Goal: Check status: Check status

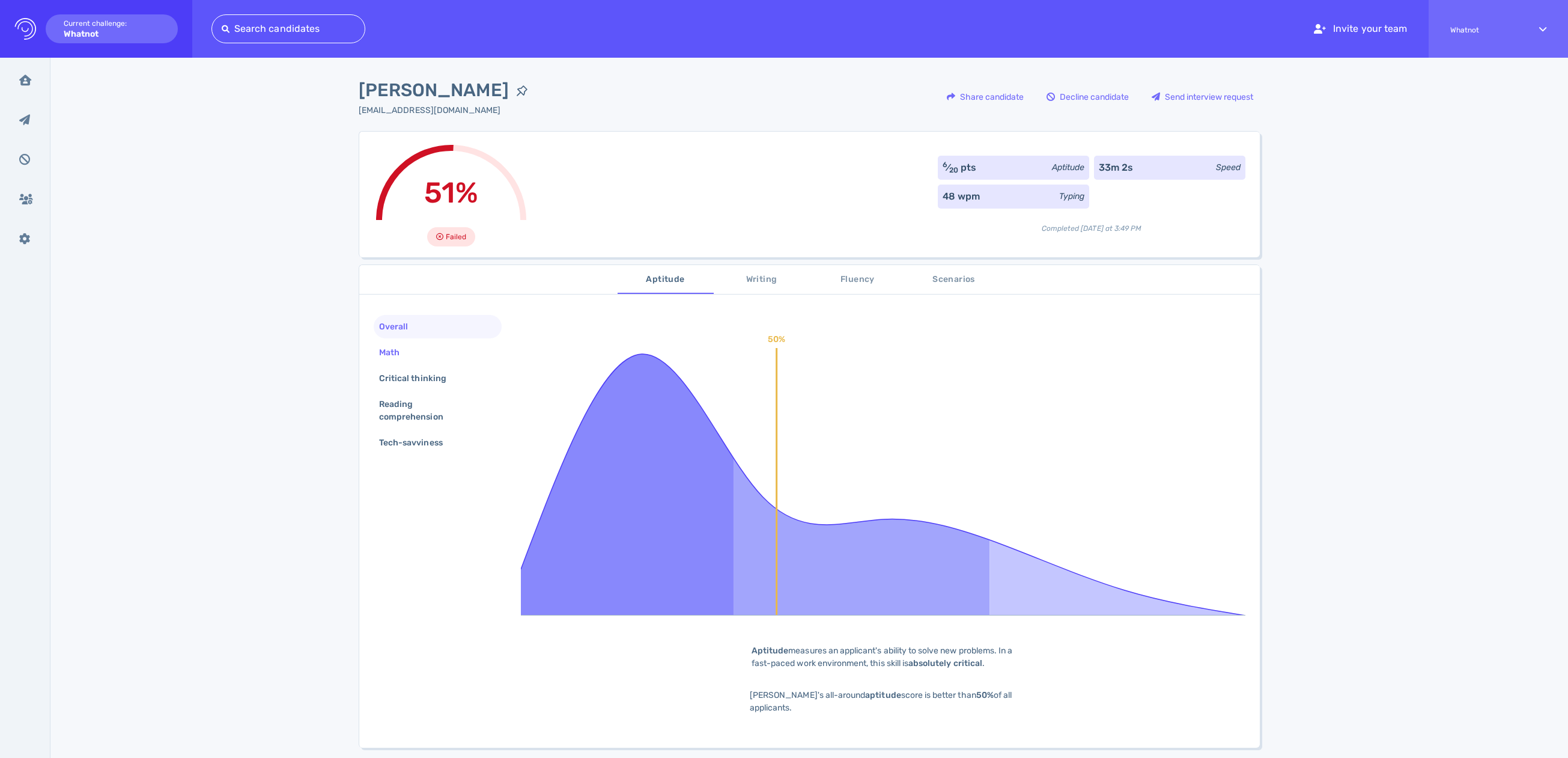
click at [398, 353] on div "Math" at bounding box center [395, 352] width 37 height 17
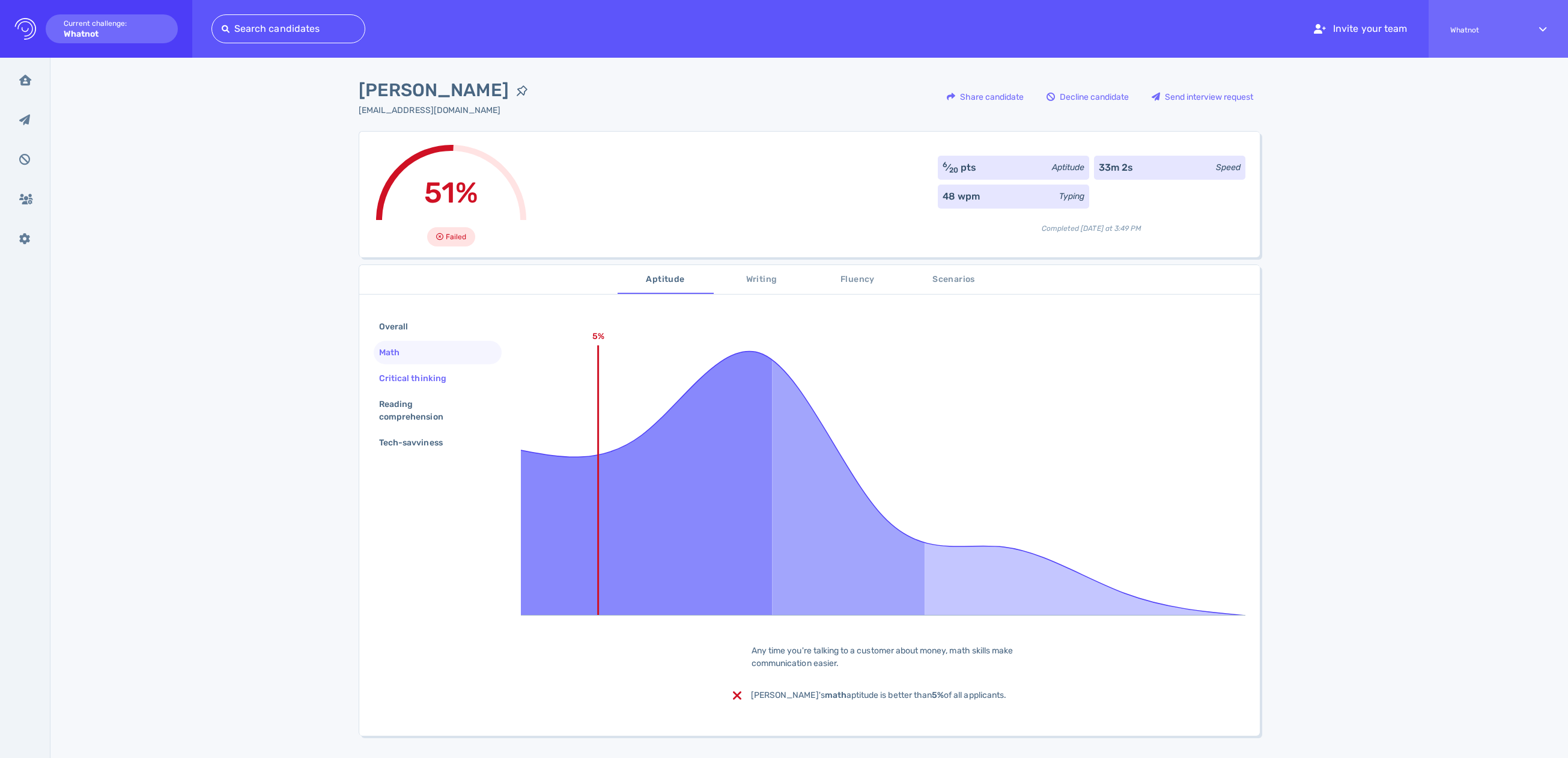
click at [417, 377] on div "Critical thinking" at bounding box center [419, 378] width 84 height 17
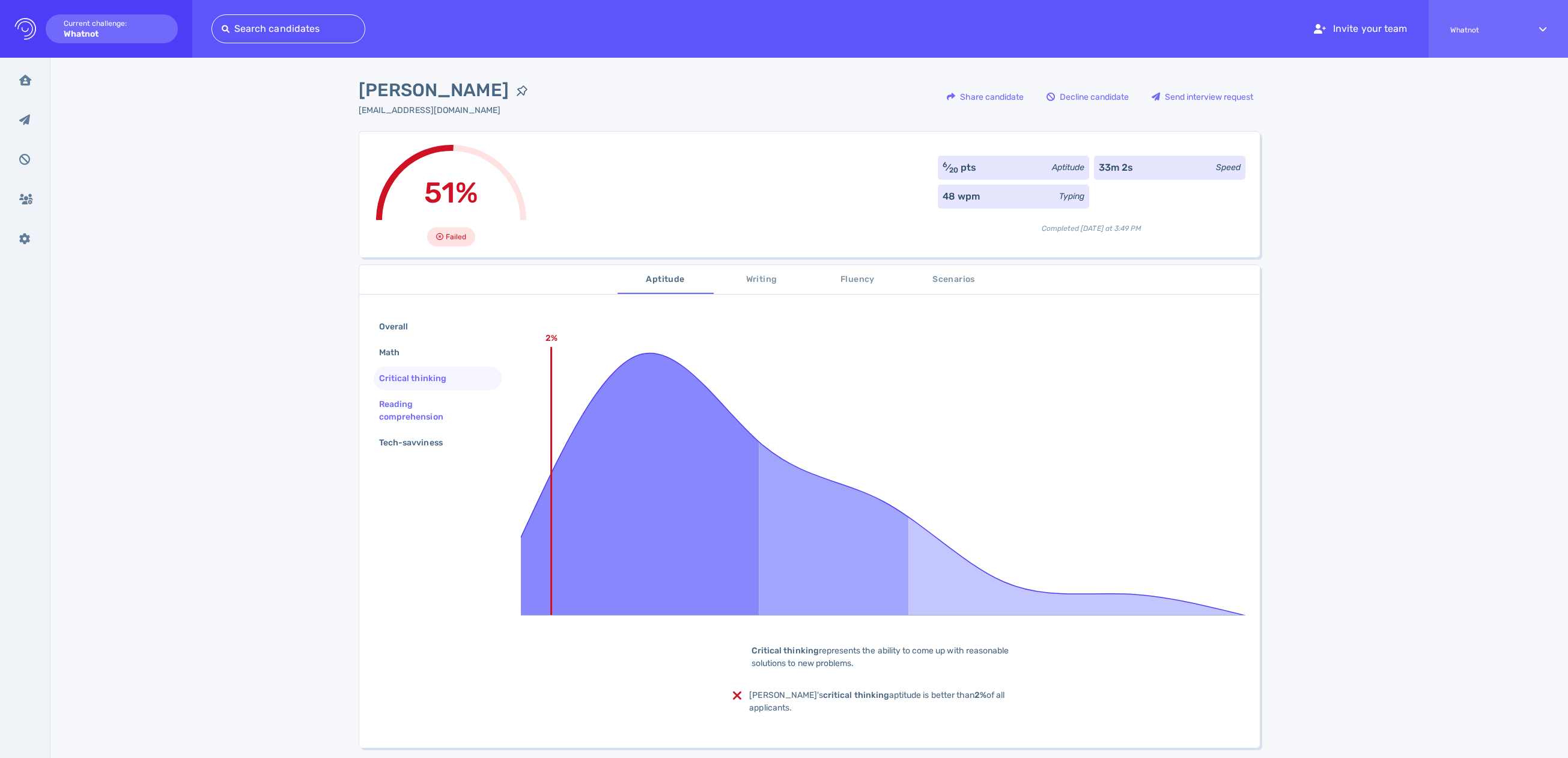
click at [393, 419] on div "Reading comprehension" at bounding box center [433, 411] width 112 height 30
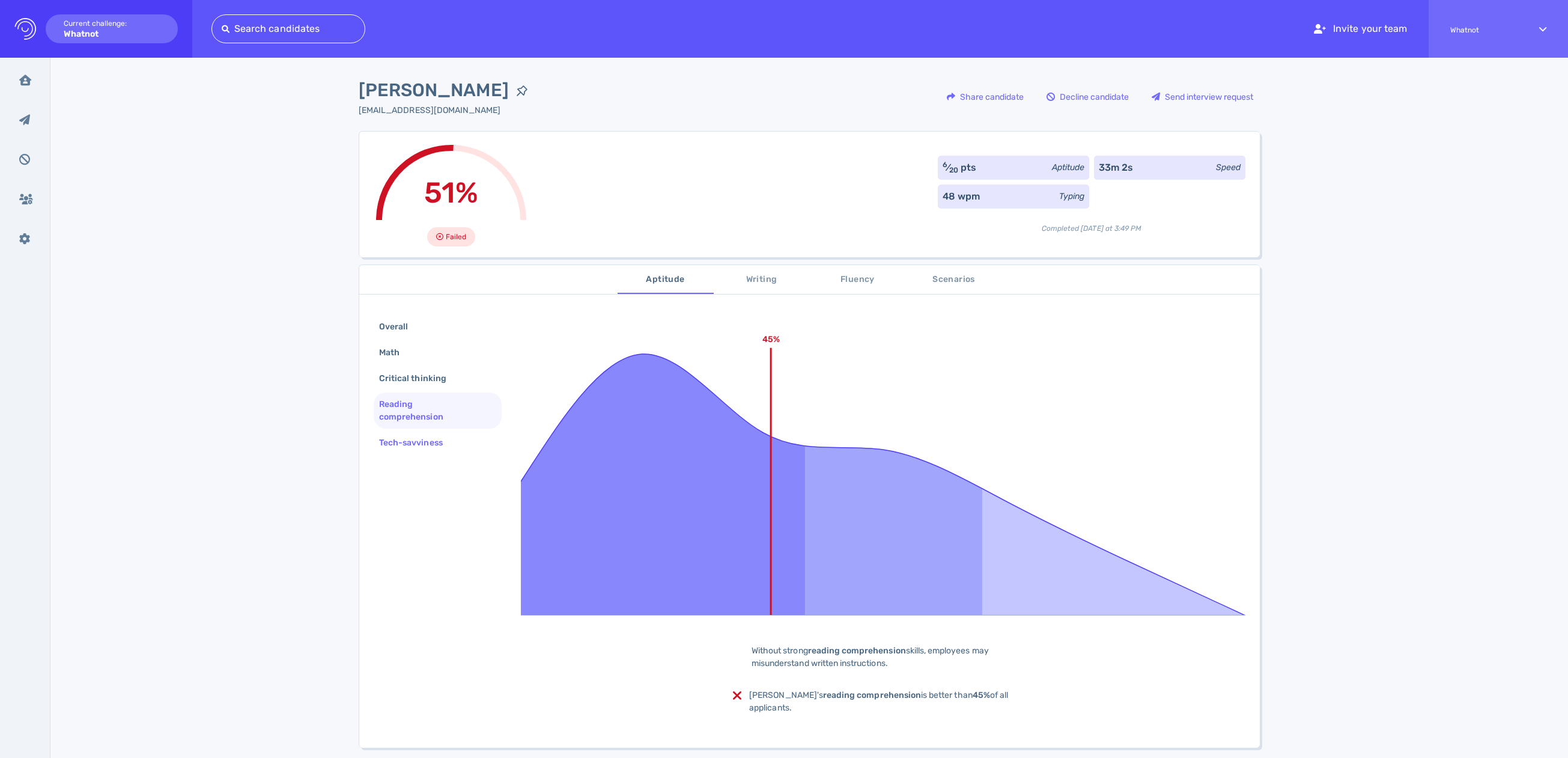
click at [392, 448] on div "Tech-savviness" at bounding box center [417, 442] width 80 height 17
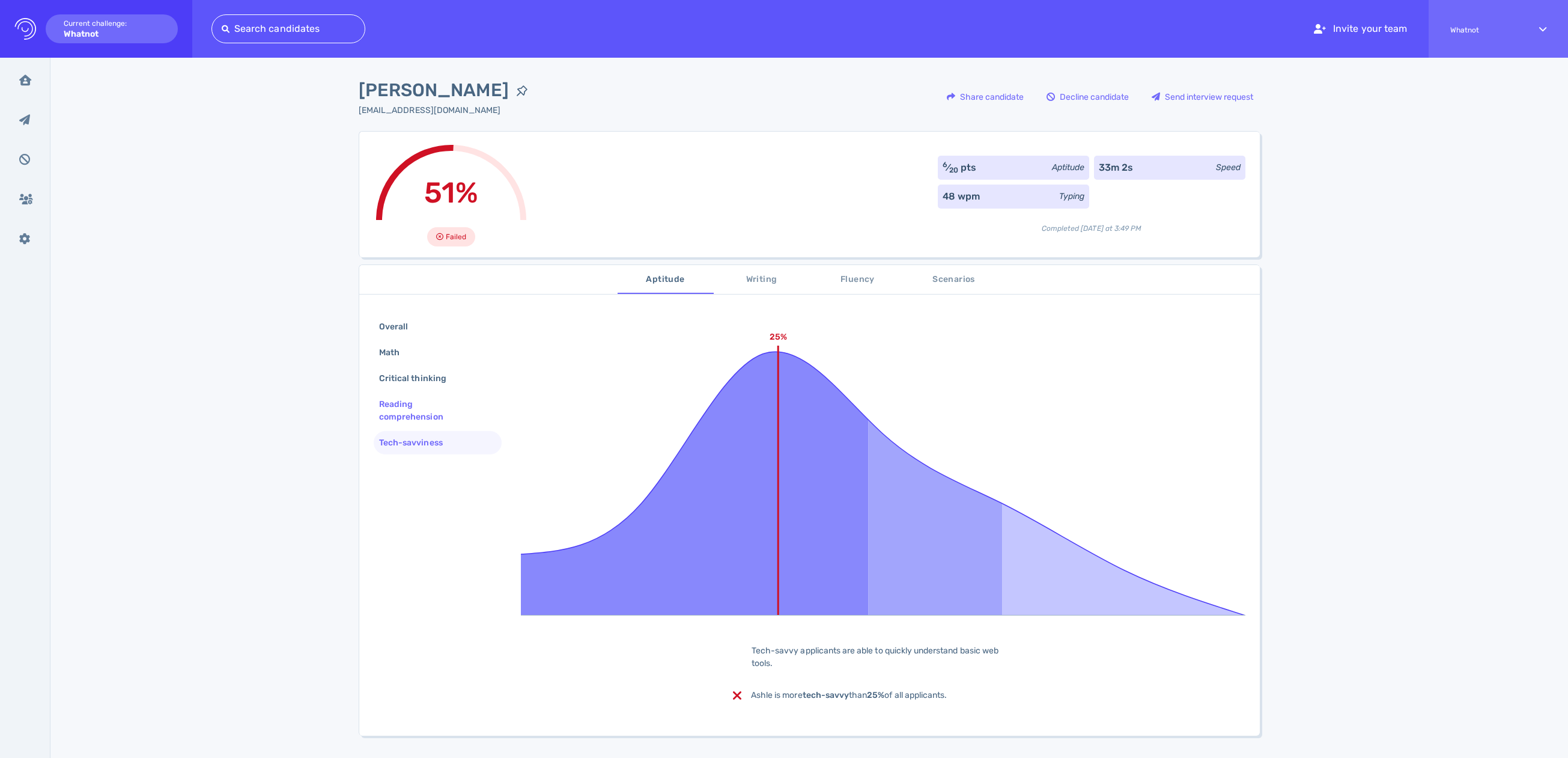
click at [418, 411] on div "Reading comprehension" at bounding box center [433, 411] width 112 height 30
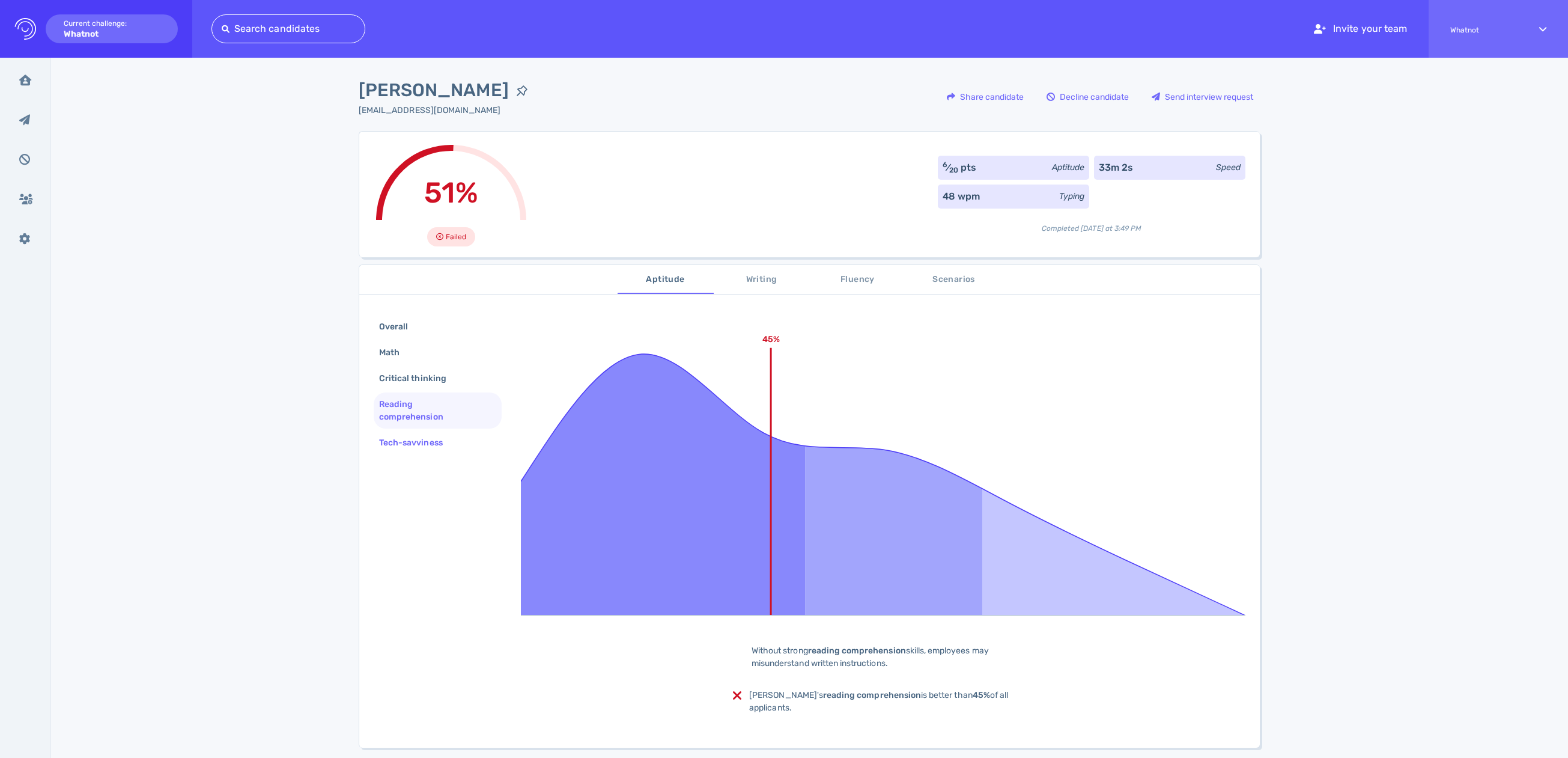
click at [417, 443] on div "Tech-savviness" at bounding box center [417, 442] width 80 height 17
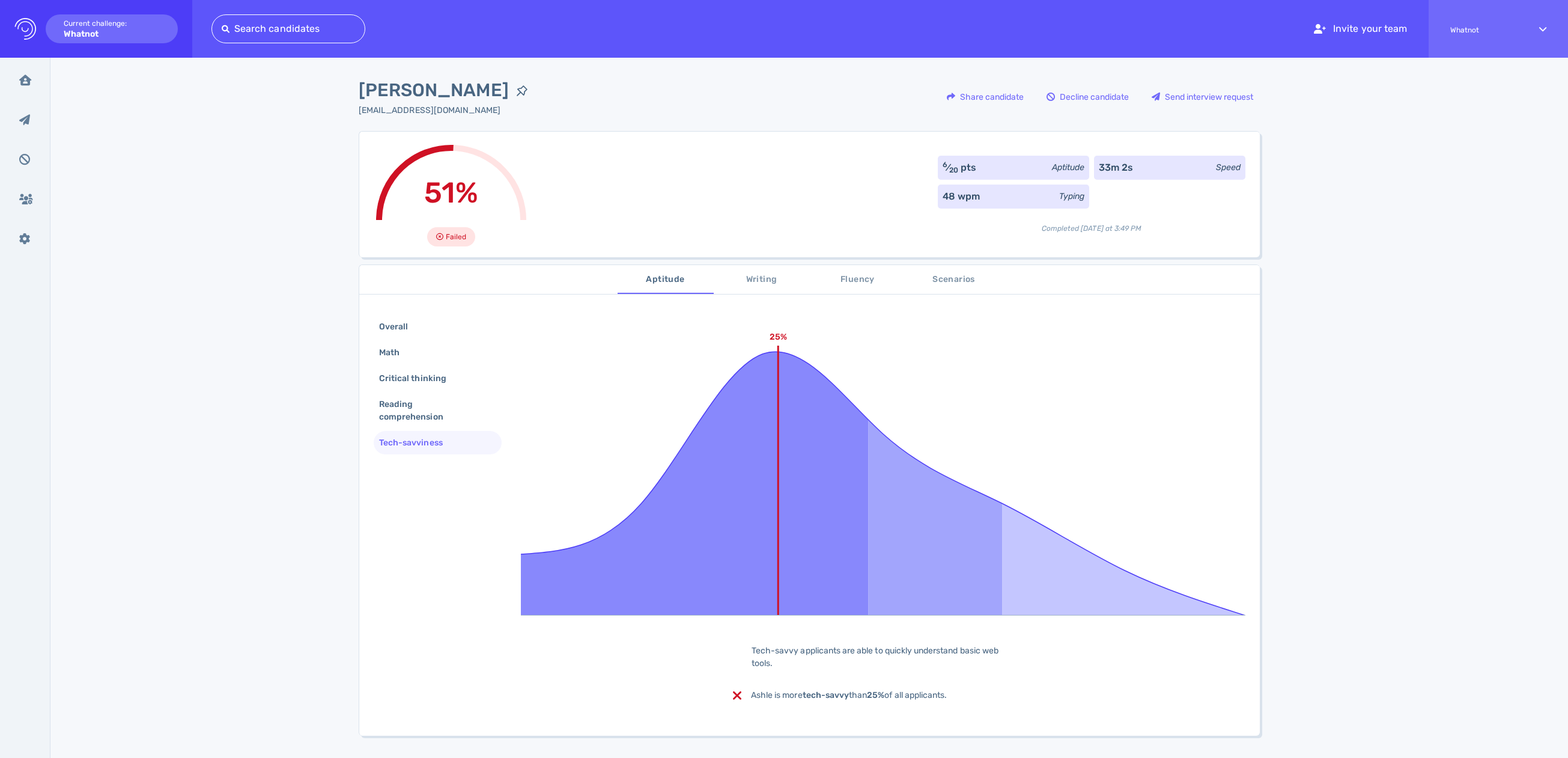
click at [752, 262] on div "Aptitude Writing Fluency Scenarios Overall Math Critical thinking Reading compr…" at bounding box center [809, 592] width 901 height 671
click at [763, 279] on span "Writing" at bounding box center [761, 280] width 82 height 15
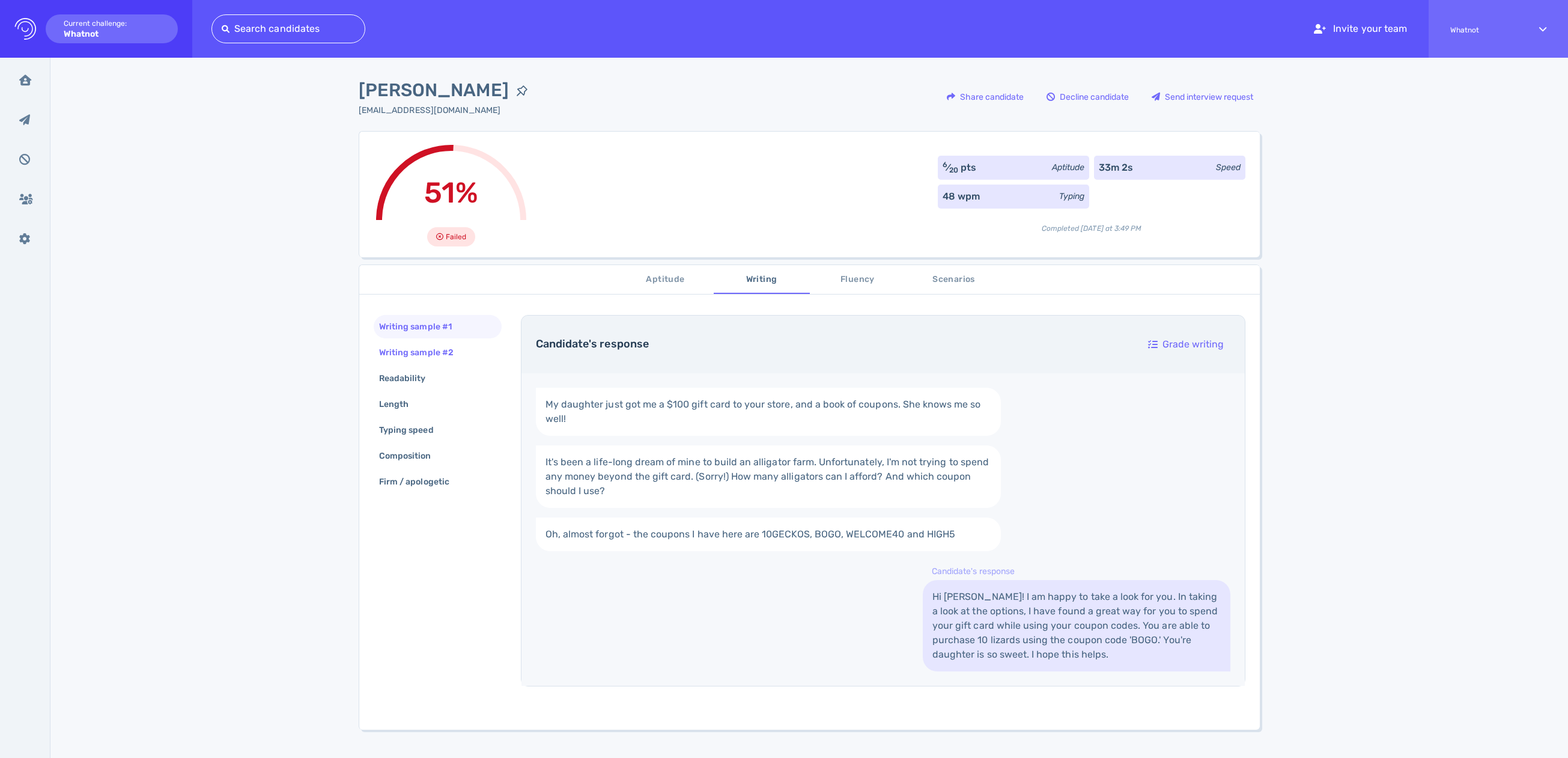
click at [408, 355] on div "Writing sample #2" at bounding box center [422, 352] width 91 height 17
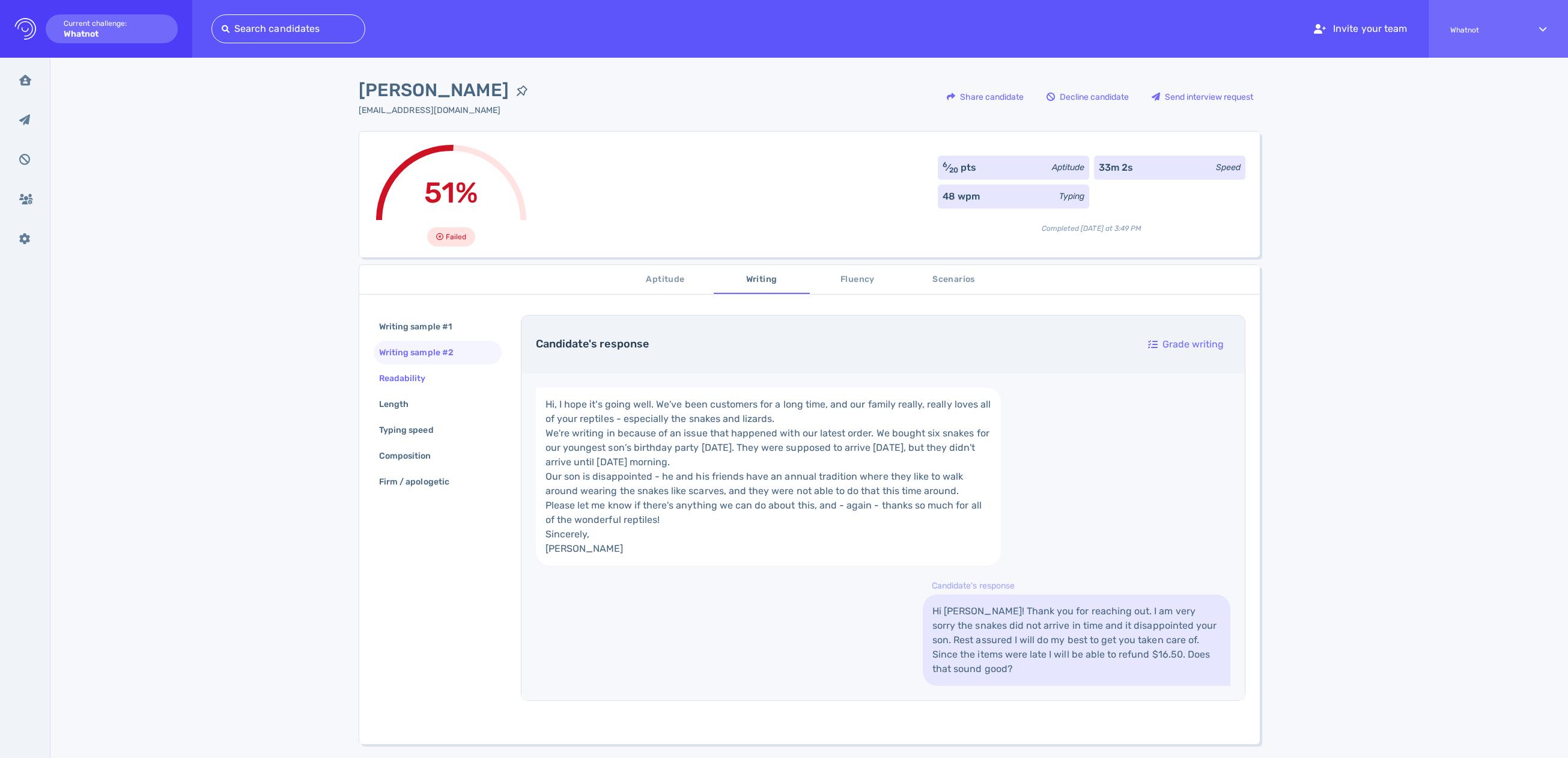
click at [402, 384] on div "Readability" at bounding box center [408, 378] width 64 height 17
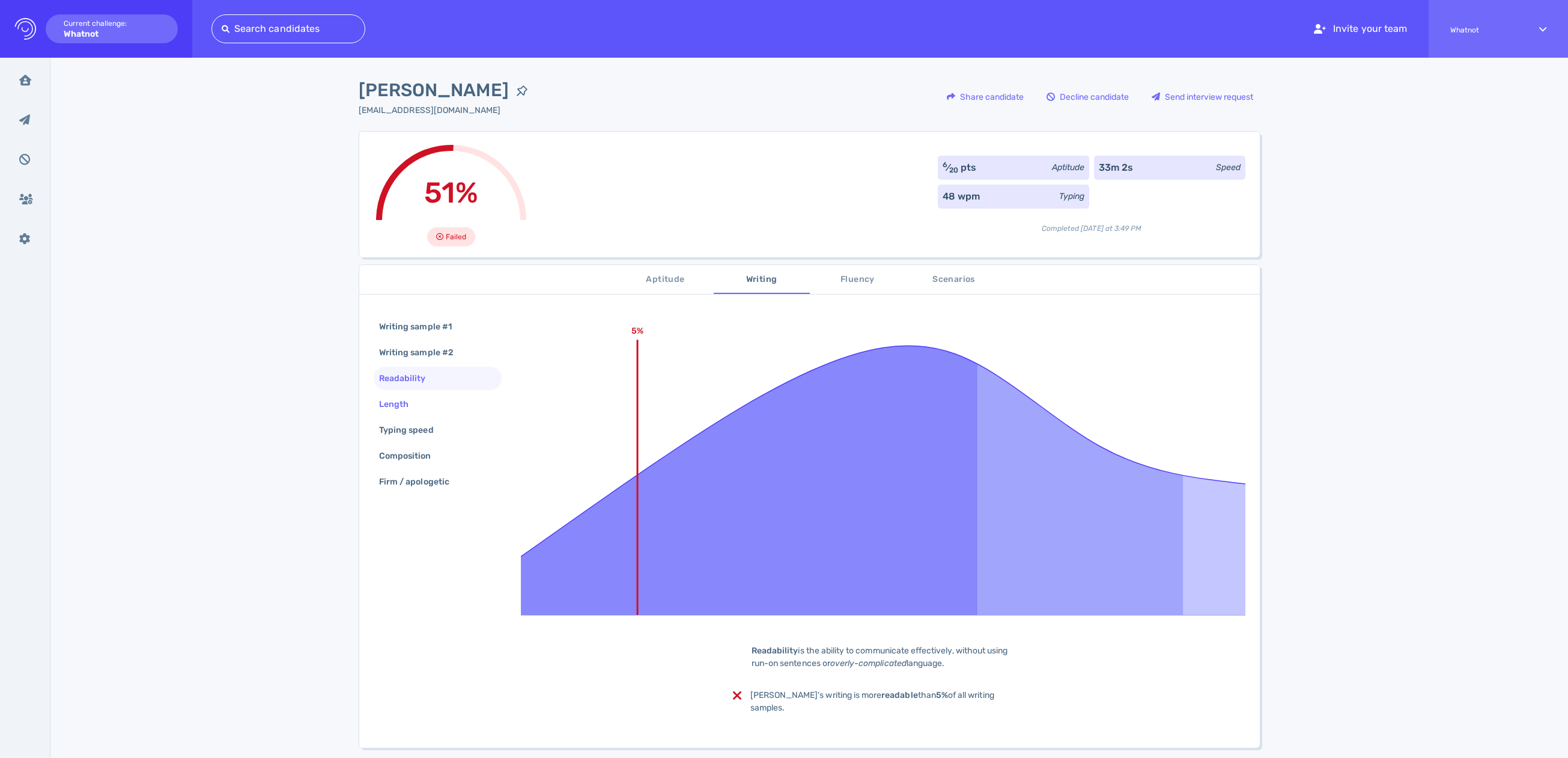
click at [414, 404] on div "Length" at bounding box center [400, 404] width 47 height 17
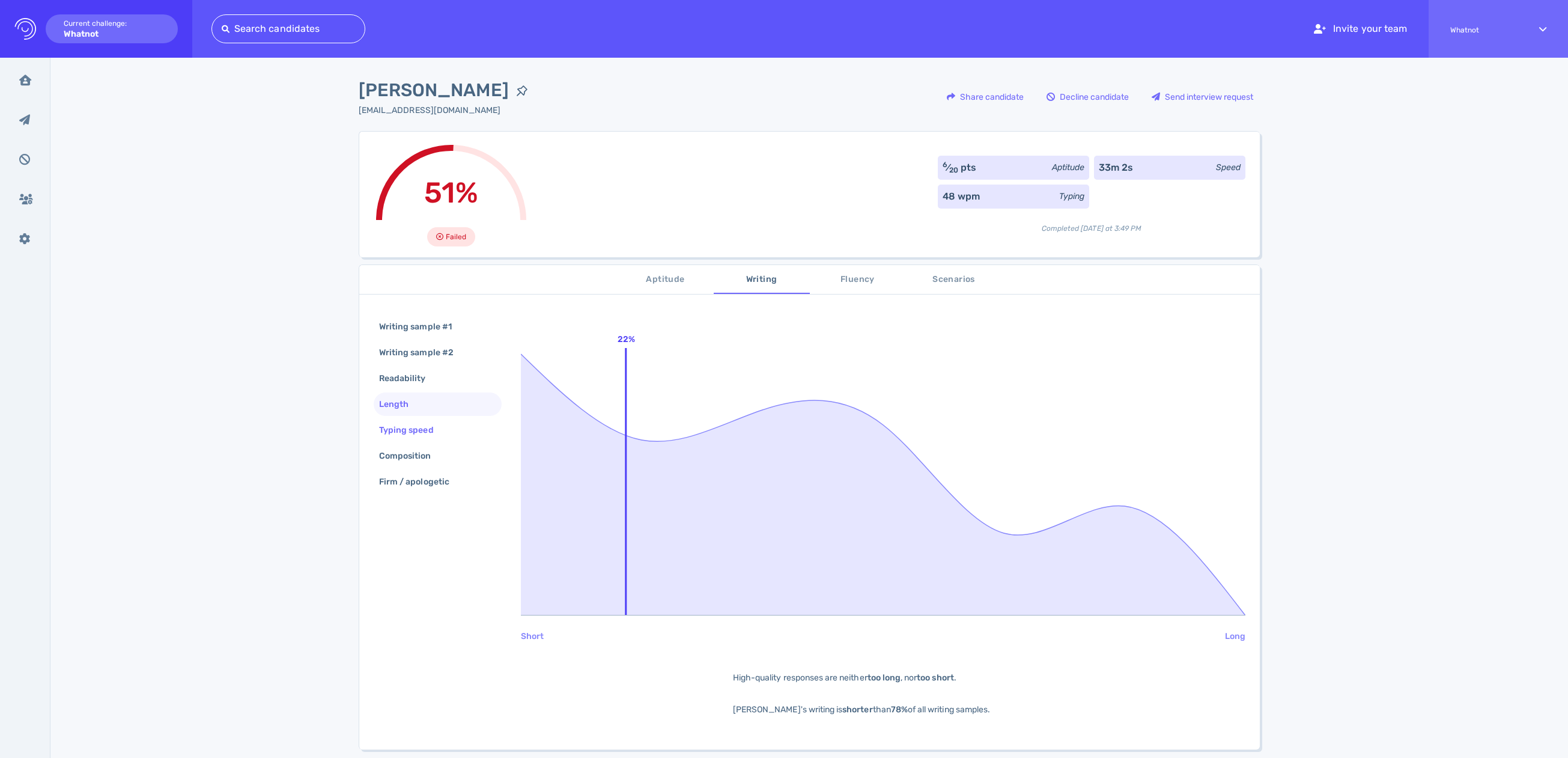
click at [433, 431] on div "Typing speed" at bounding box center [413, 430] width 71 height 17
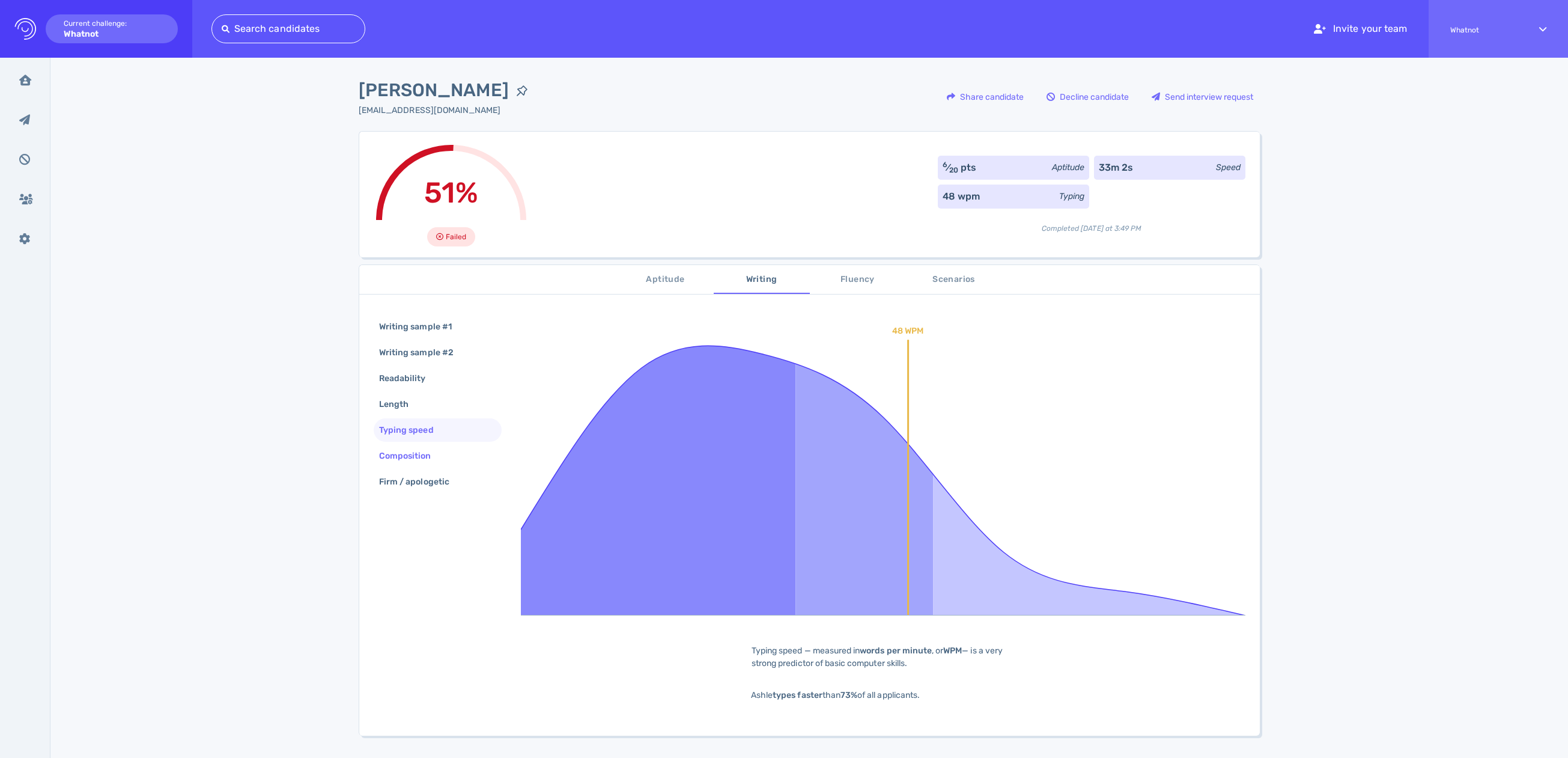
click at [426, 455] on div "Composition" at bounding box center [411, 455] width 69 height 17
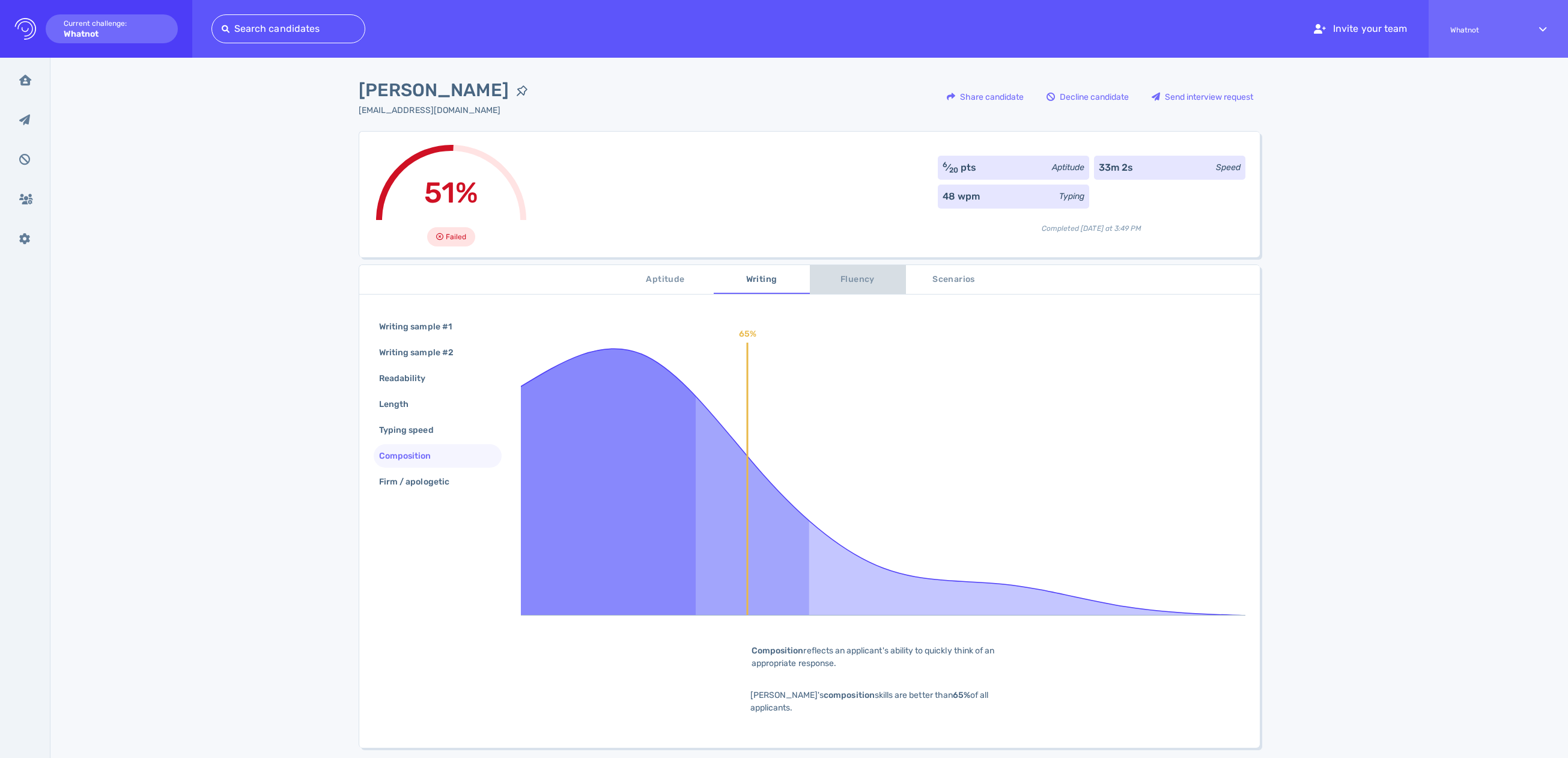
click at [866, 278] on span "Fluency" at bounding box center [857, 280] width 82 height 15
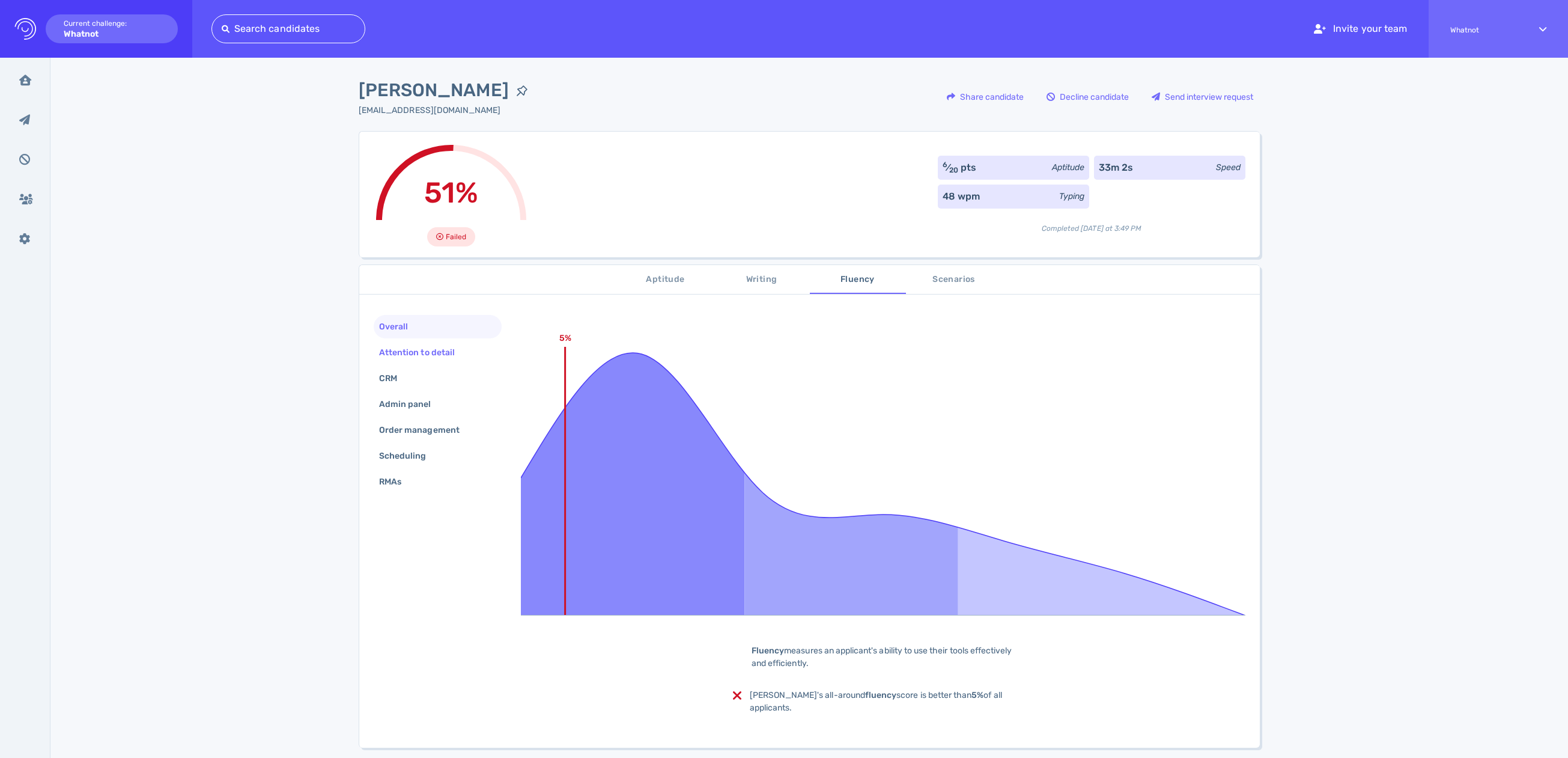
click at [392, 353] on div "Attention to detail" at bounding box center [423, 352] width 93 height 17
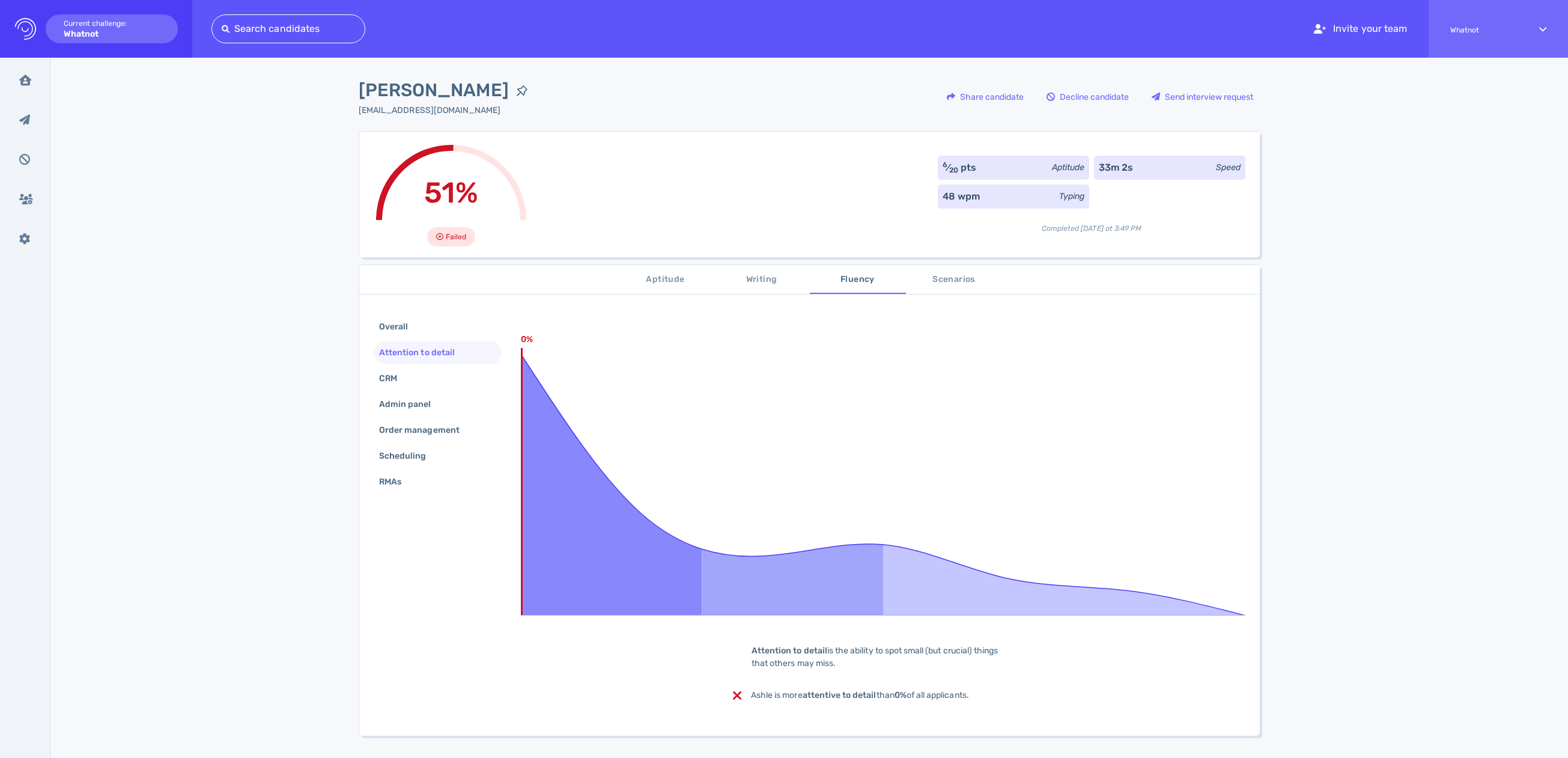
drag, startPoint x: 849, startPoint y: 663, endPoint x: 742, endPoint y: 654, distance: 107.4
click at [742, 654] on div "Attention to detail is the ability to spot small (but crucial) things that othe…" at bounding box center [883, 657] width 300 height 25
copy div "Attention to detail is the ability to spot small (but crucial) things that othe…"
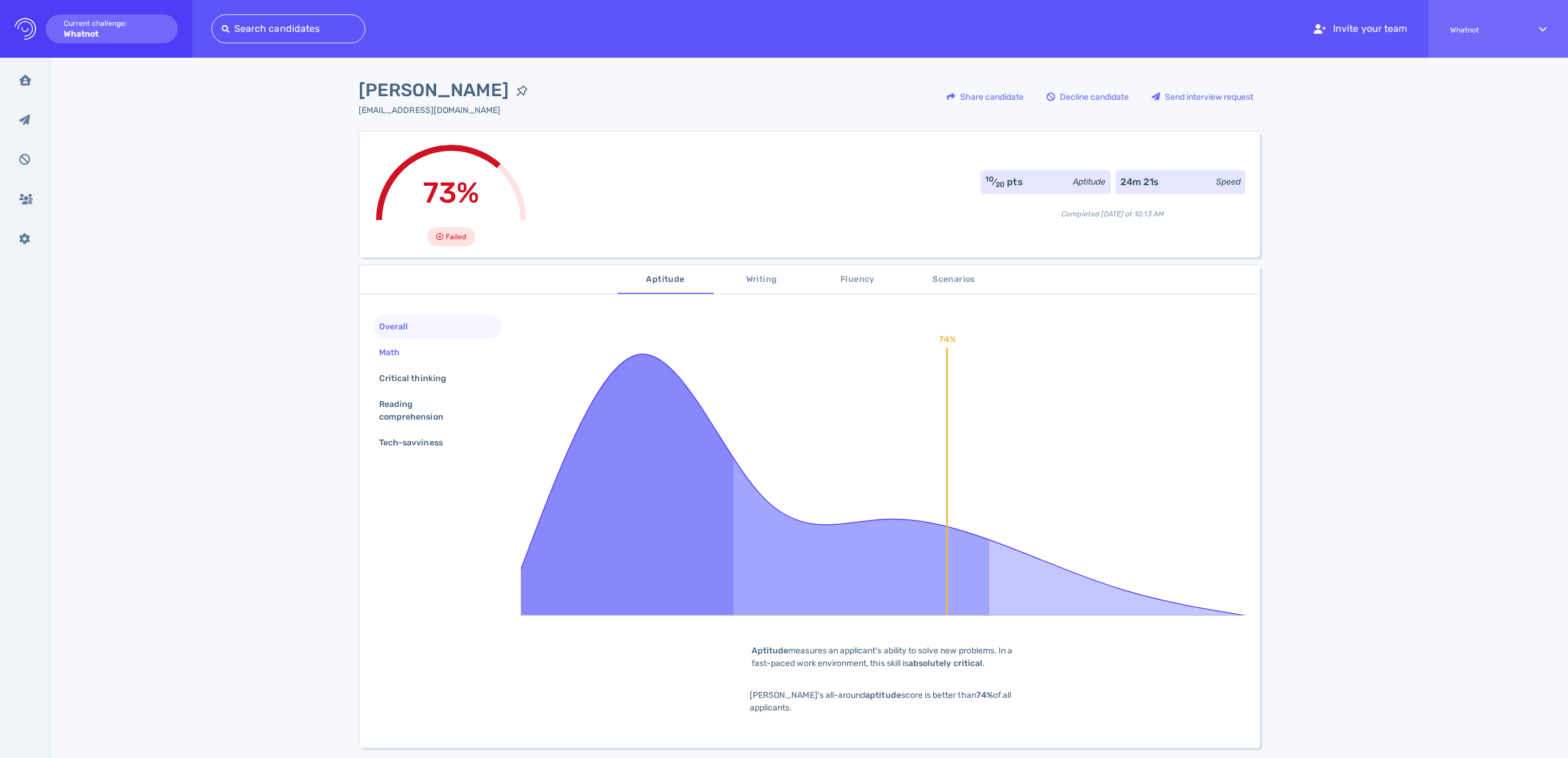
click at [388, 346] on div "Math" at bounding box center [395, 352] width 37 height 17
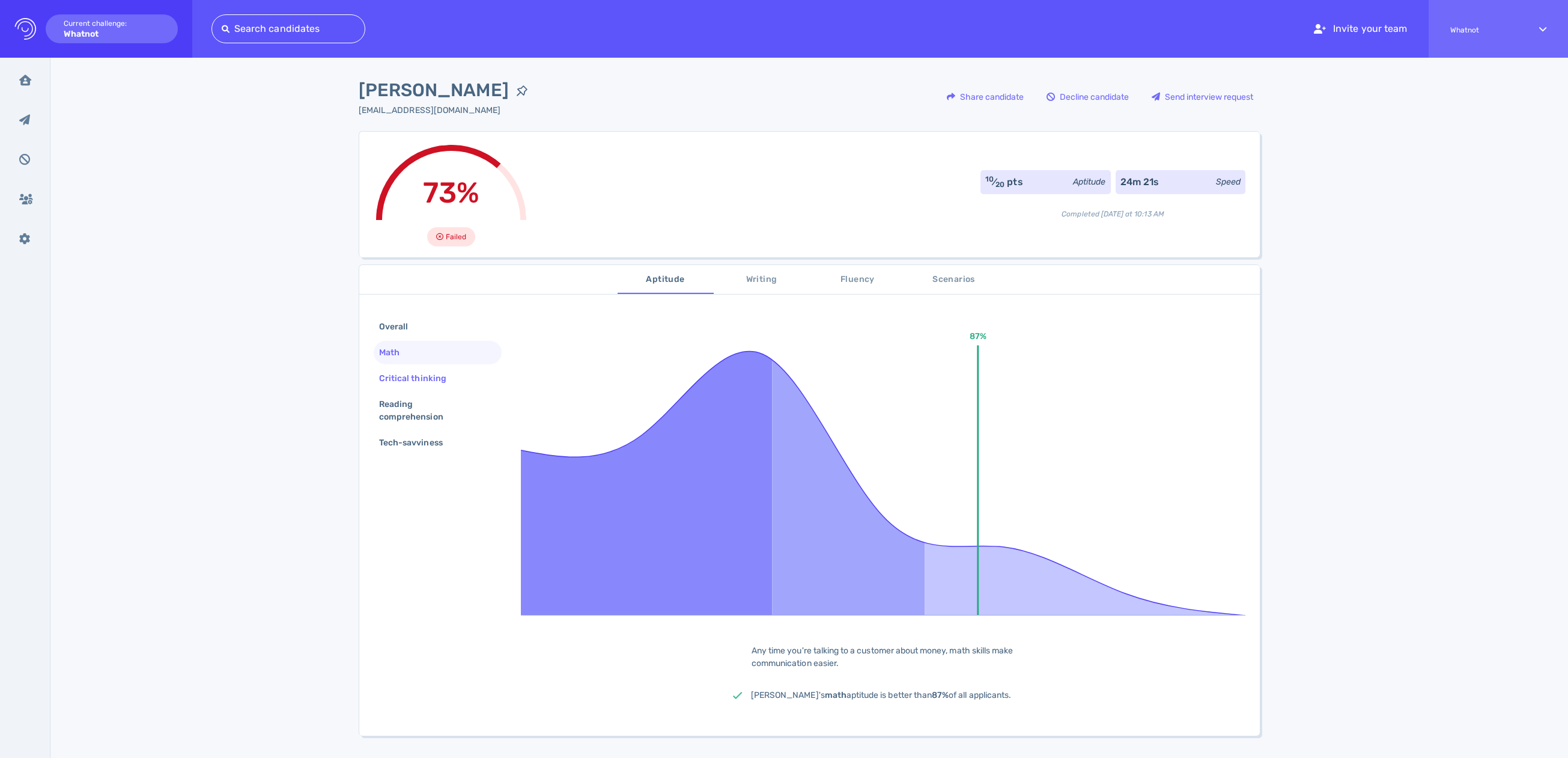
click at [421, 380] on div "Critical thinking" at bounding box center [419, 378] width 84 height 17
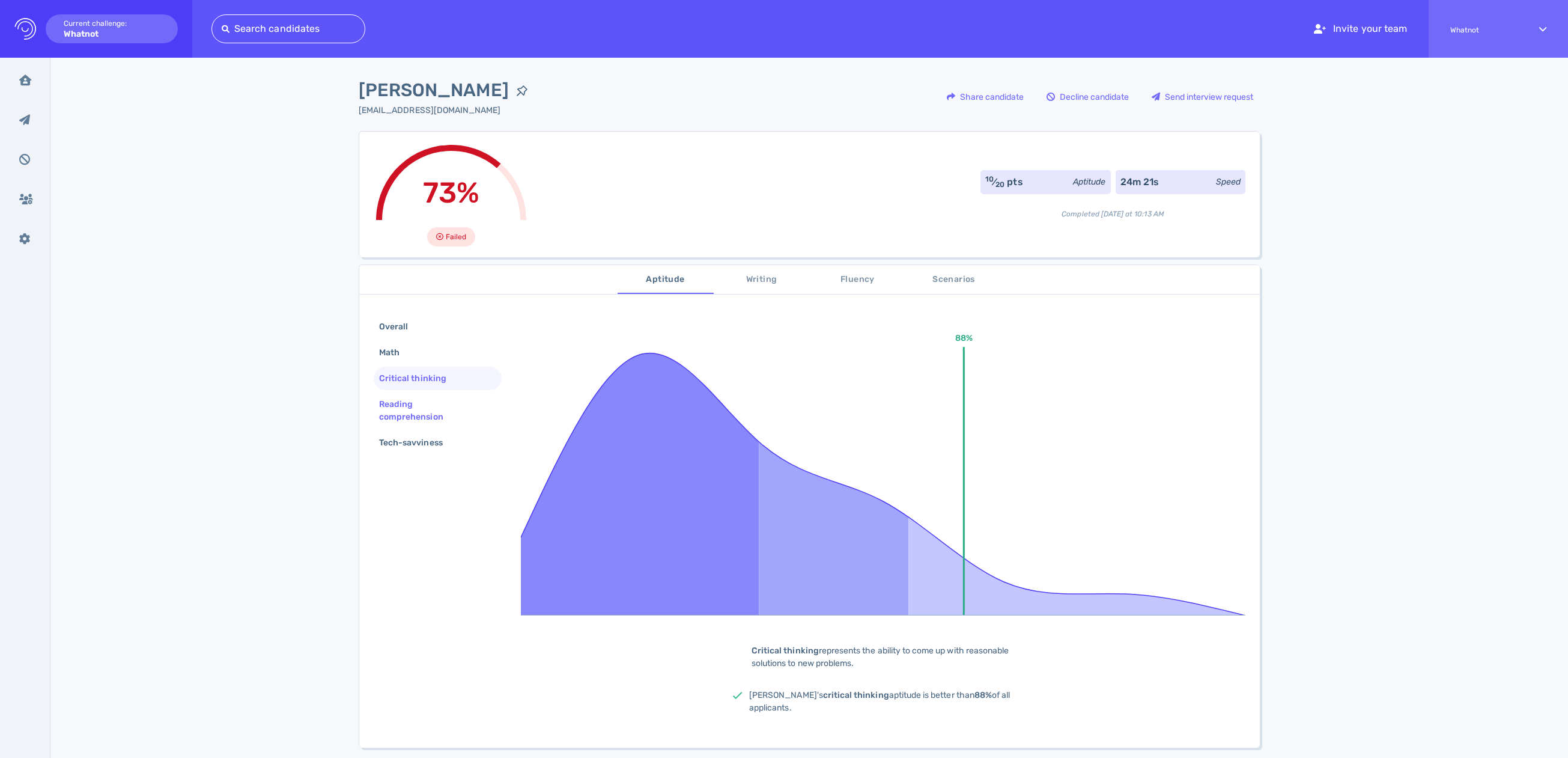
click at [419, 413] on div "Reading comprehension" at bounding box center [433, 411] width 112 height 30
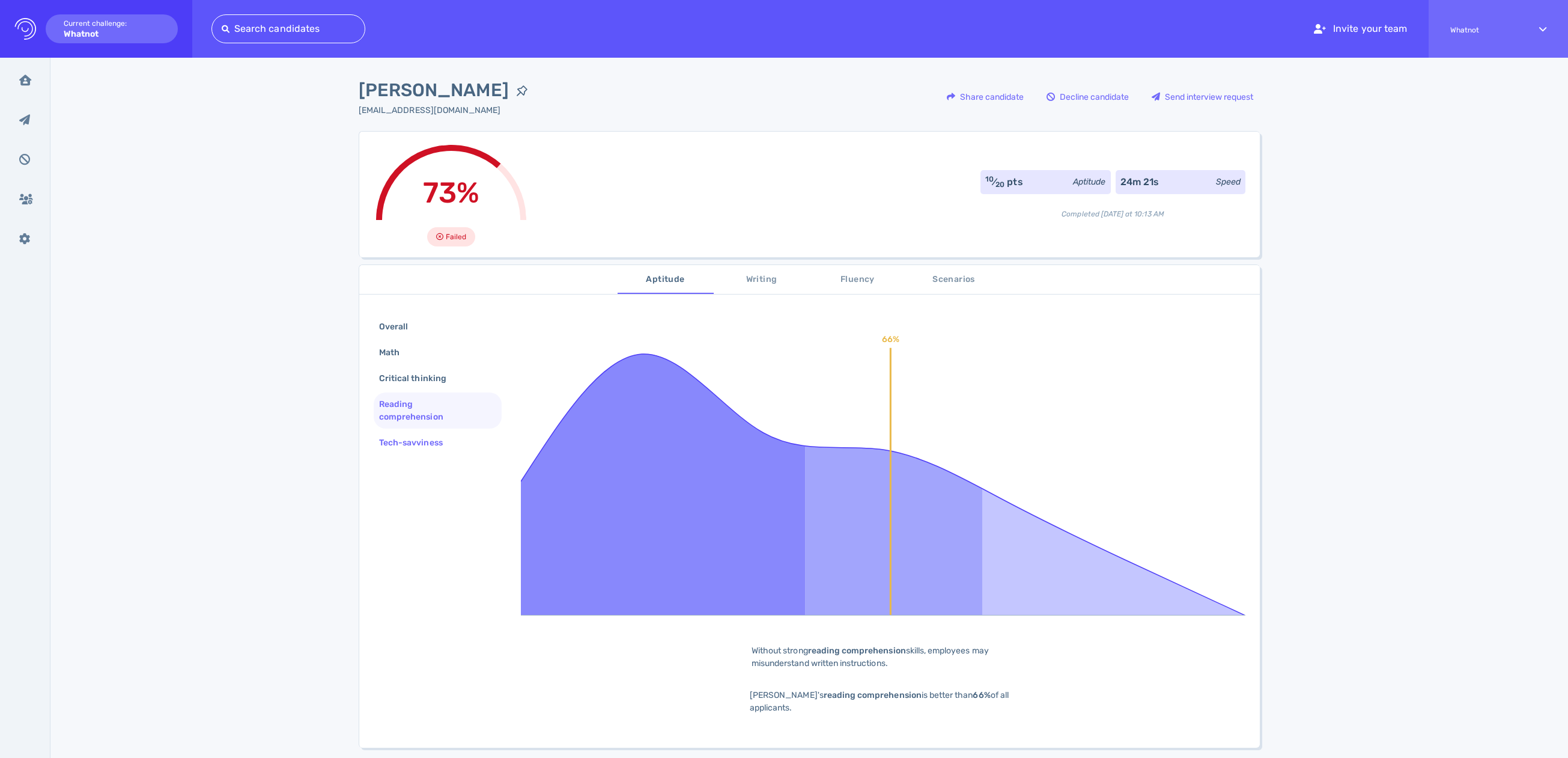
click at [437, 440] on div "Tech-savviness" at bounding box center [417, 442] width 80 height 17
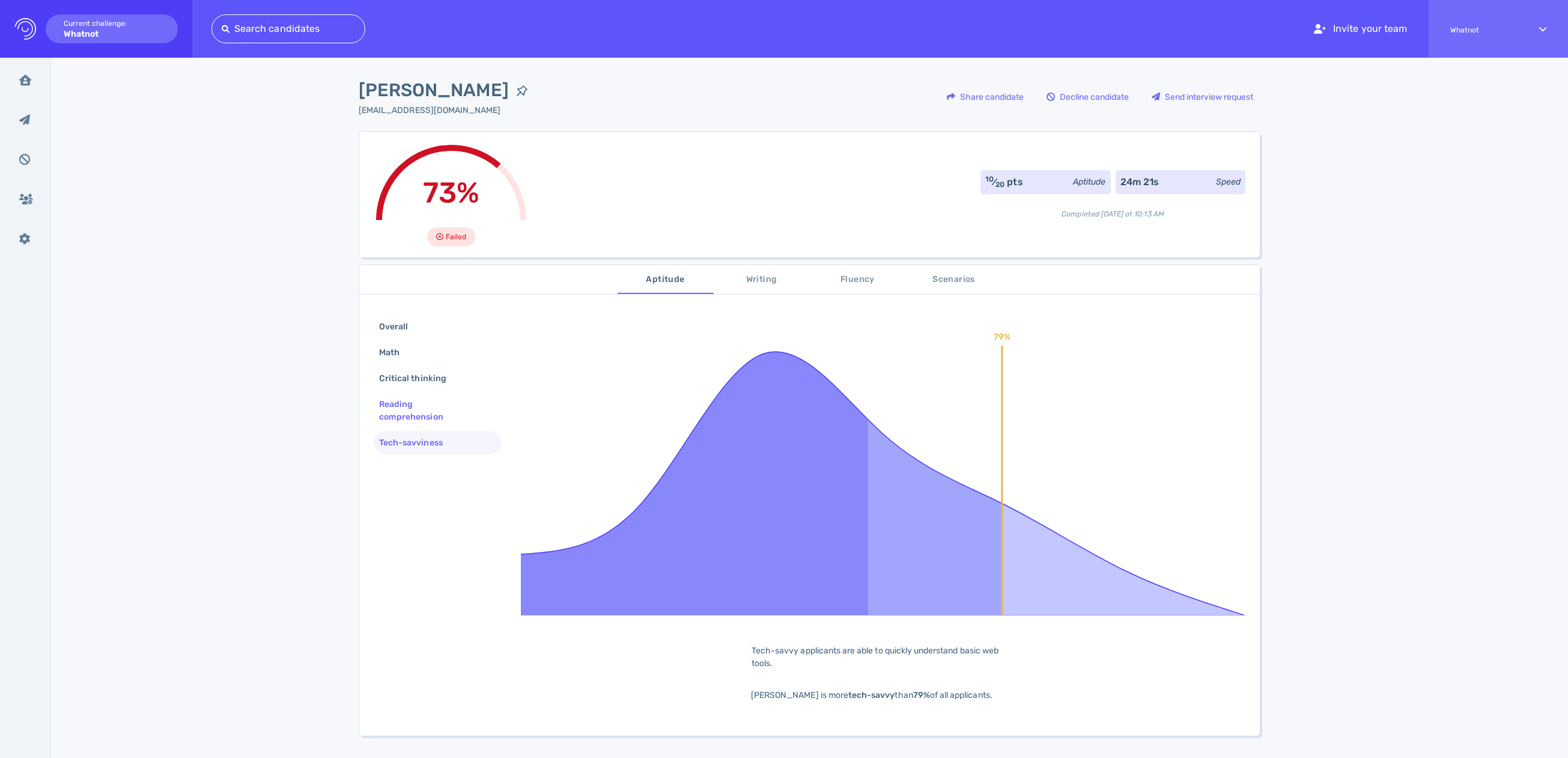
click at [430, 414] on div "Reading comprehension" at bounding box center [433, 411] width 112 height 30
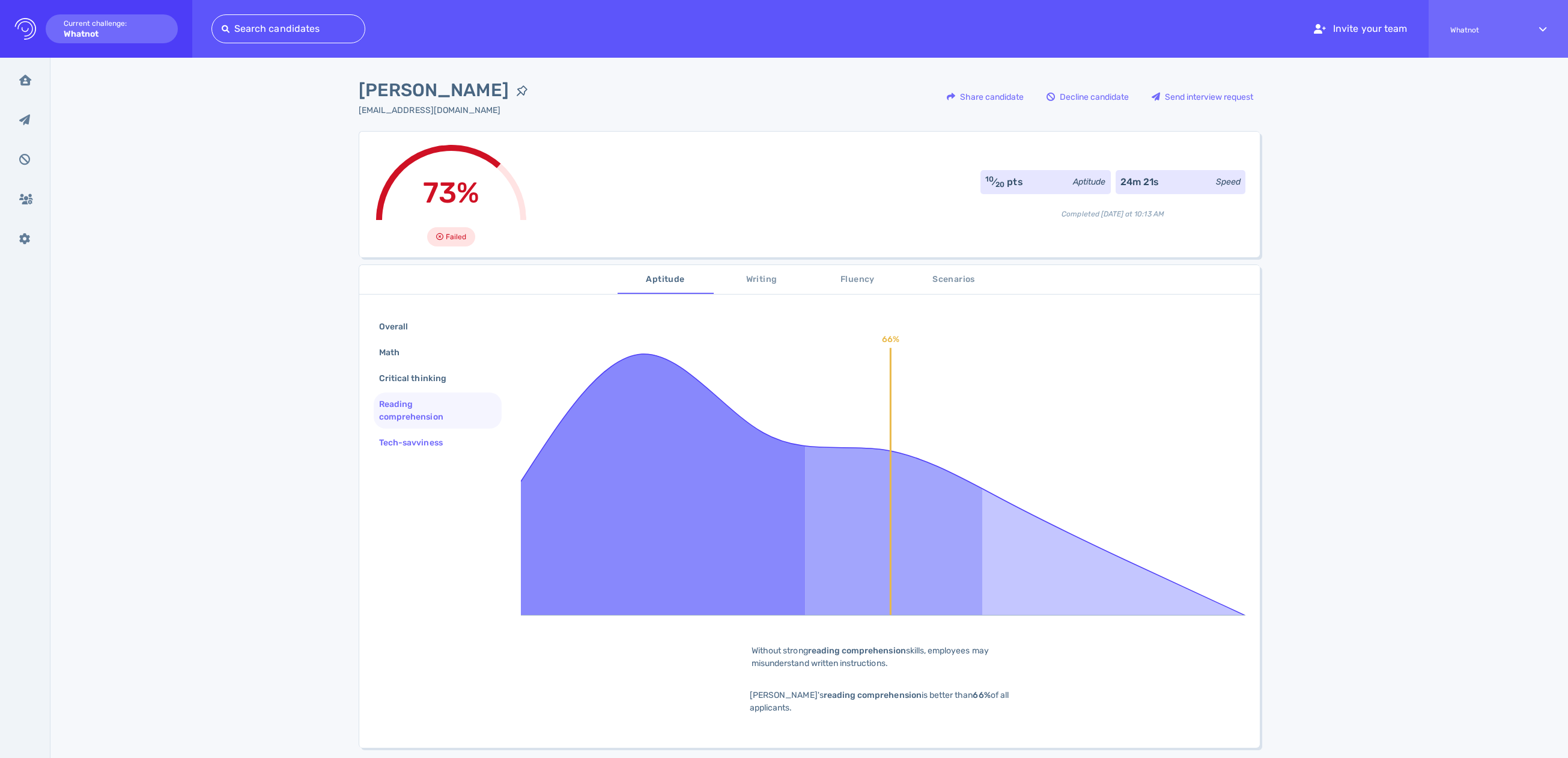
click at [411, 442] on div "Tech-savviness" at bounding box center [417, 442] width 80 height 17
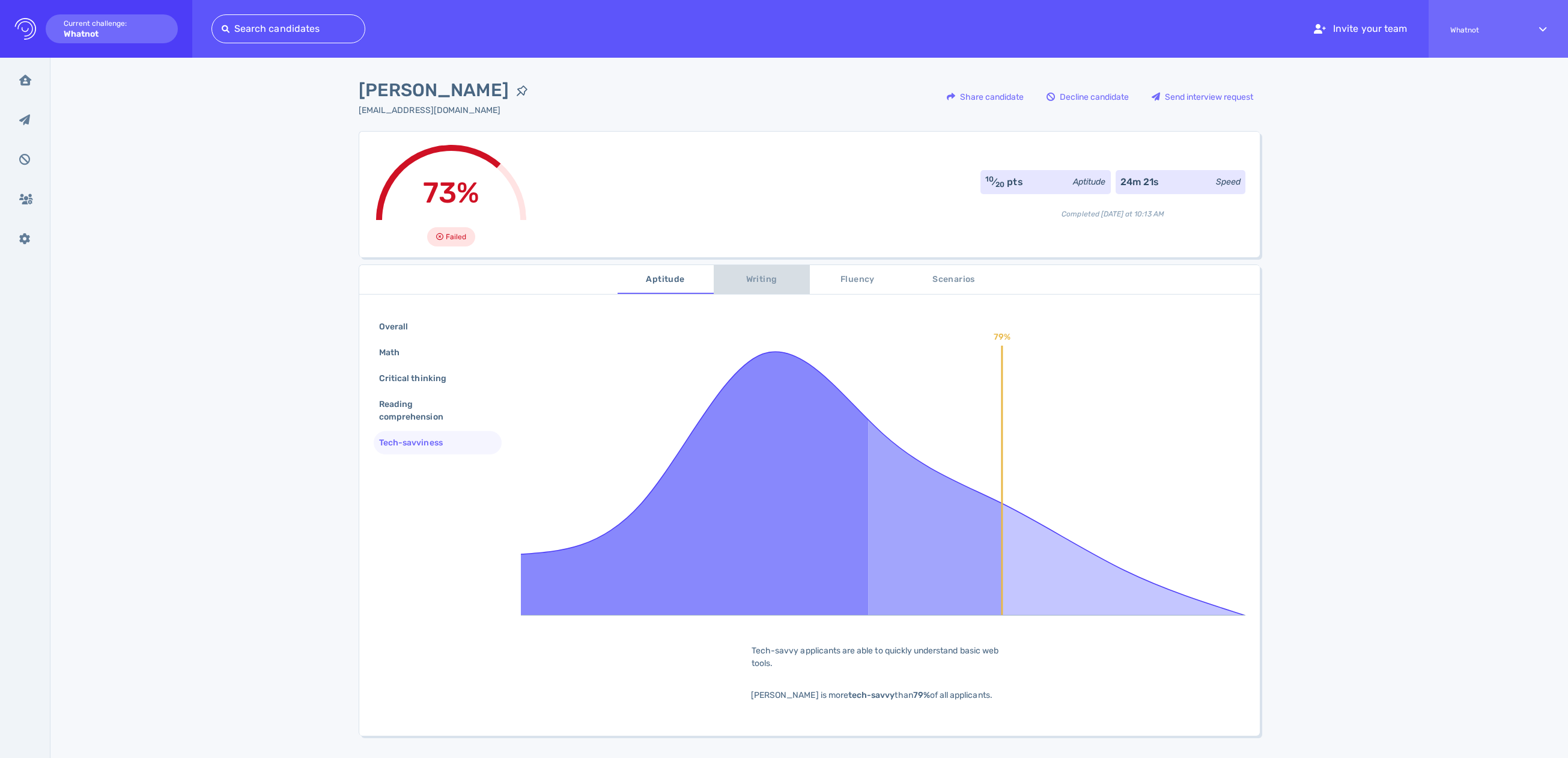
click at [743, 282] on span "Writing" at bounding box center [761, 280] width 82 height 15
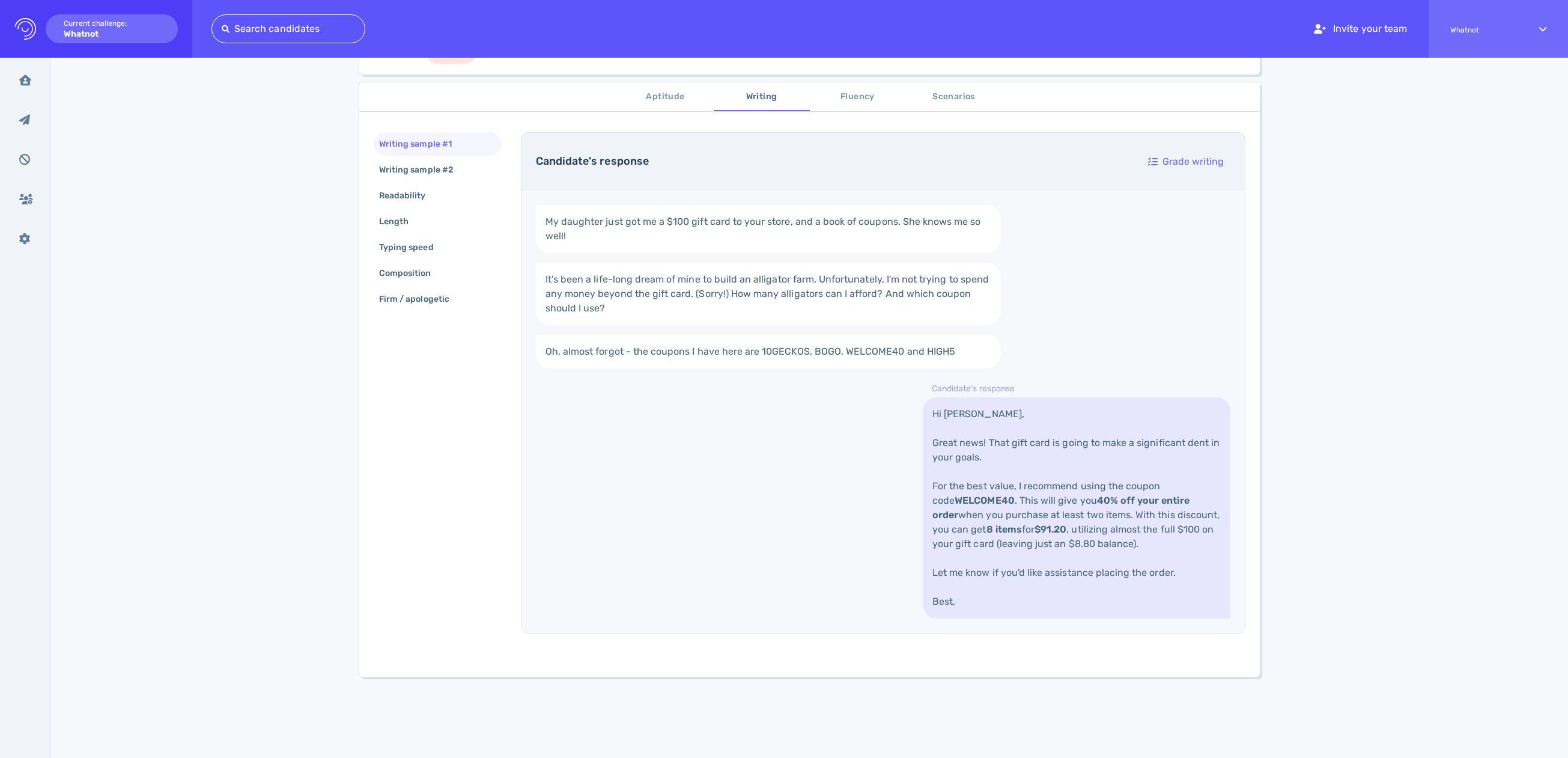
scroll to position [180, 0]
click at [426, 172] on div "Writing sample #2" at bounding box center [422, 172] width 91 height 17
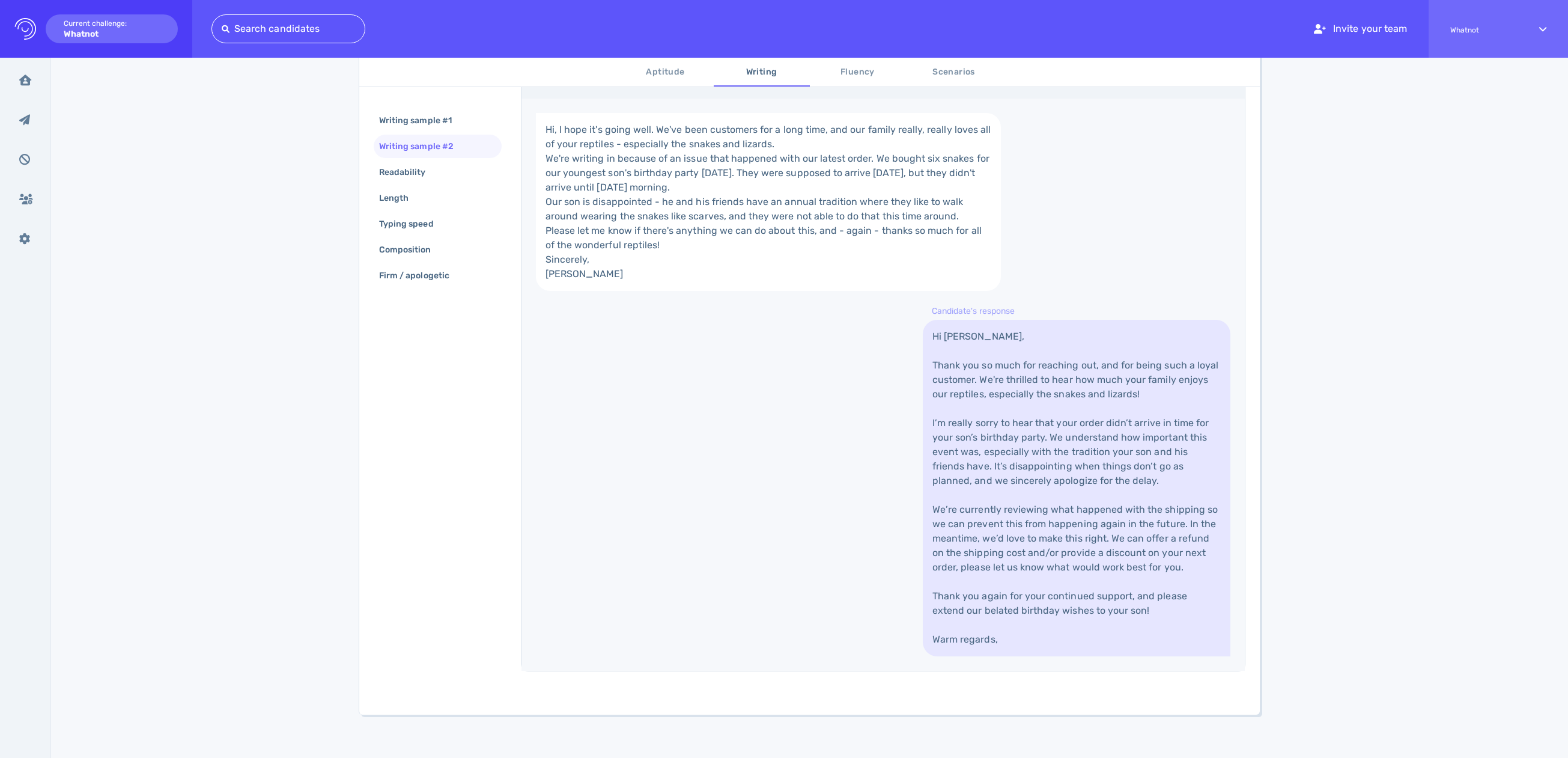
scroll to position [0, 0]
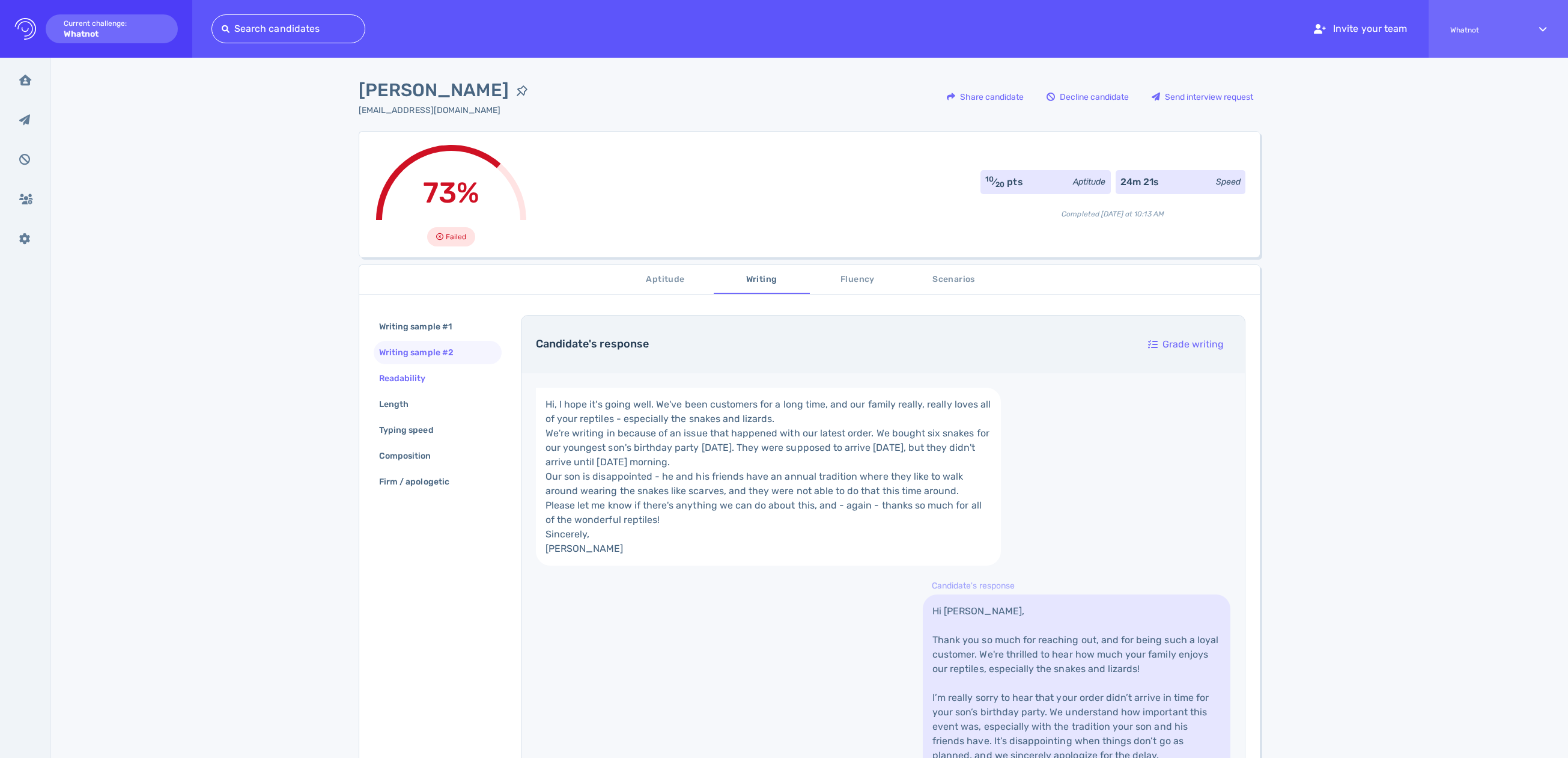
click at [428, 376] on div "Readability" at bounding box center [408, 378] width 64 height 17
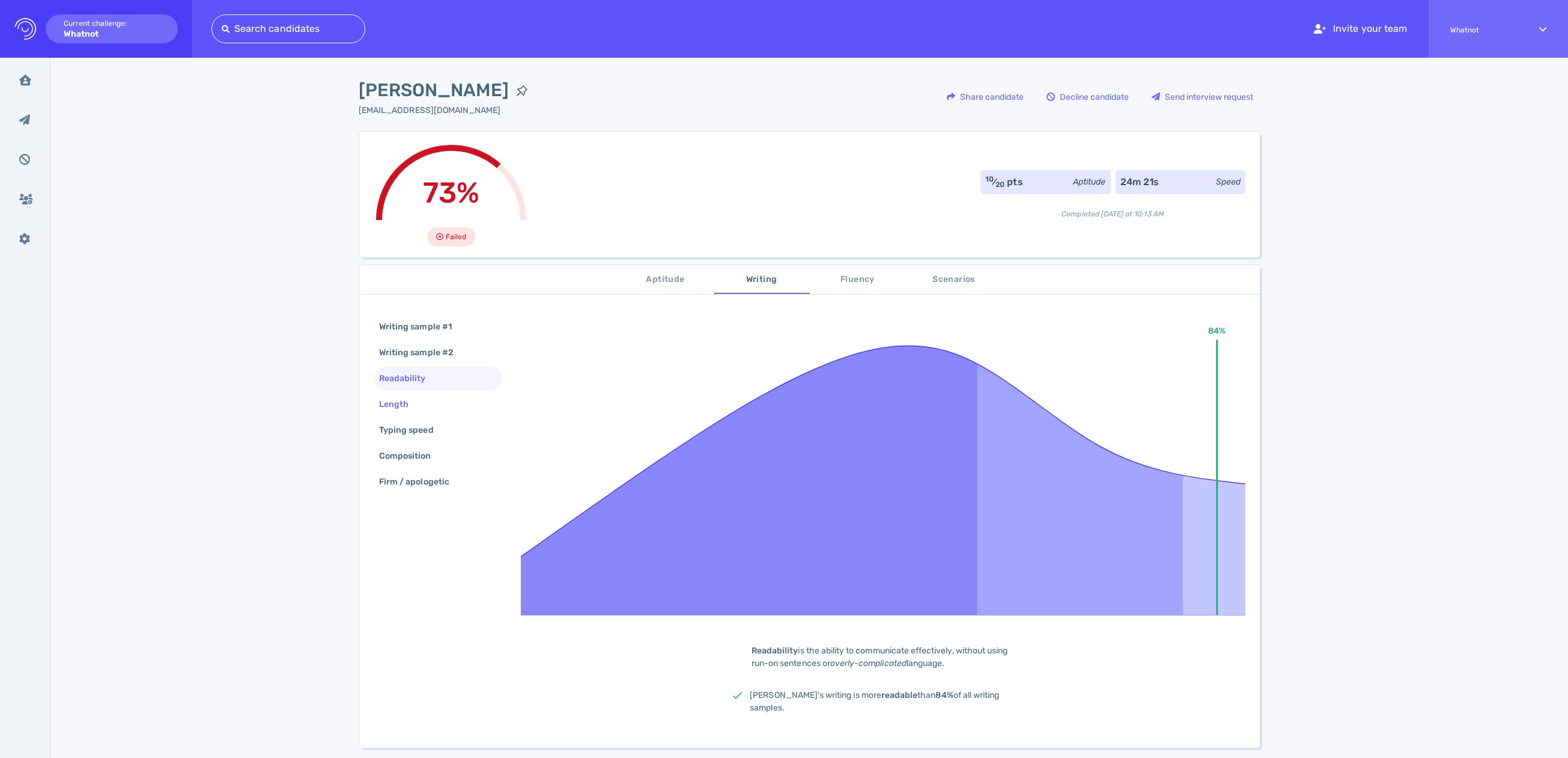
click at [413, 403] on div "Length" at bounding box center [400, 404] width 47 height 17
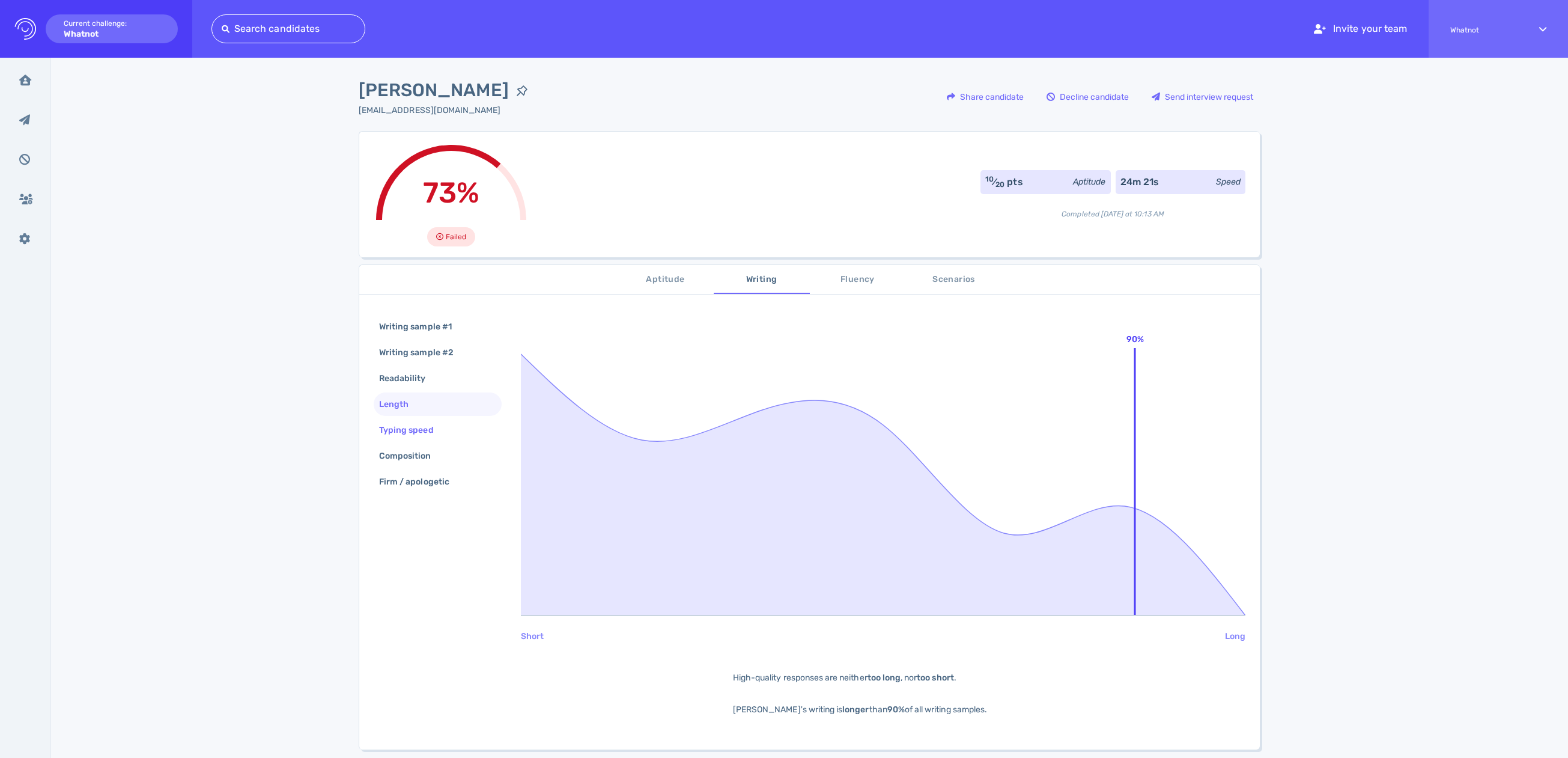
click at [411, 430] on div "Typing speed" at bounding box center [413, 430] width 71 height 17
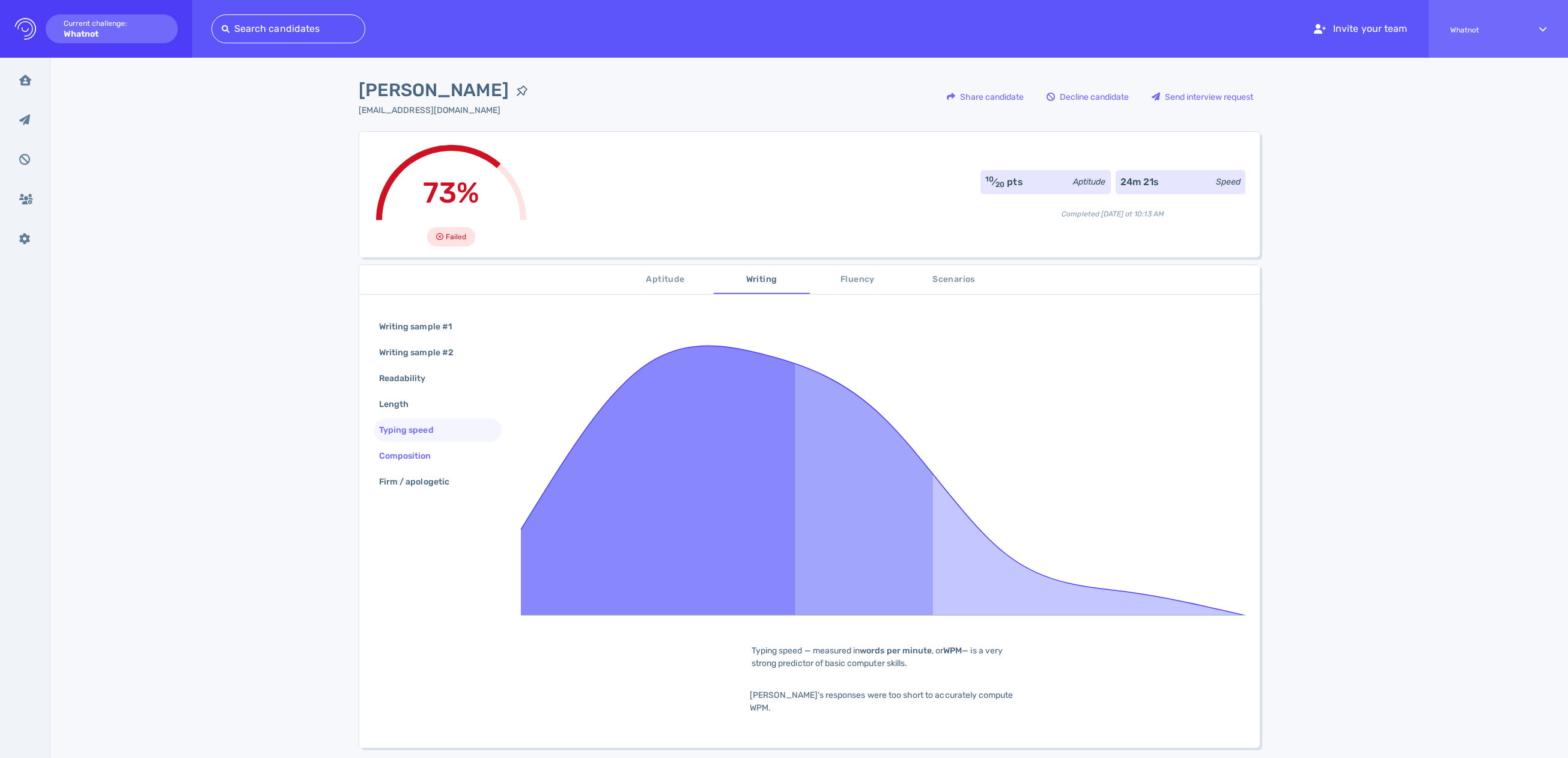
click at [413, 456] on div "Composition" at bounding box center [411, 455] width 69 height 17
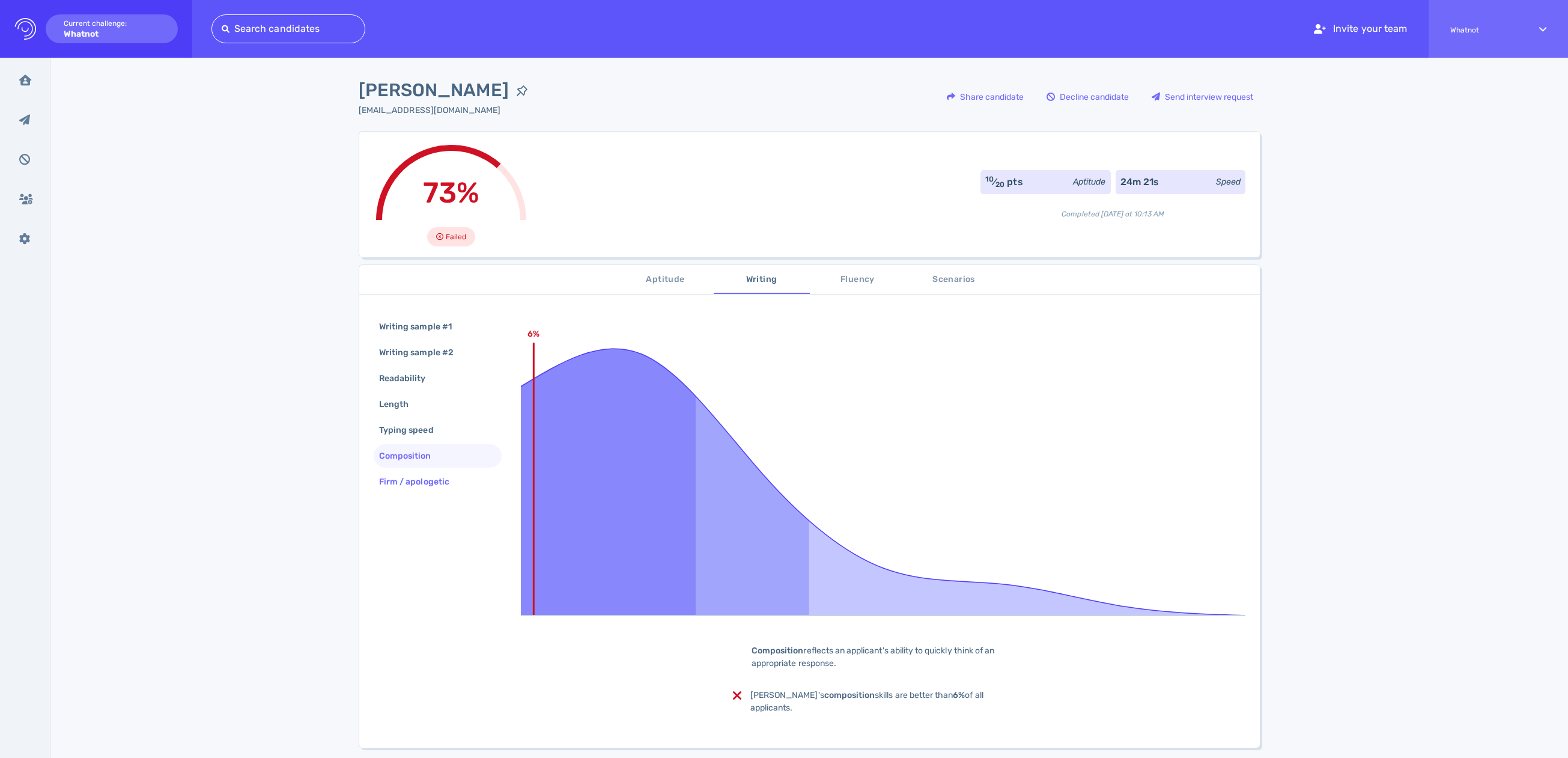
click at [415, 473] on div "Firm / apologetic" at bounding box center [420, 481] width 87 height 17
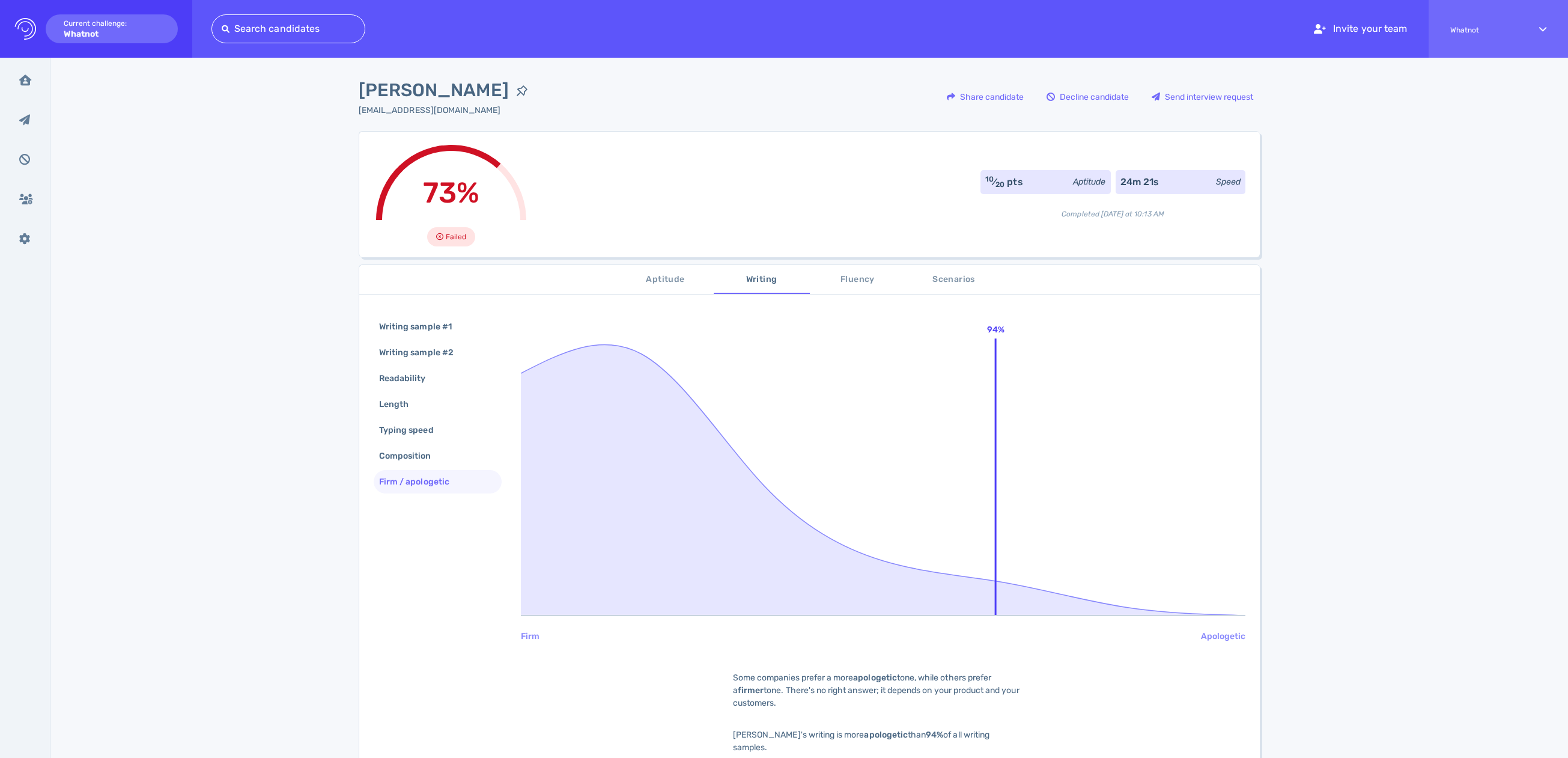
click at [842, 287] on button "Fluency" at bounding box center [858, 280] width 96 height 29
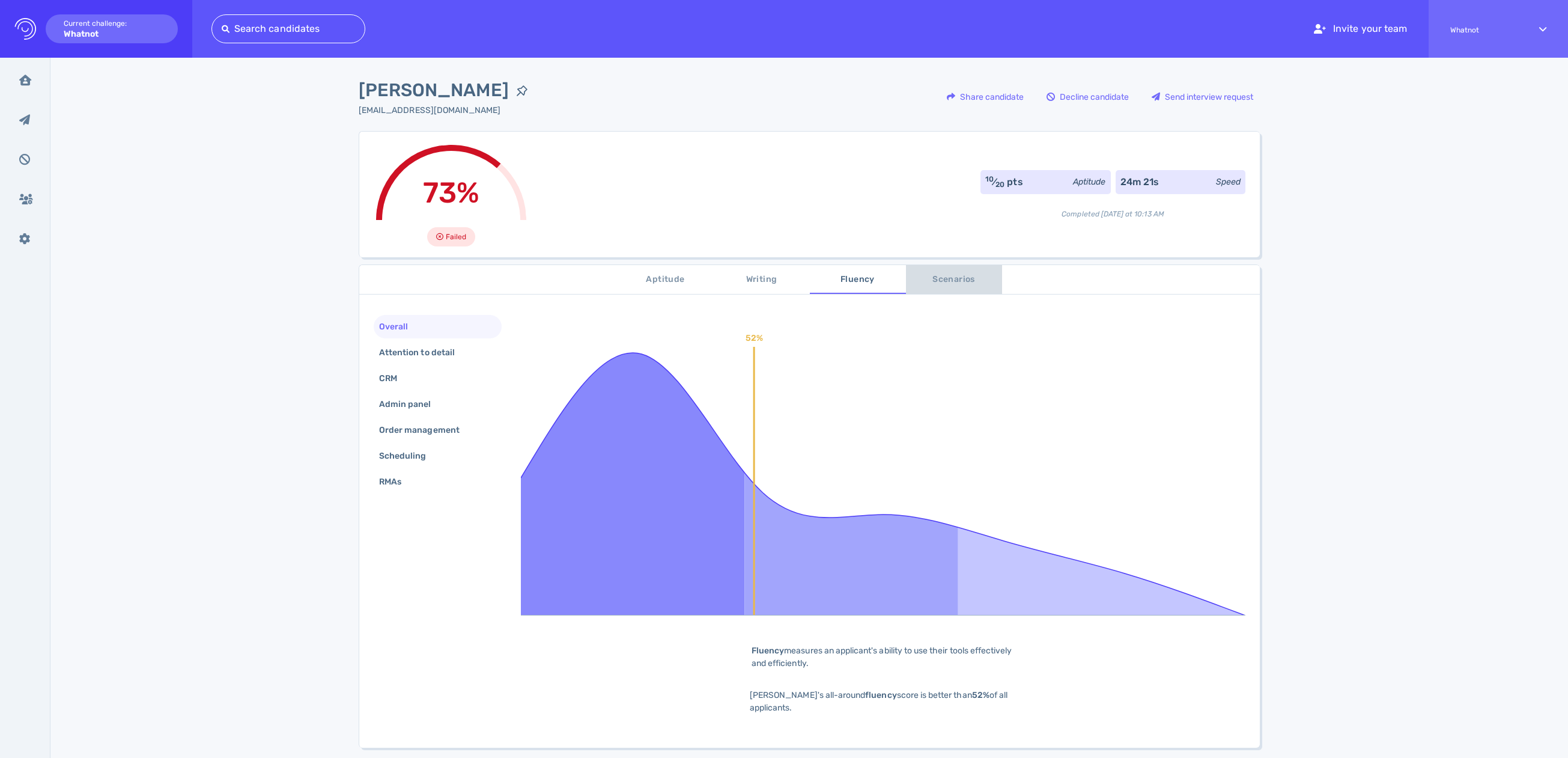
click at [950, 284] on span "Scenarios" at bounding box center [954, 280] width 82 height 15
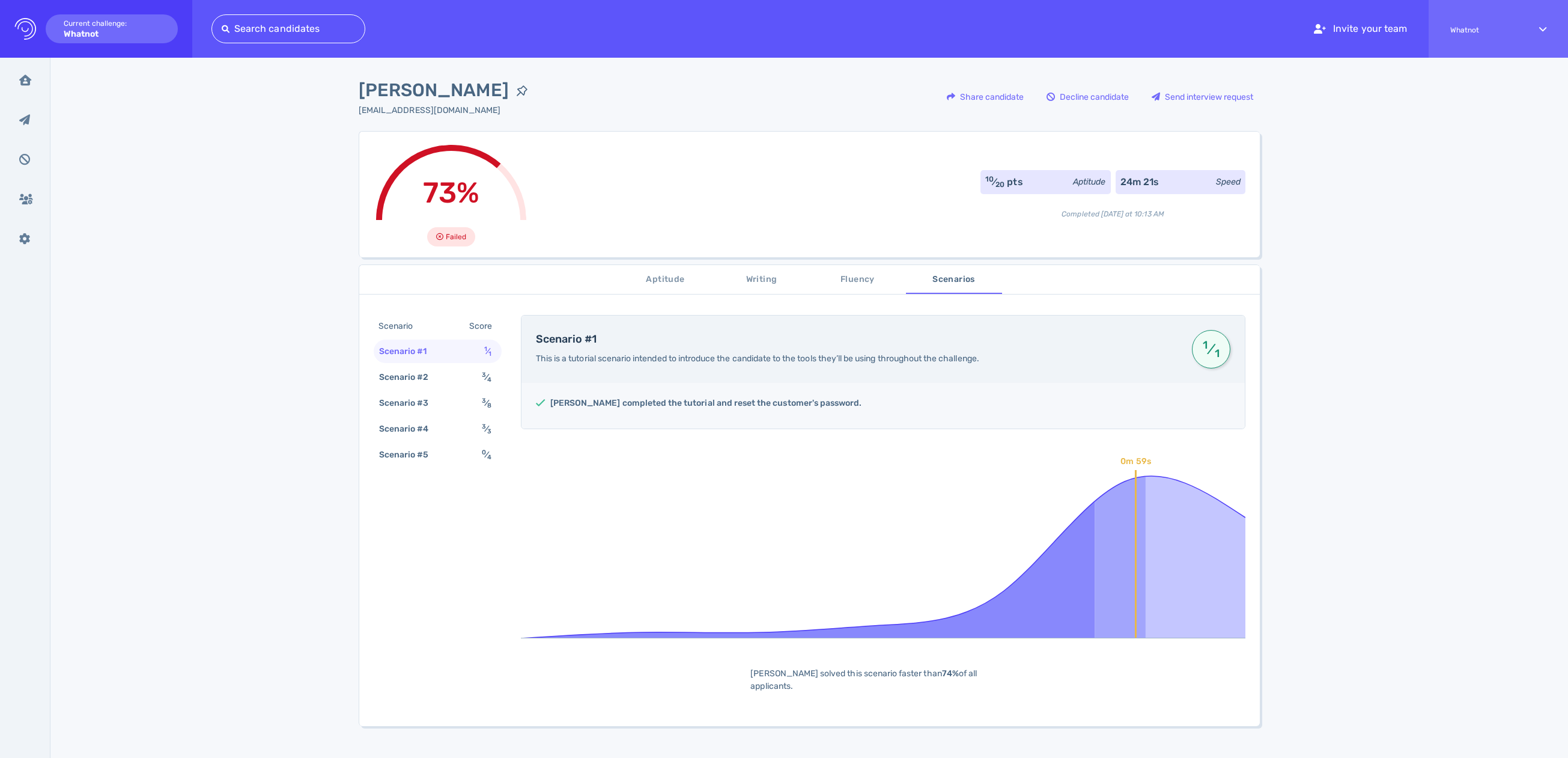
click at [863, 276] on span "Fluency" at bounding box center [857, 280] width 82 height 15
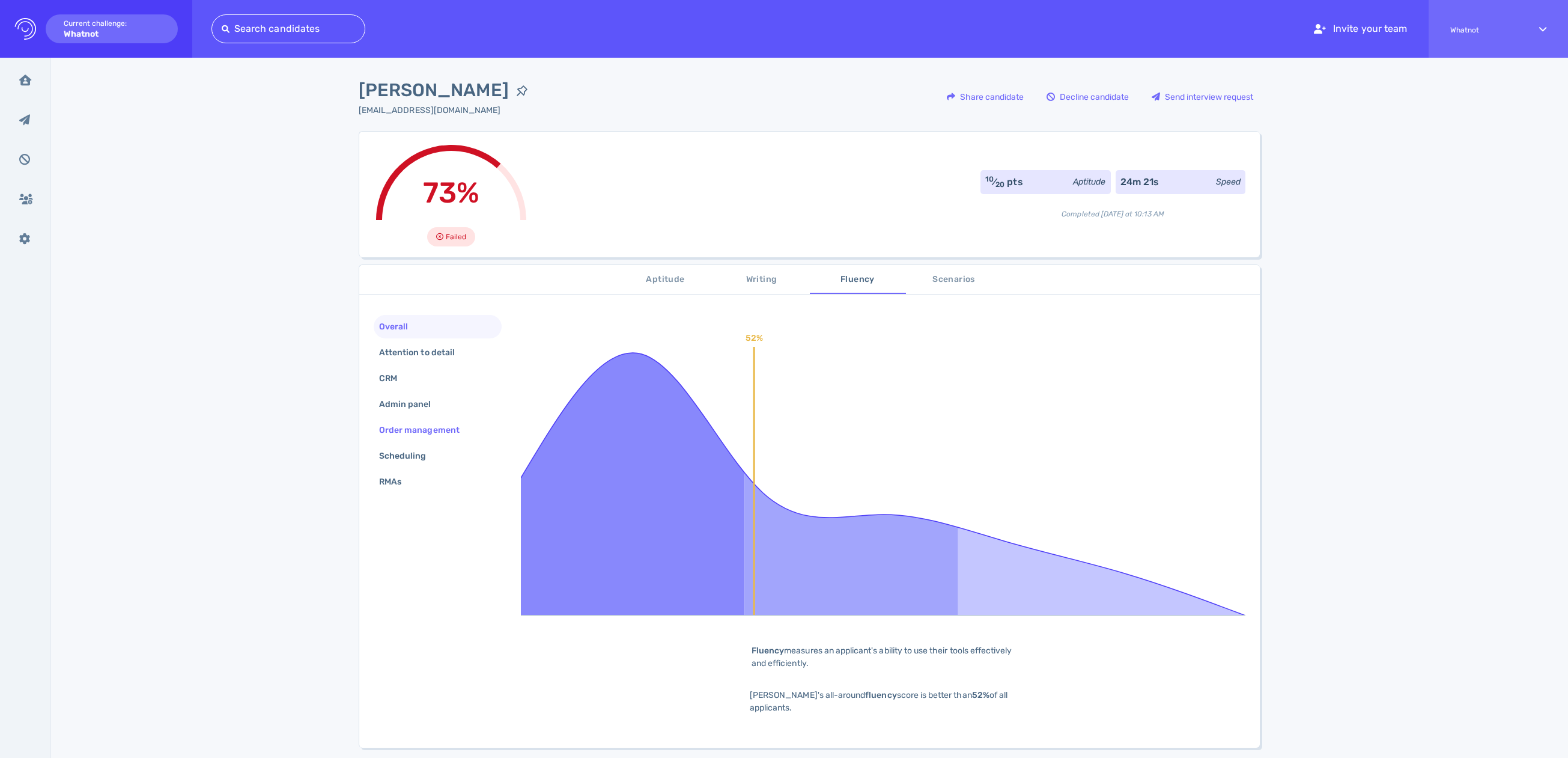
click at [415, 424] on div "Order management" at bounding box center [426, 430] width 97 height 17
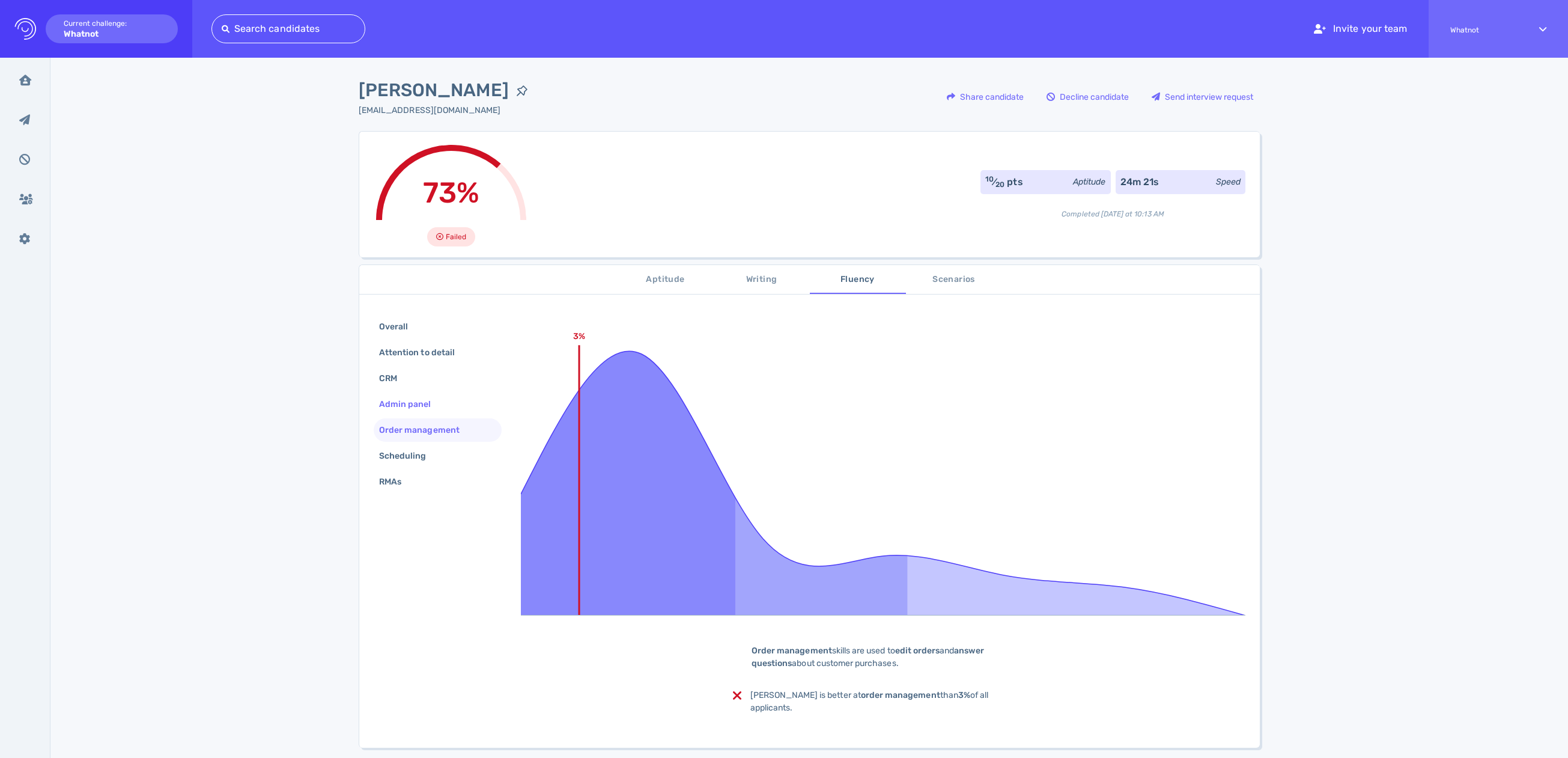
click at [424, 403] on div "Admin panel" at bounding box center [411, 404] width 69 height 17
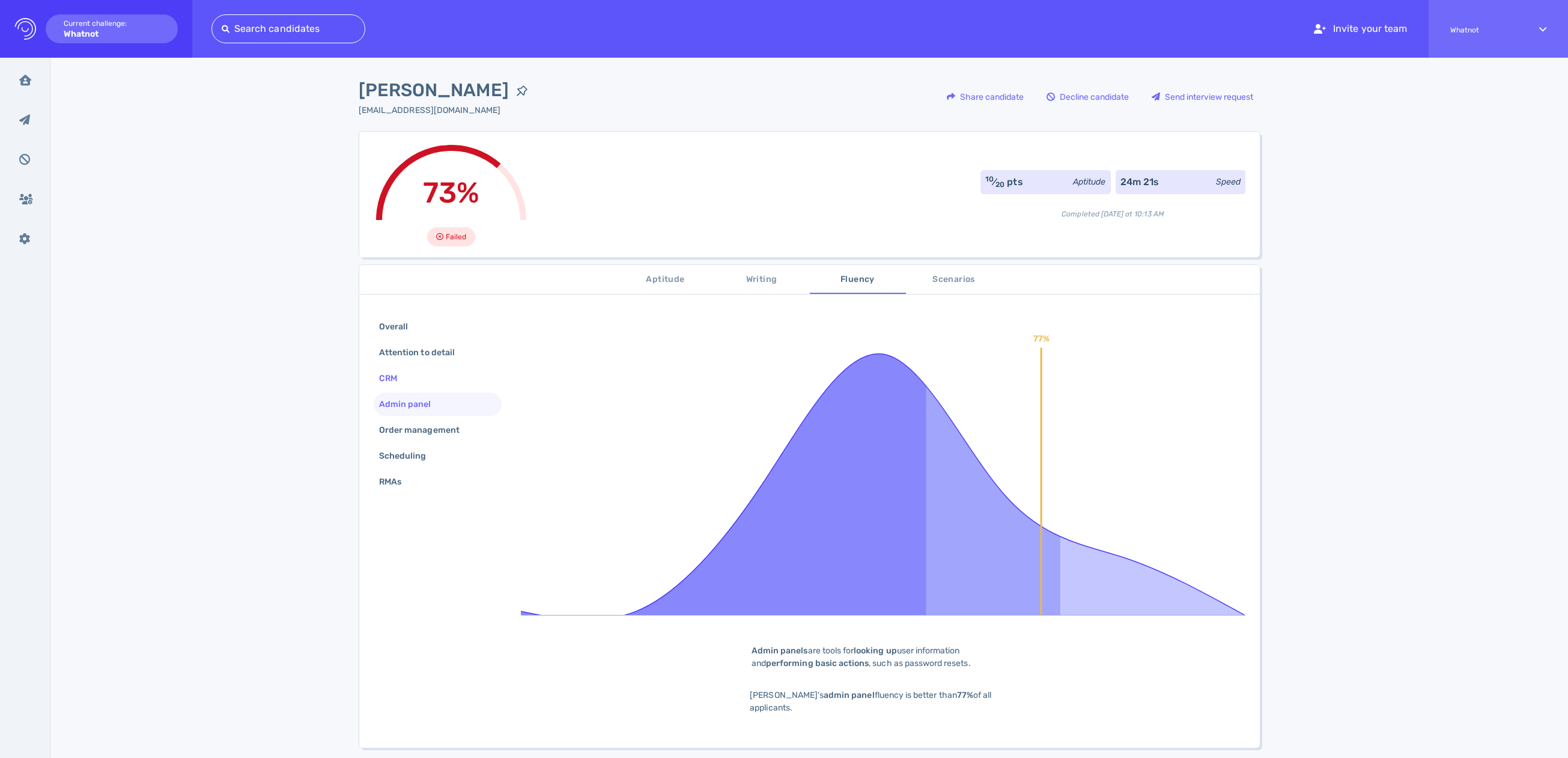
click at [407, 371] on div "CRM" at bounding box center [394, 378] width 35 height 17
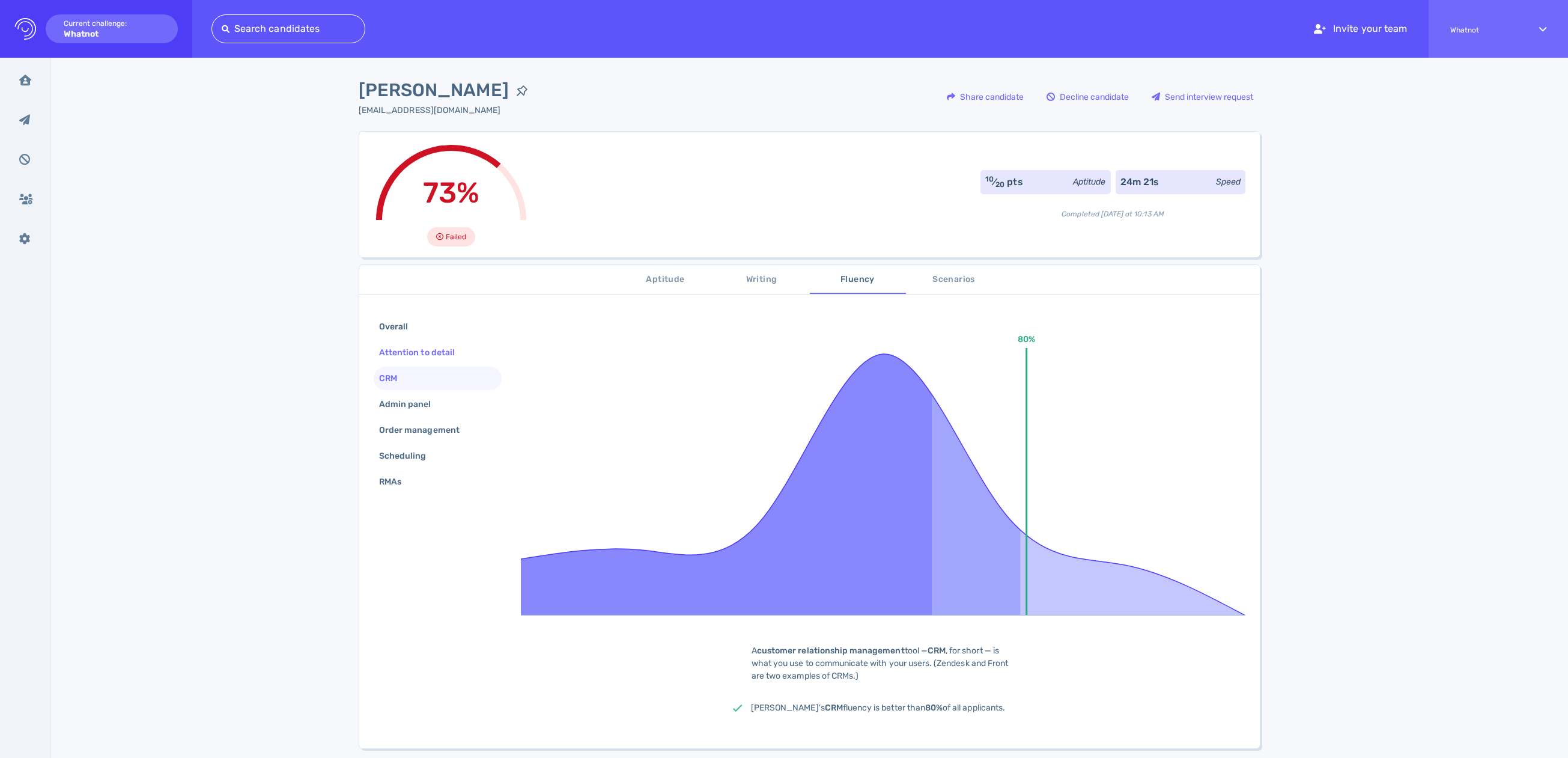
click at [412, 351] on div "Attention to detail" at bounding box center [423, 352] width 93 height 17
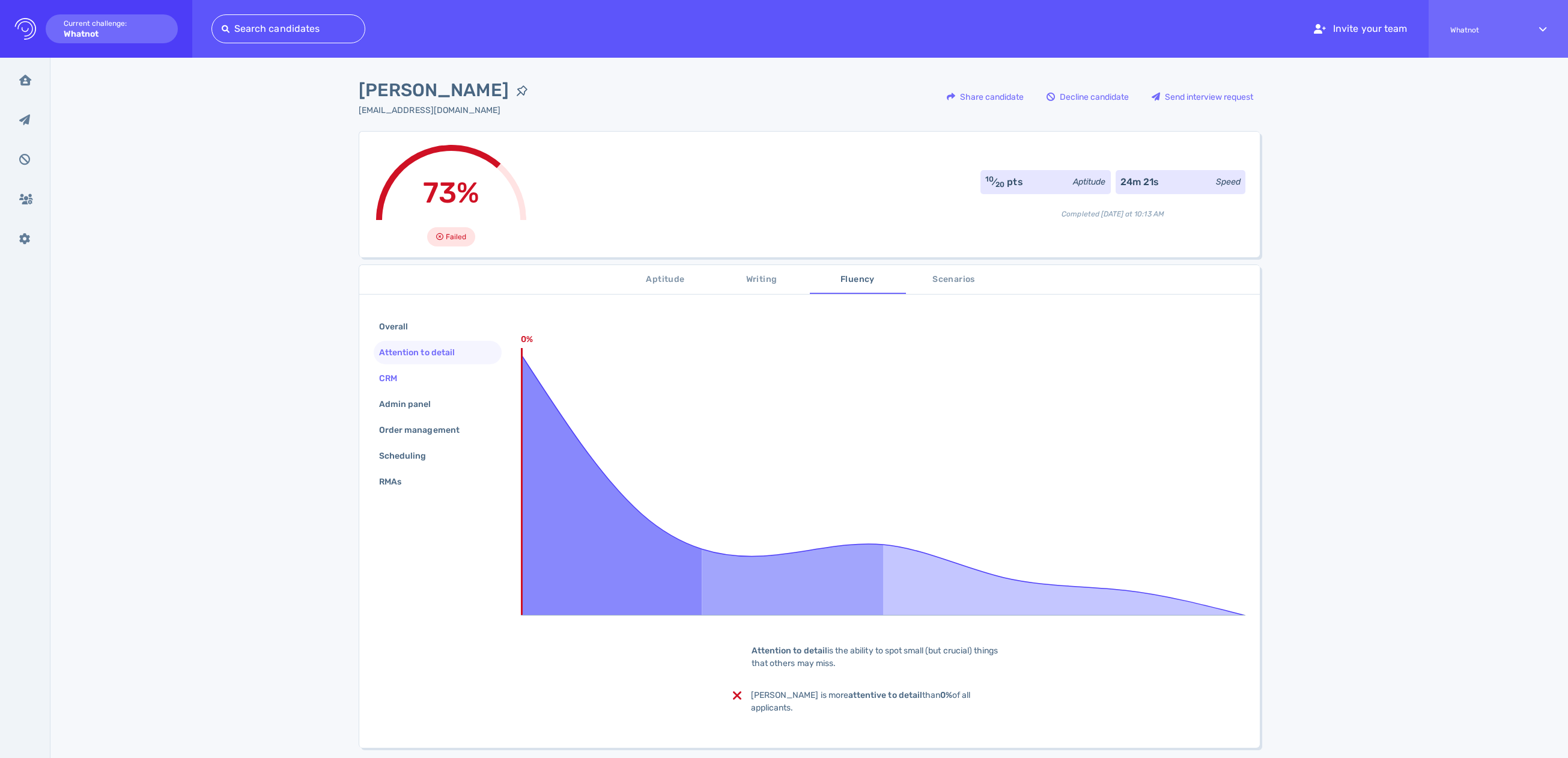
click at [421, 385] on div "CRM" at bounding box center [437, 378] width 128 height 23
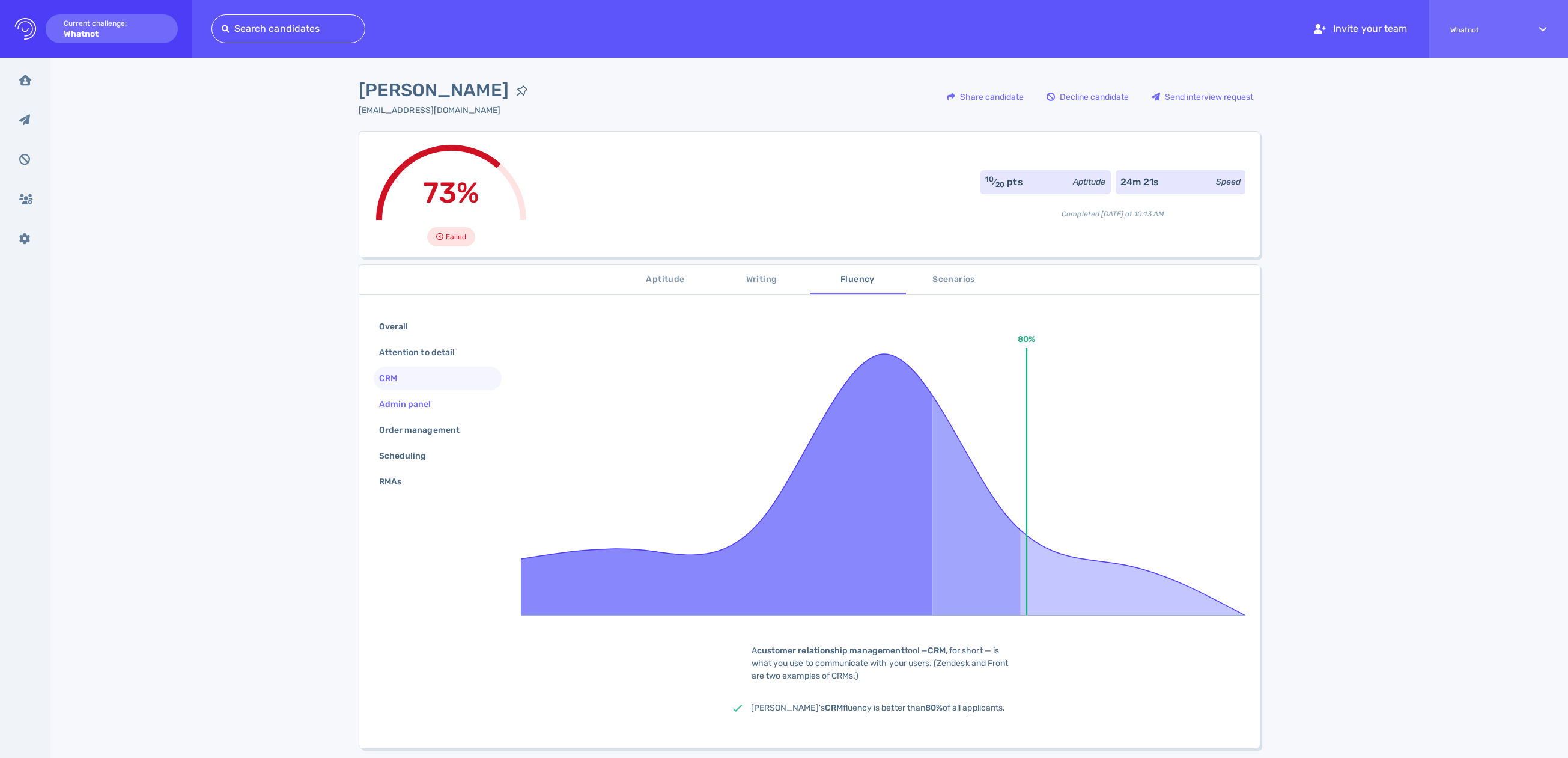
click at [391, 402] on div "Admin panel" at bounding box center [411, 404] width 69 height 17
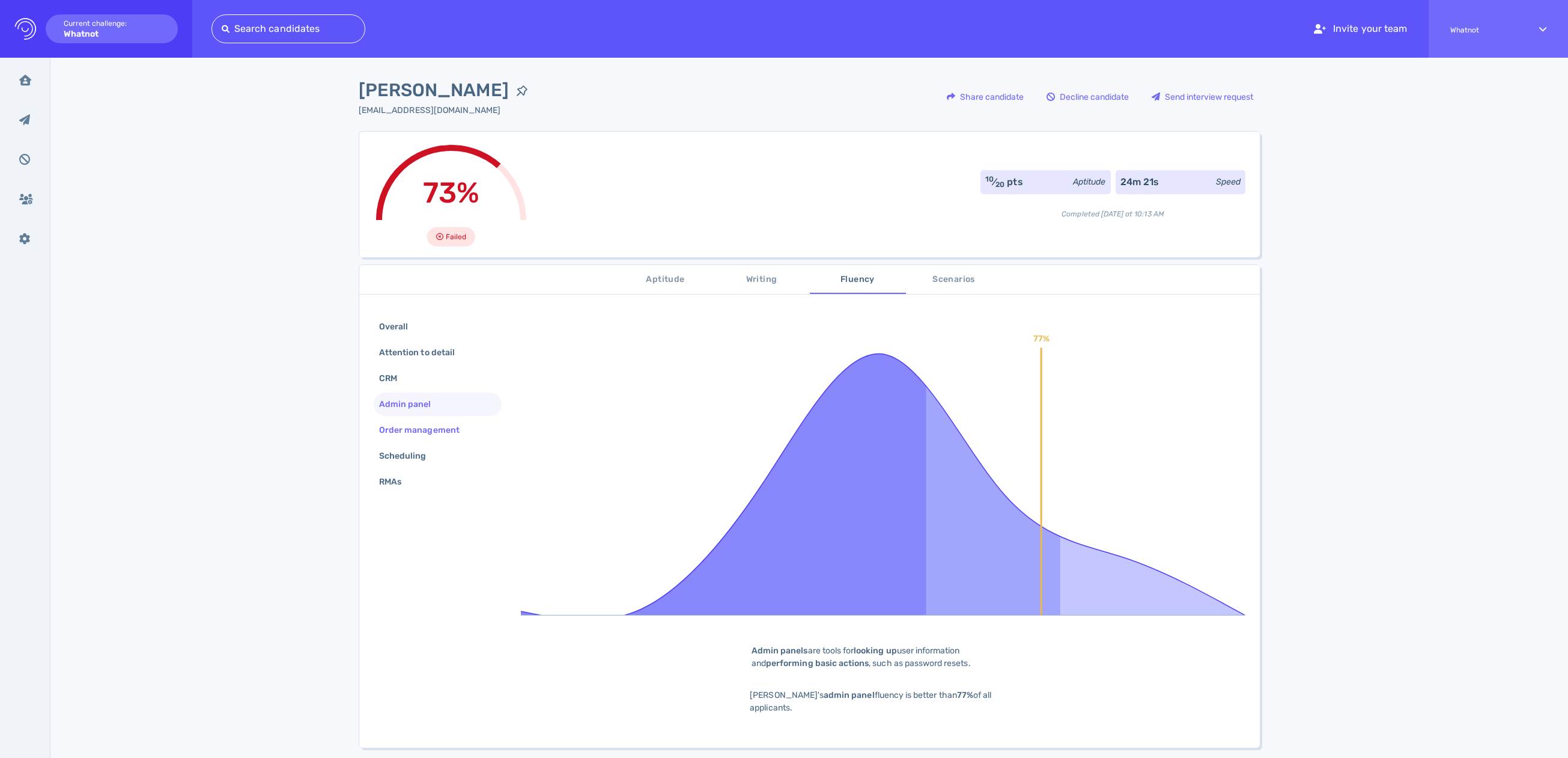
click at [421, 426] on div "Order management" at bounding box center [426, 430] width 97 height 17
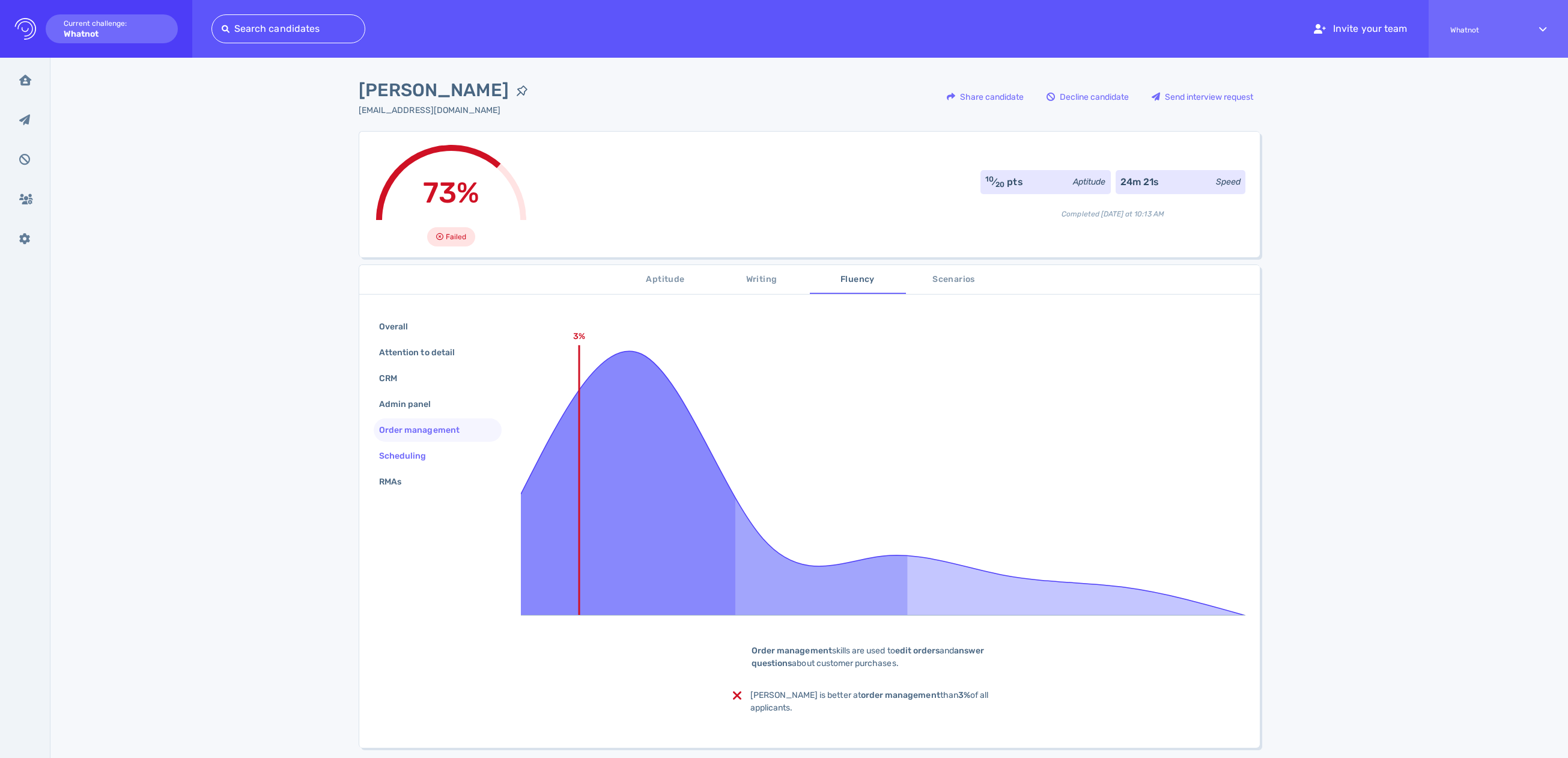
click at [419, 456] on div "Scheduling" at bounding box center [409, 455] width 64 height 17
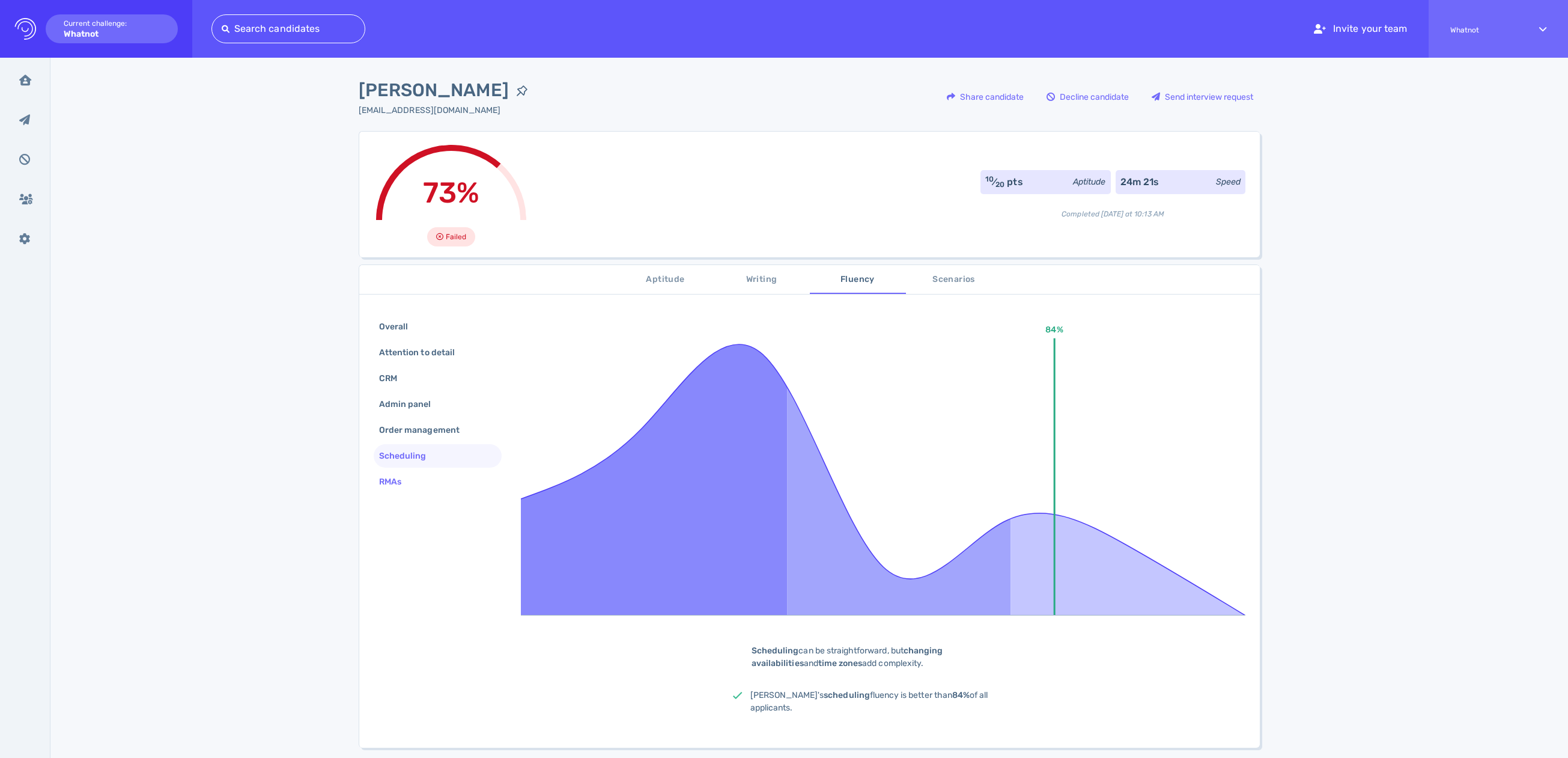
click at [407, 481] on div "RMAs" at bounding box center [396, 481] width 39 height 17
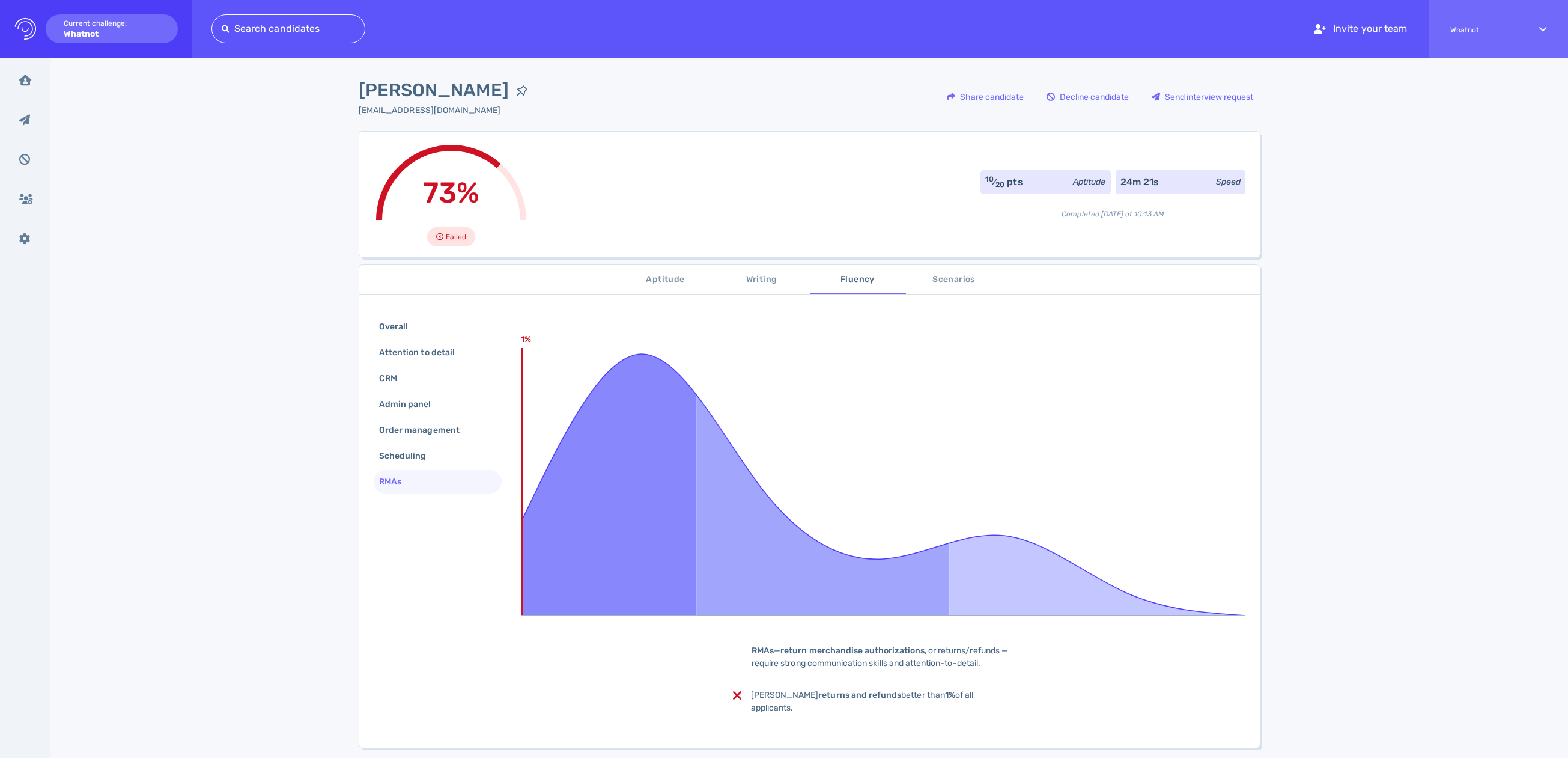
click at [957, 282] on span "Scenarios" at bounding box center [954, 280] width 82 height 15
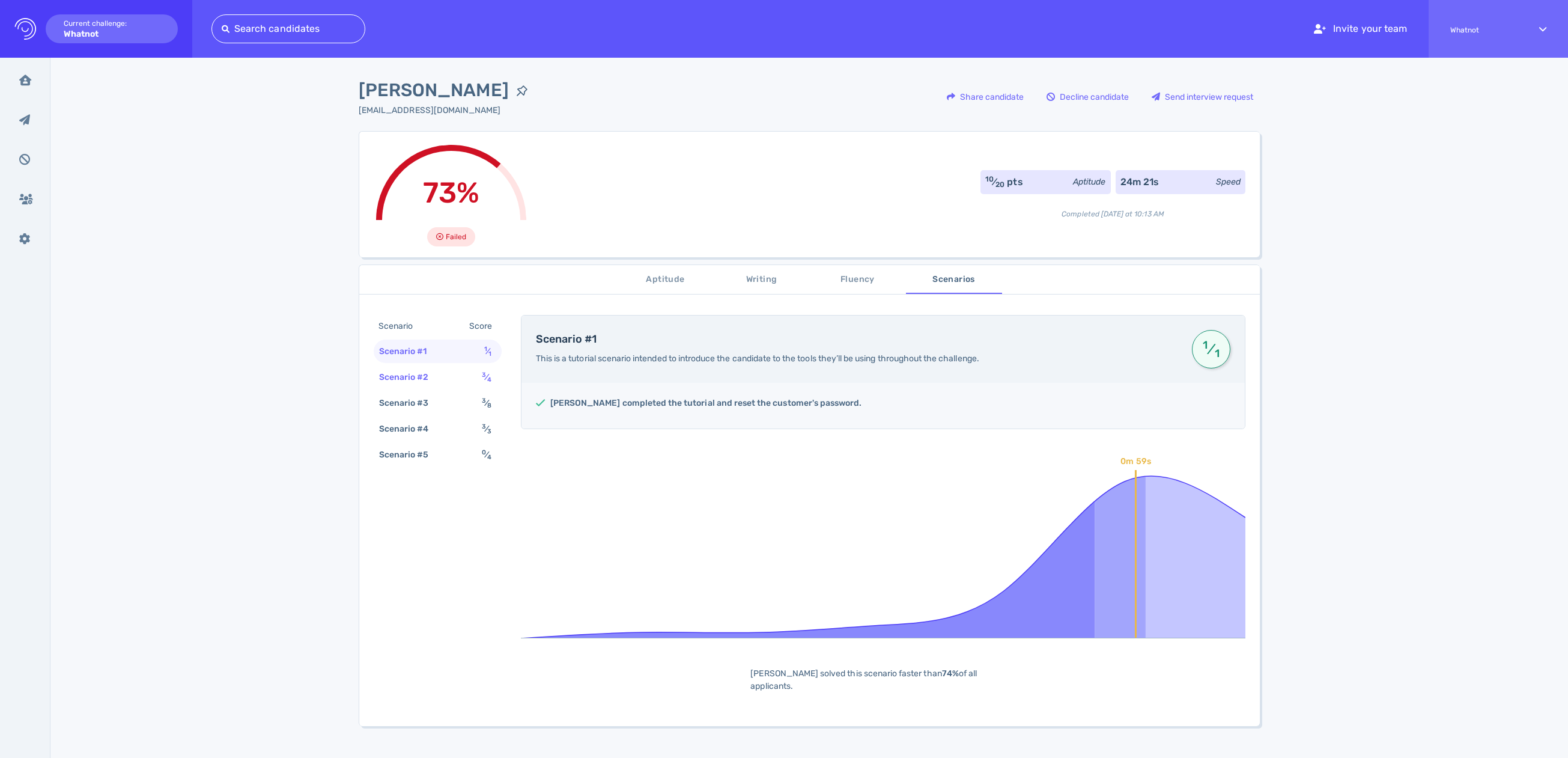
click at [404, 385] on div "Scenario #2" at bounding box center [410, 376] width 66 height 17
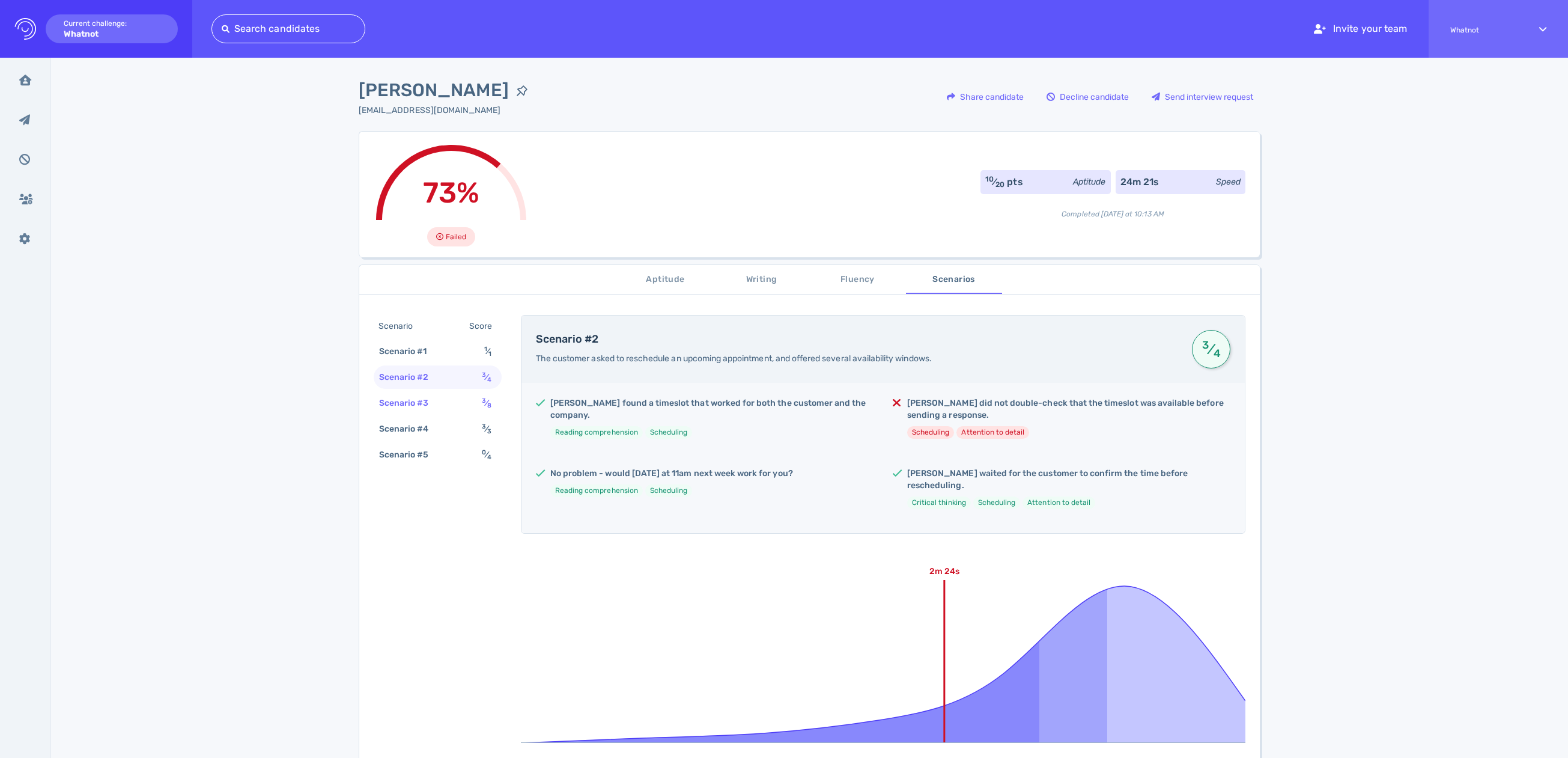
click at [400, 404] on div "Scenario #3" at bounding box center [410, 402] width 66 height 17
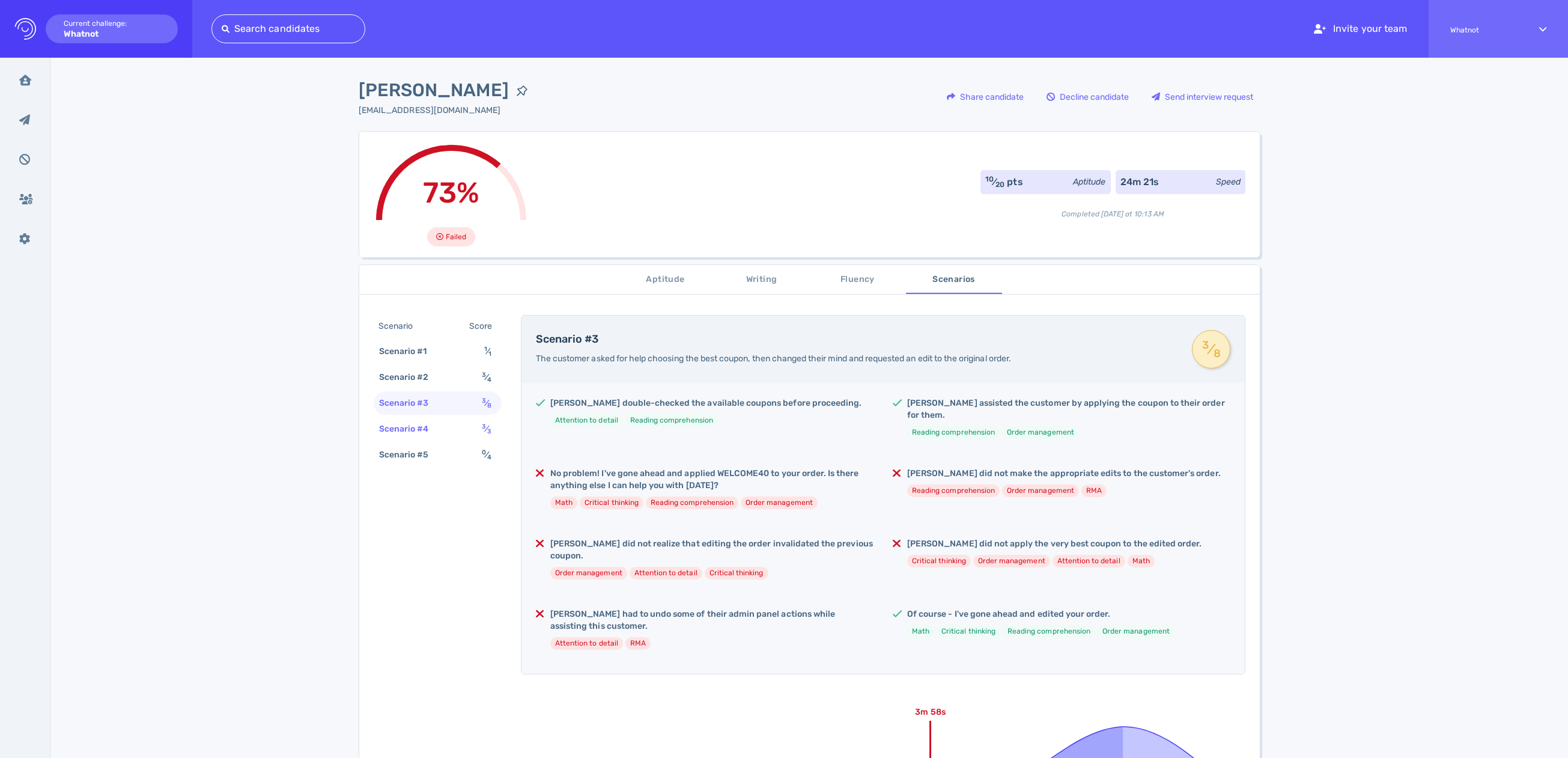
click at [406, 426] on div "Scenario #4" at bounding box center [410, 428] width 66 height 17
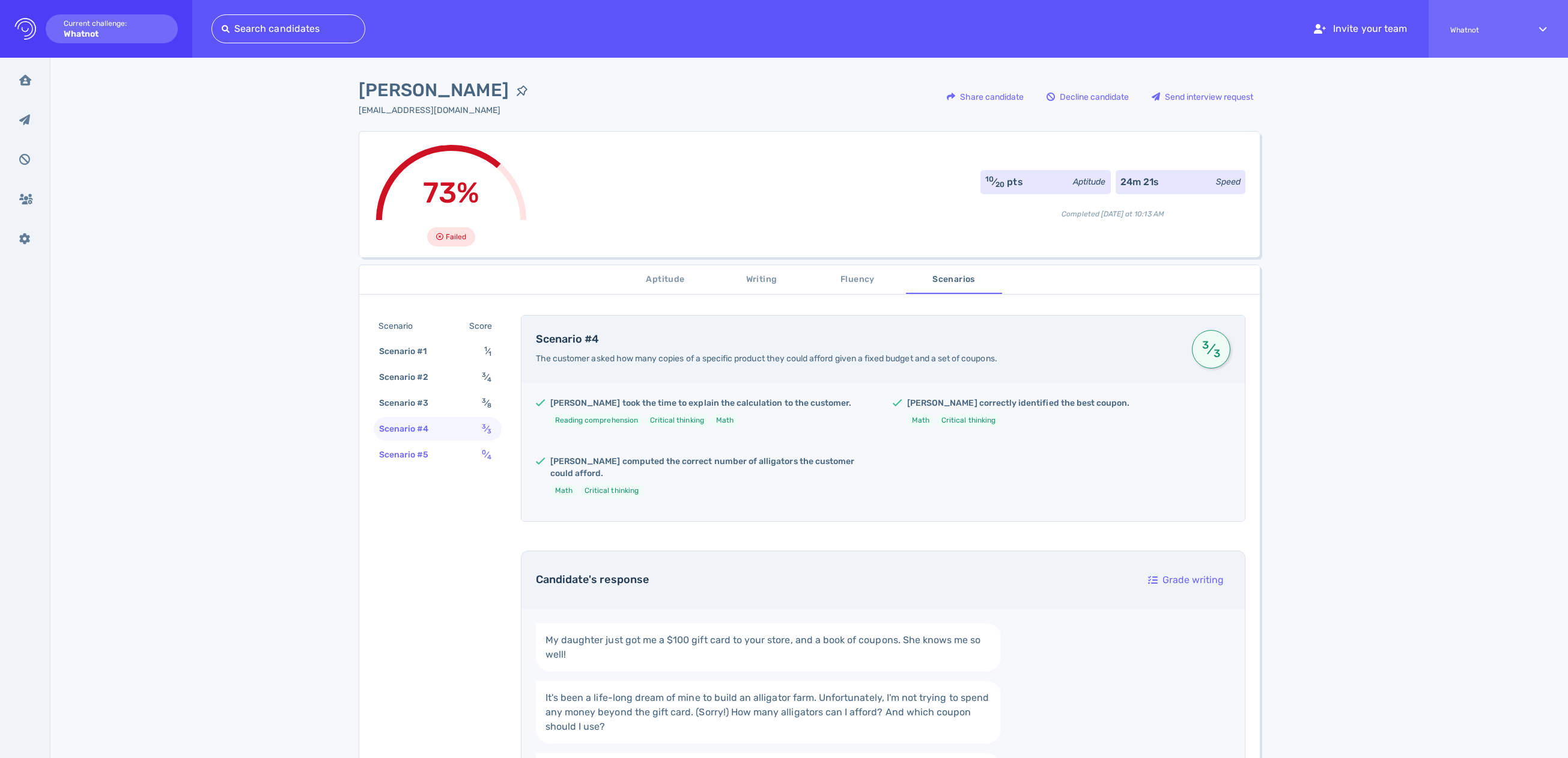
click at [417, 446] on div "Scenario #5" at bounding box center [410, 454] width 66 height 17
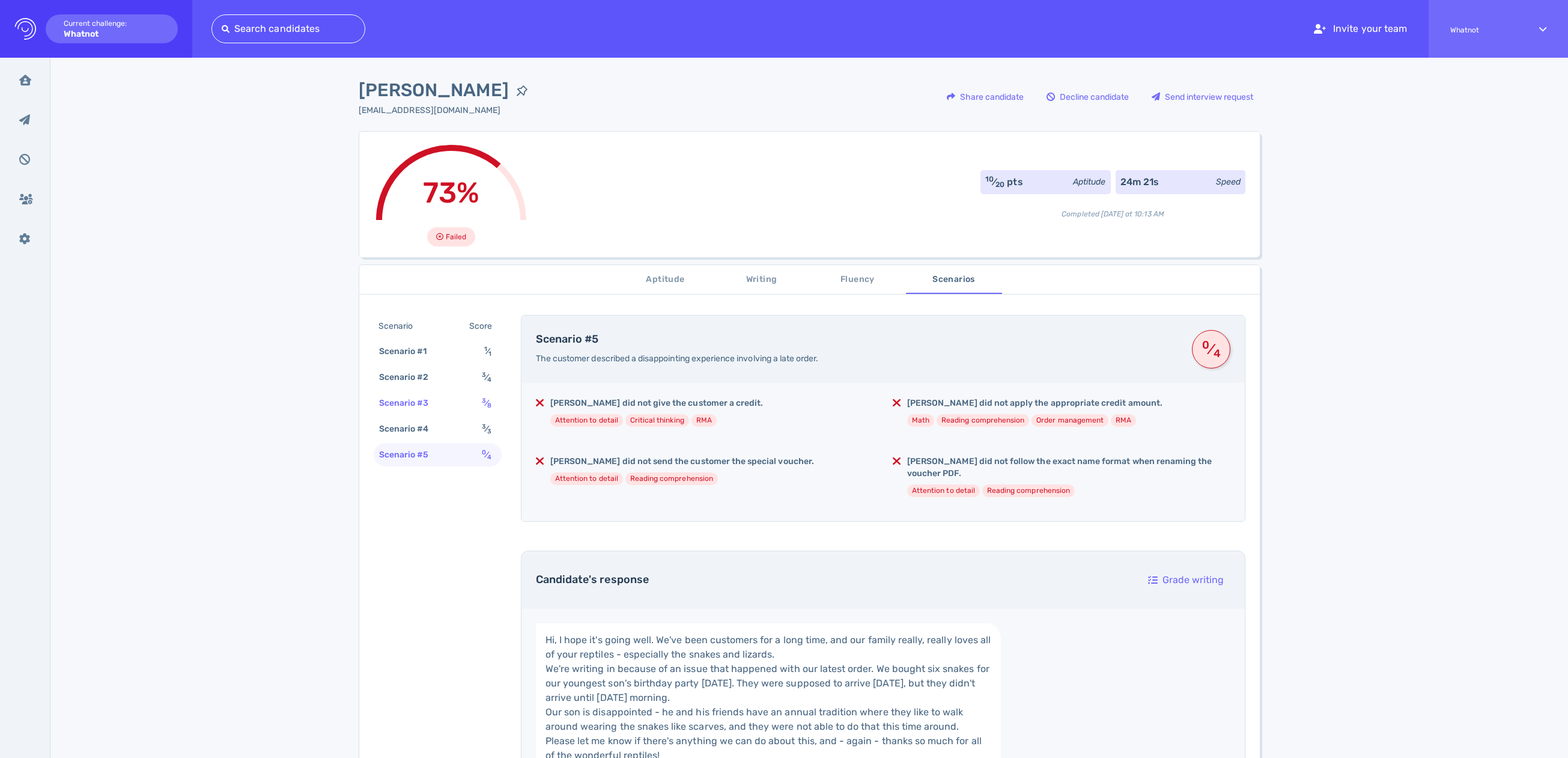
click at [404, 401] on div "Scenario #3" at bounding box center [410, 402] width 66 height 17
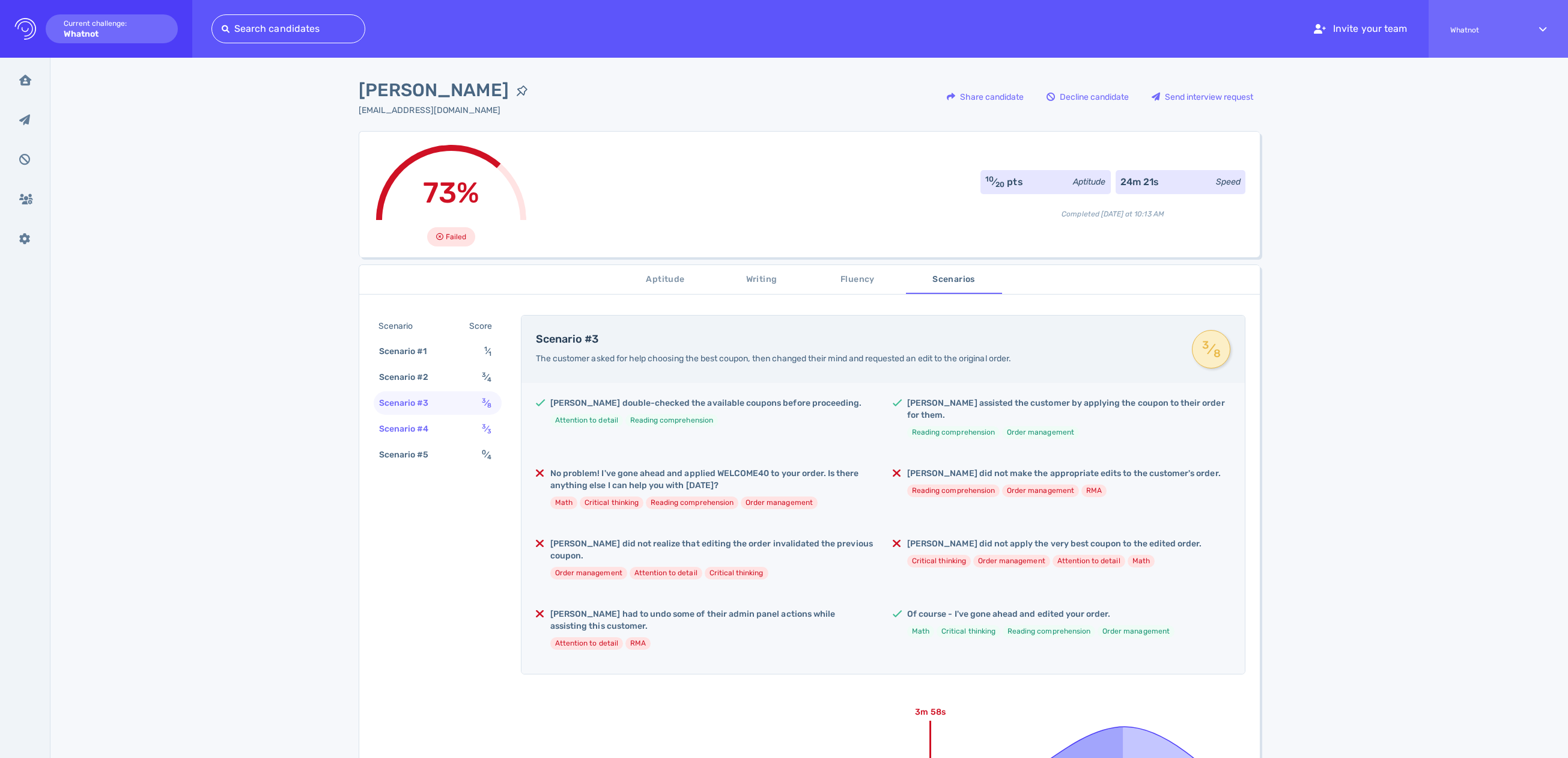
click at [463, 432] on div "Scenario #4 3 ⁄ 3" at bounding box center [437, 428] width 128 height 23
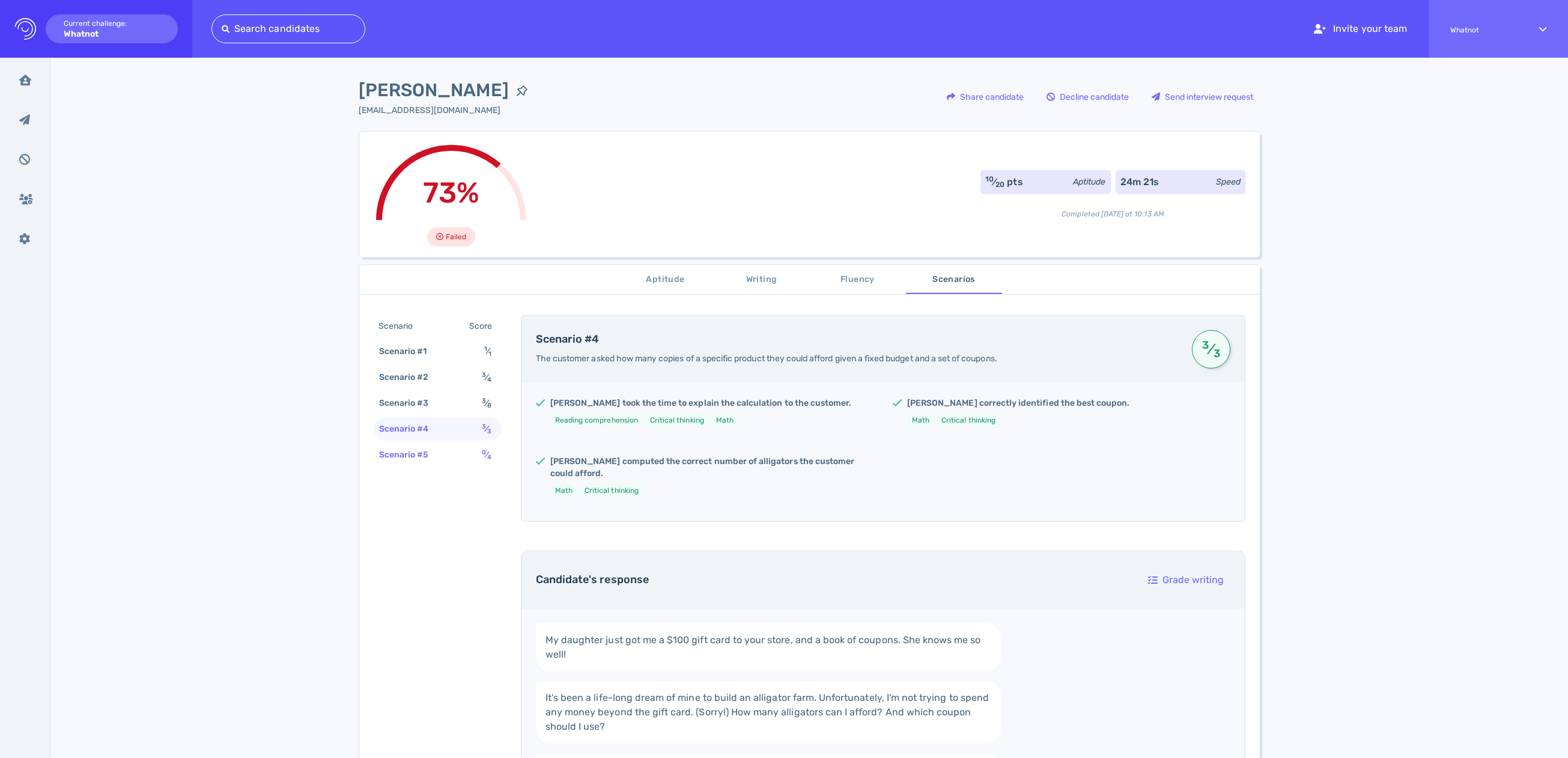
click at [459, 458] on div "Scenario #5 0 ⁄ 4" at bounding box center [437, 454] width 128 height 23
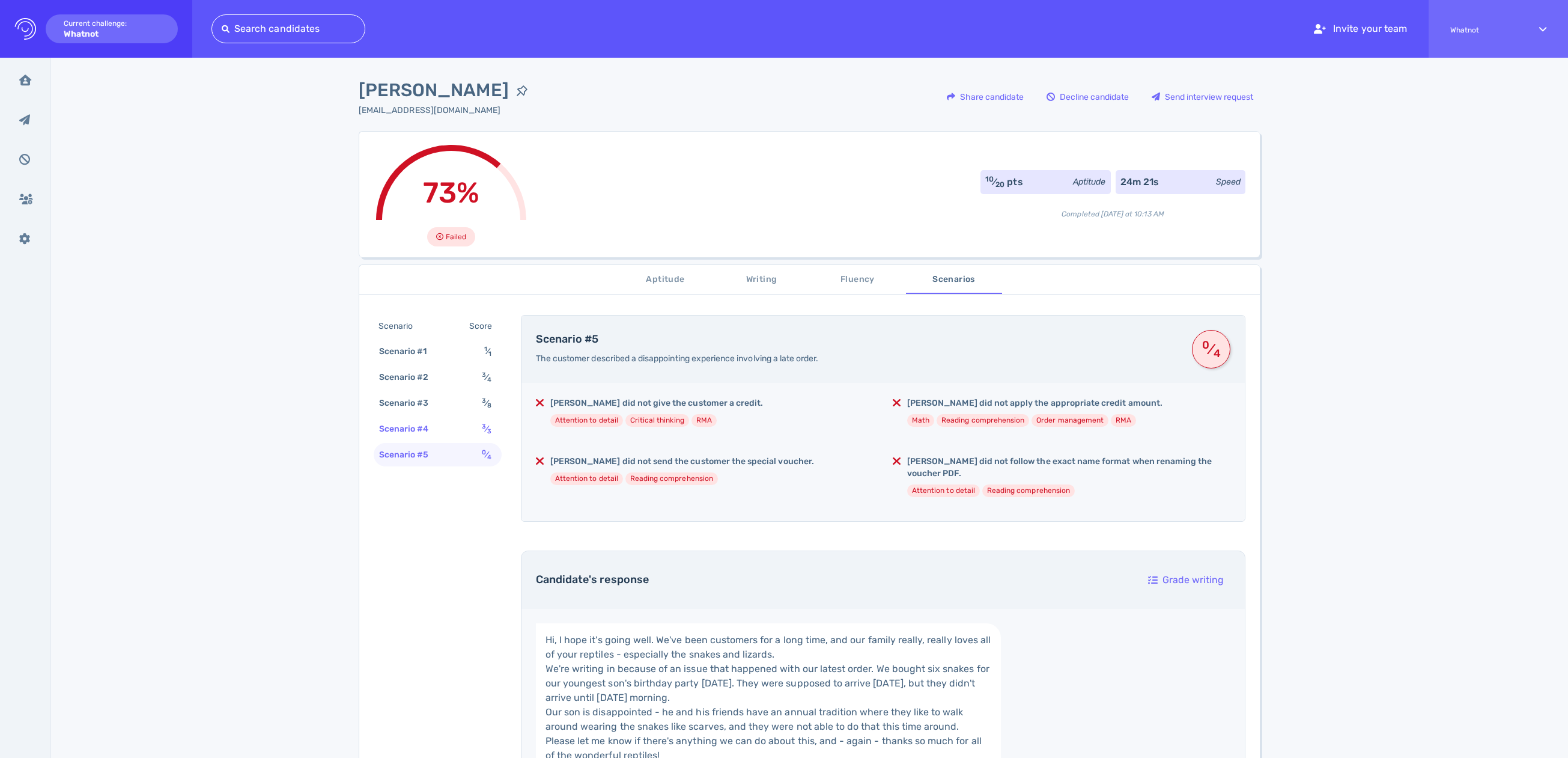
click at [452, 426] on div "Scenario #4 3 ⁄ 3" at bounding box center [437, 428] width 128 height 23
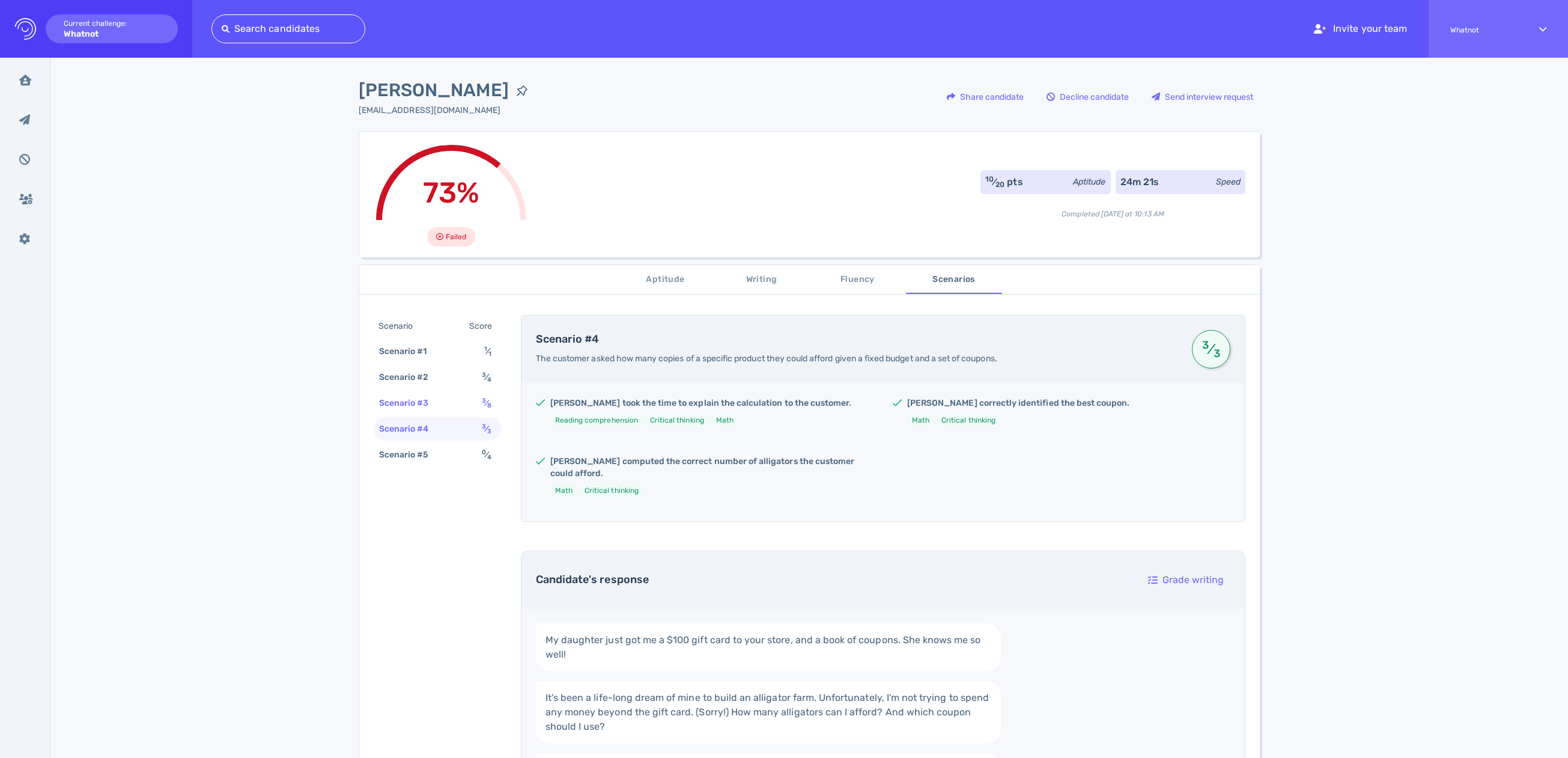
click at [449, 398] on div "Scenario #3 3 ⁄ 8" at bounding box center [437, 403] width 128 height 23
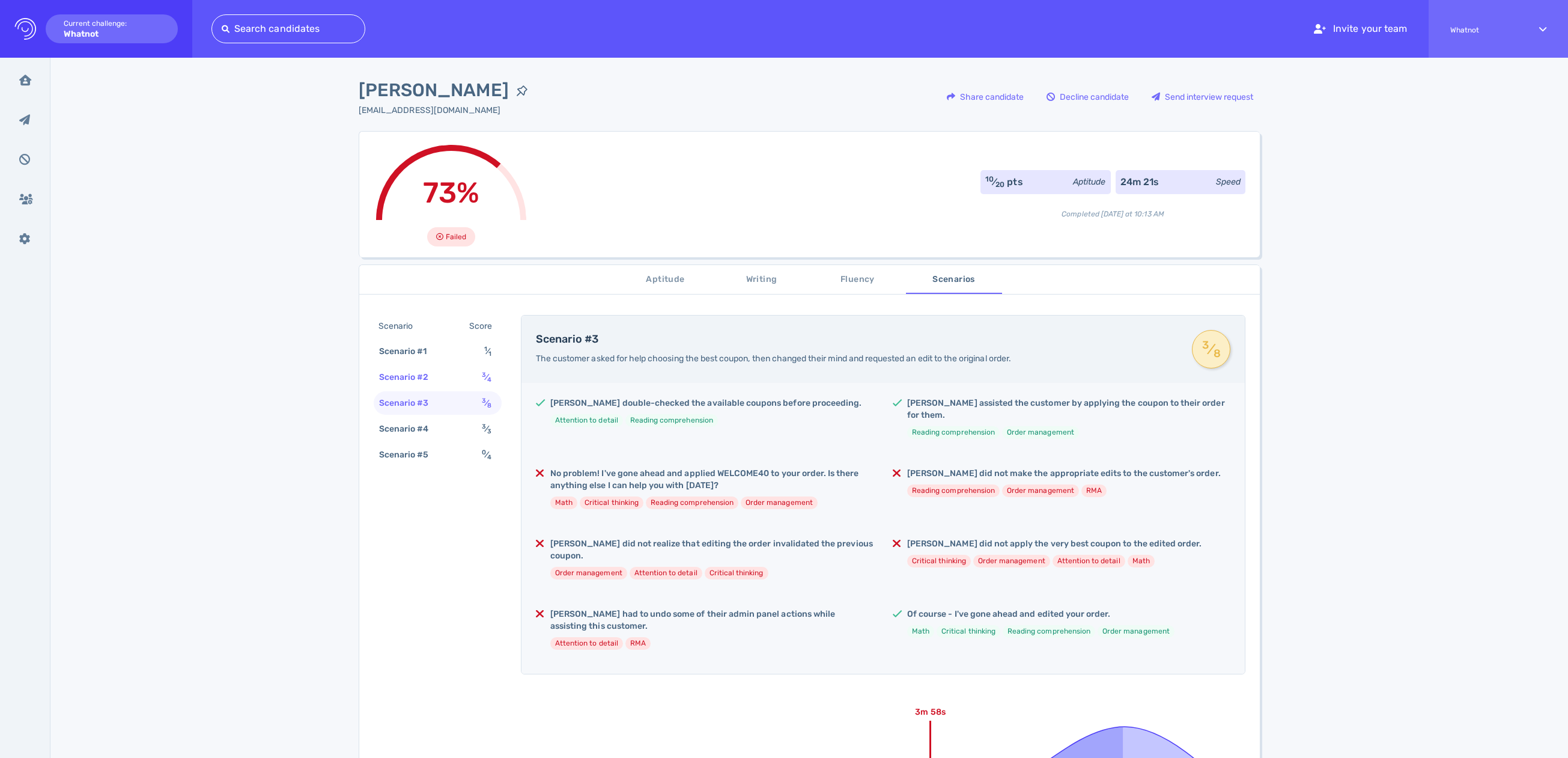
click at [450, 378] on div "Scenario #2 3 ⁄ 4" at bounding box center [437, 377] width 128 height 23
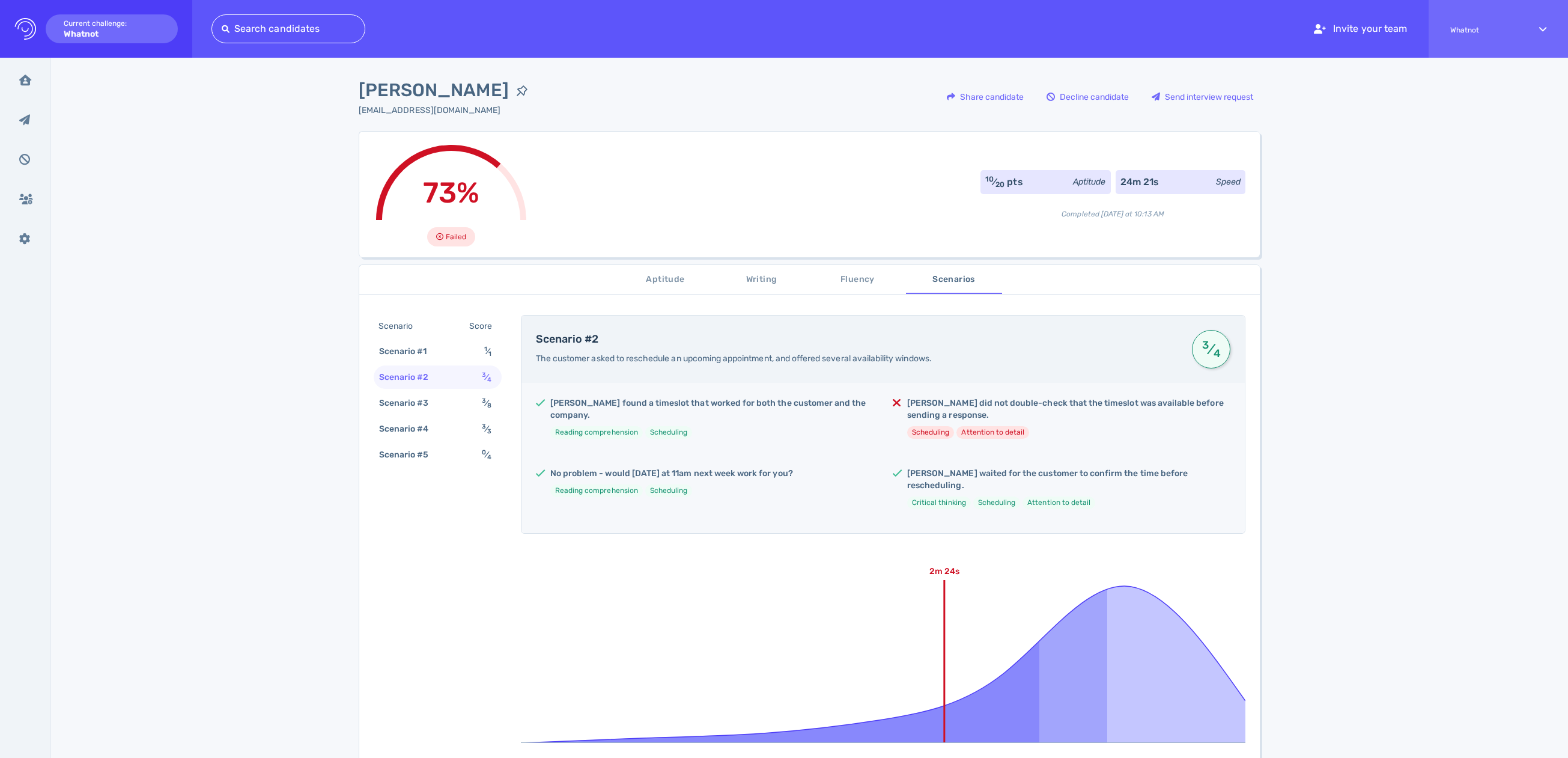
click at [450, 337] on div "Scenario Score" at bounding box center [437, 326] width 128 height 22
click at [448, 355] on div "Scenario #1 1 ⁄ 1" at bounding box center [437, 351] width 128 height 23
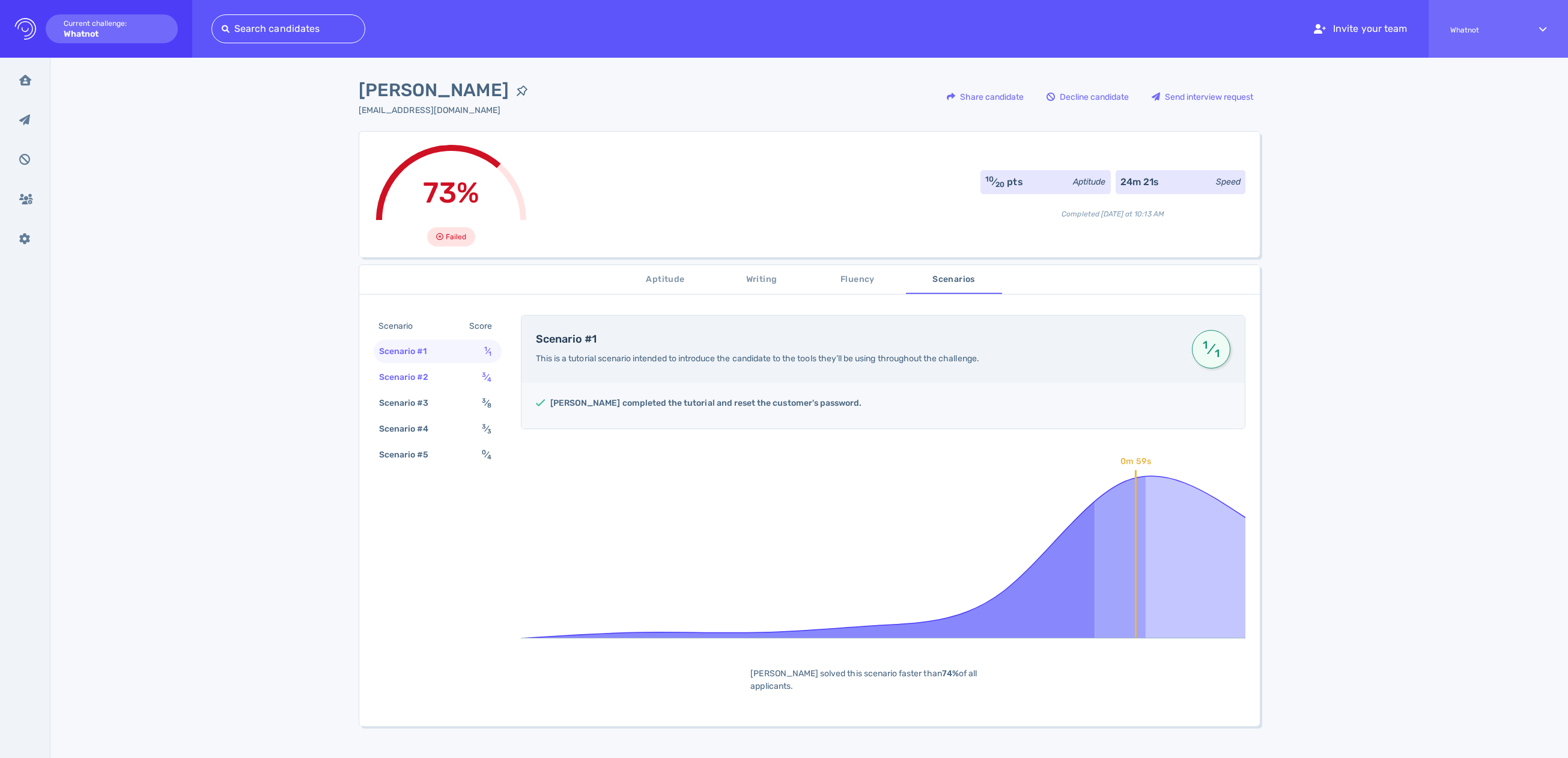
click at [451, 373] on div "Scenario #2 3 ⁄ 4" at bounding box center [437, 377] width 128 height 23
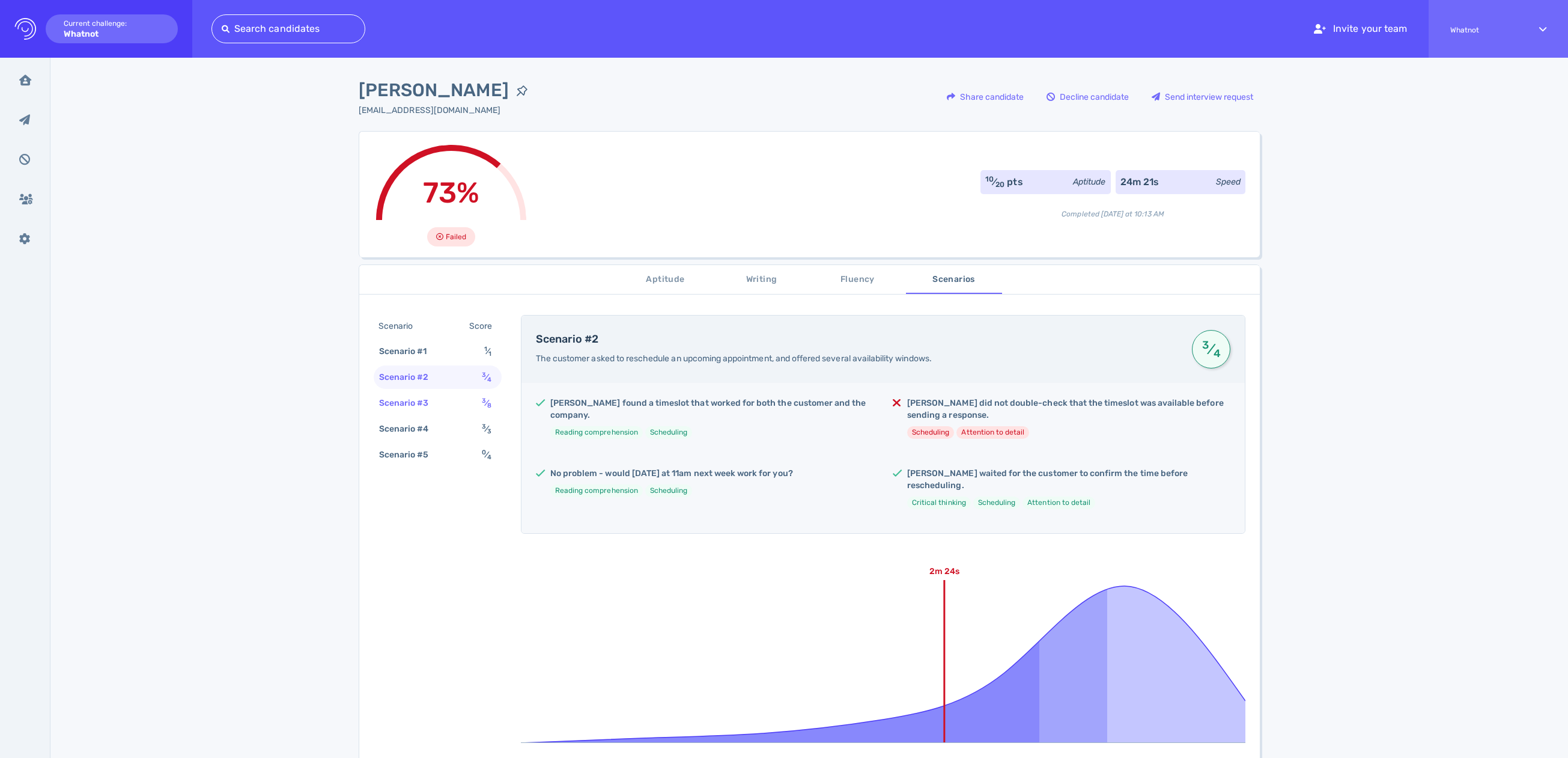
click at [446, 402] on div "Scenario #3 3 ⁄ 8" at bounding box center [437, 403] width 128 height 23
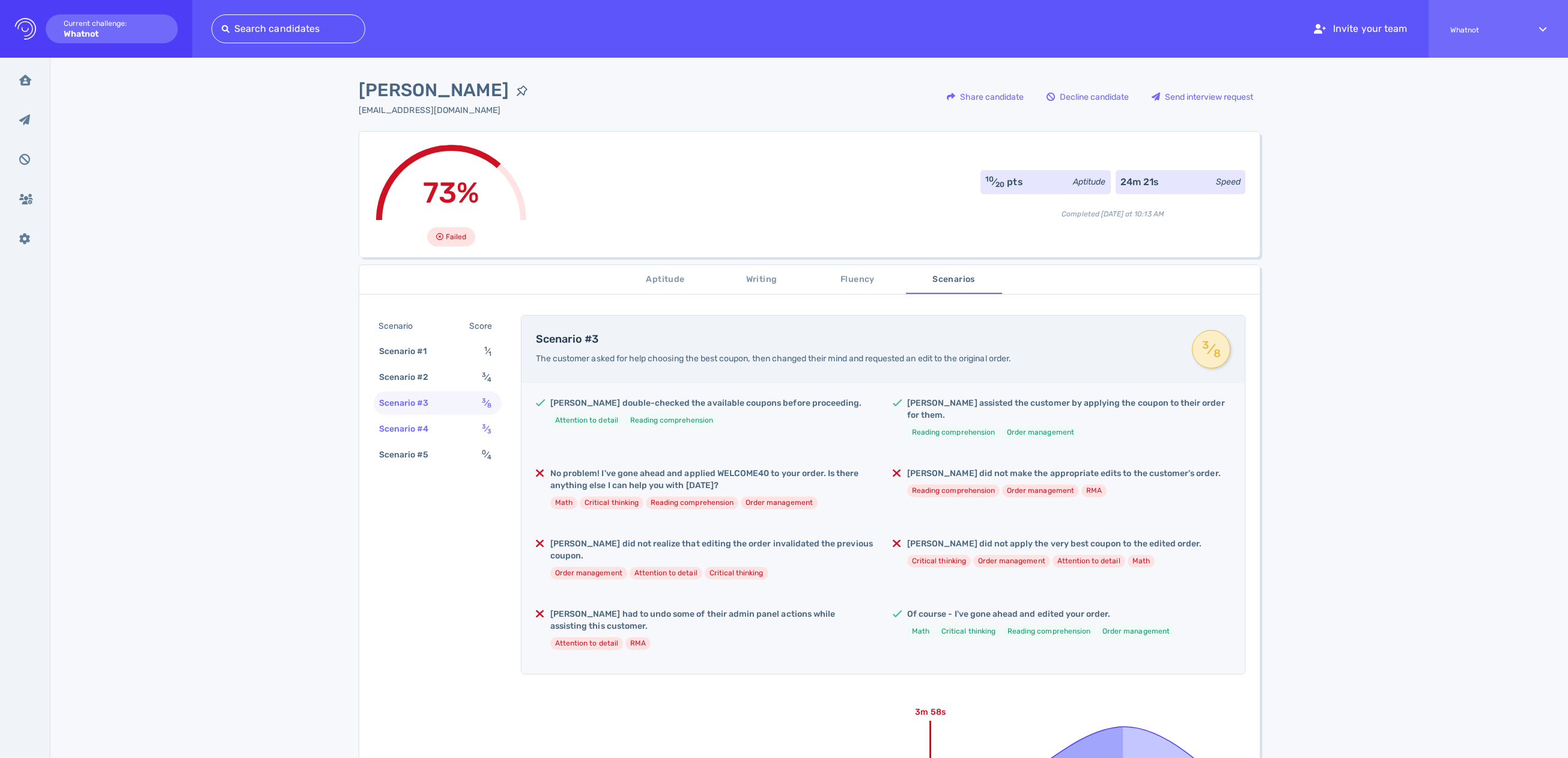
click at [447, 430] on div "Scenario #4 3 ⁄ 3" at bounding box center [437, 428] width 128 height 23
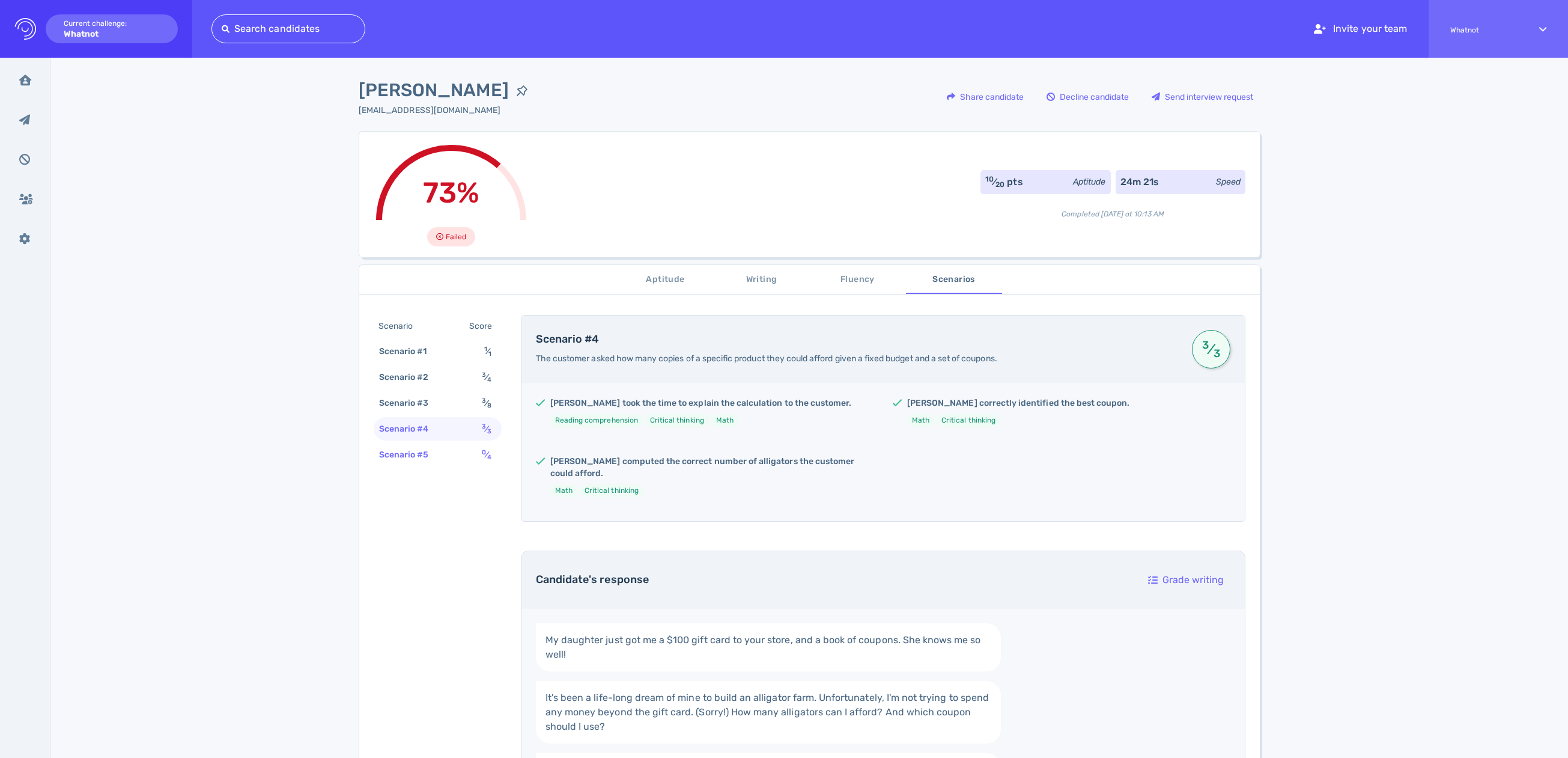
click at [451, 450] on div "Scenario #5 0 ⁄ 4" at bounding box center [437, 454] width 128 height 23
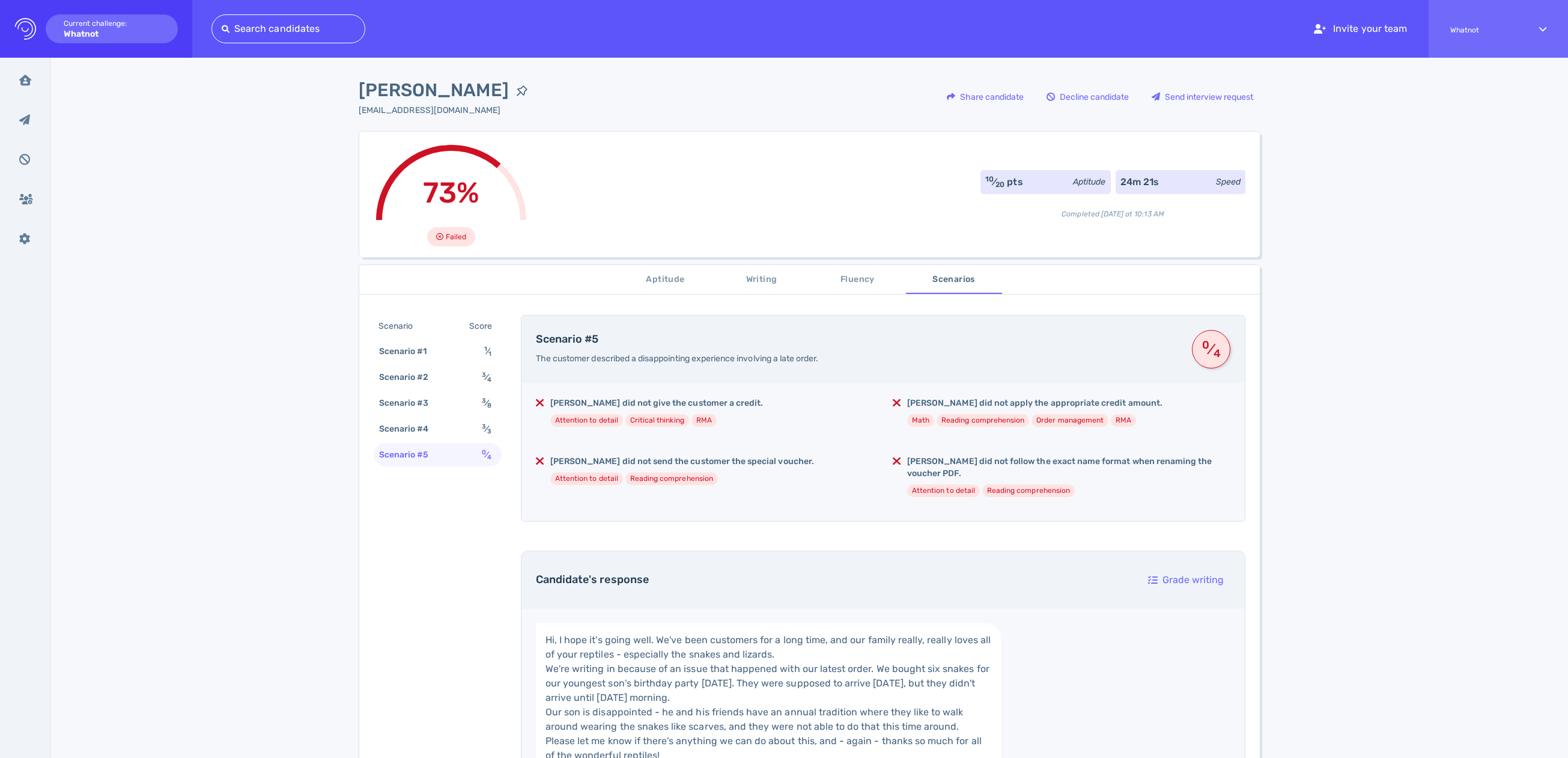
click at [850, 284] on span "Fluency" at bounding box center [857, 280] width 82 height 15
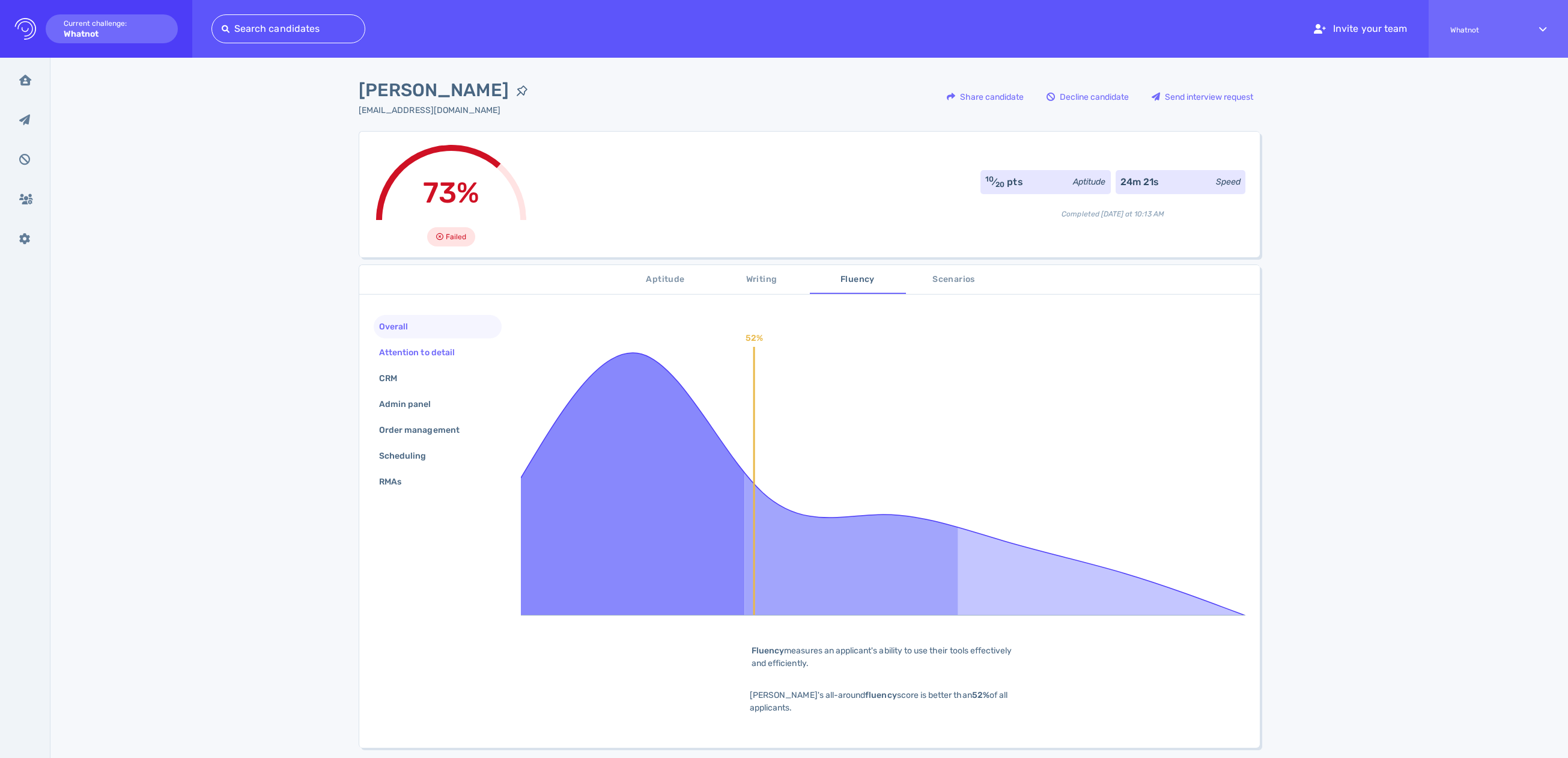
click at [421, 359] on div "Attention to detail" at bounding box center [423, 352] width 93 height 17
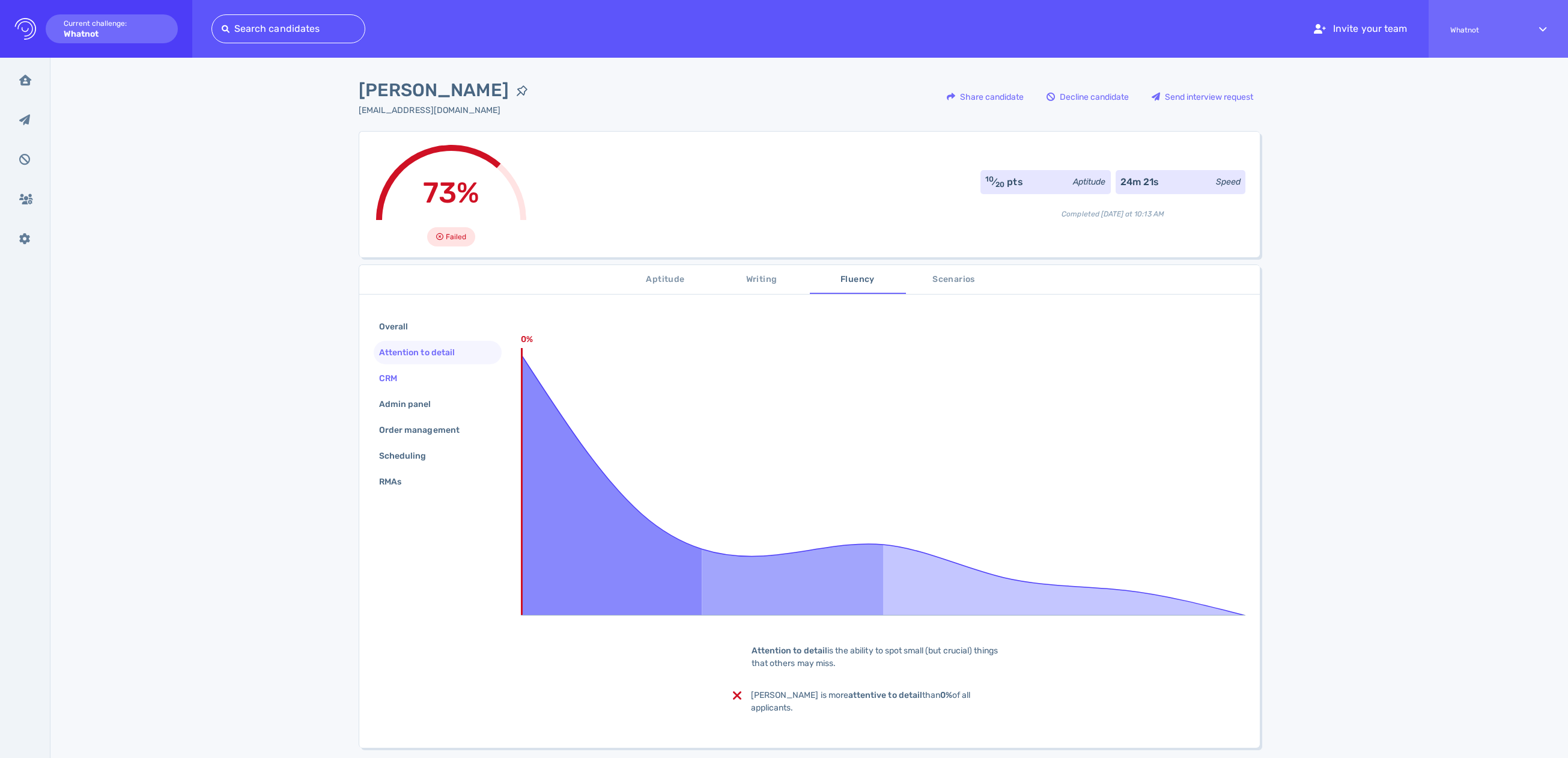
click at [410, 379] on div "CRM" at bounding box center [437, 378] width 128 height 23
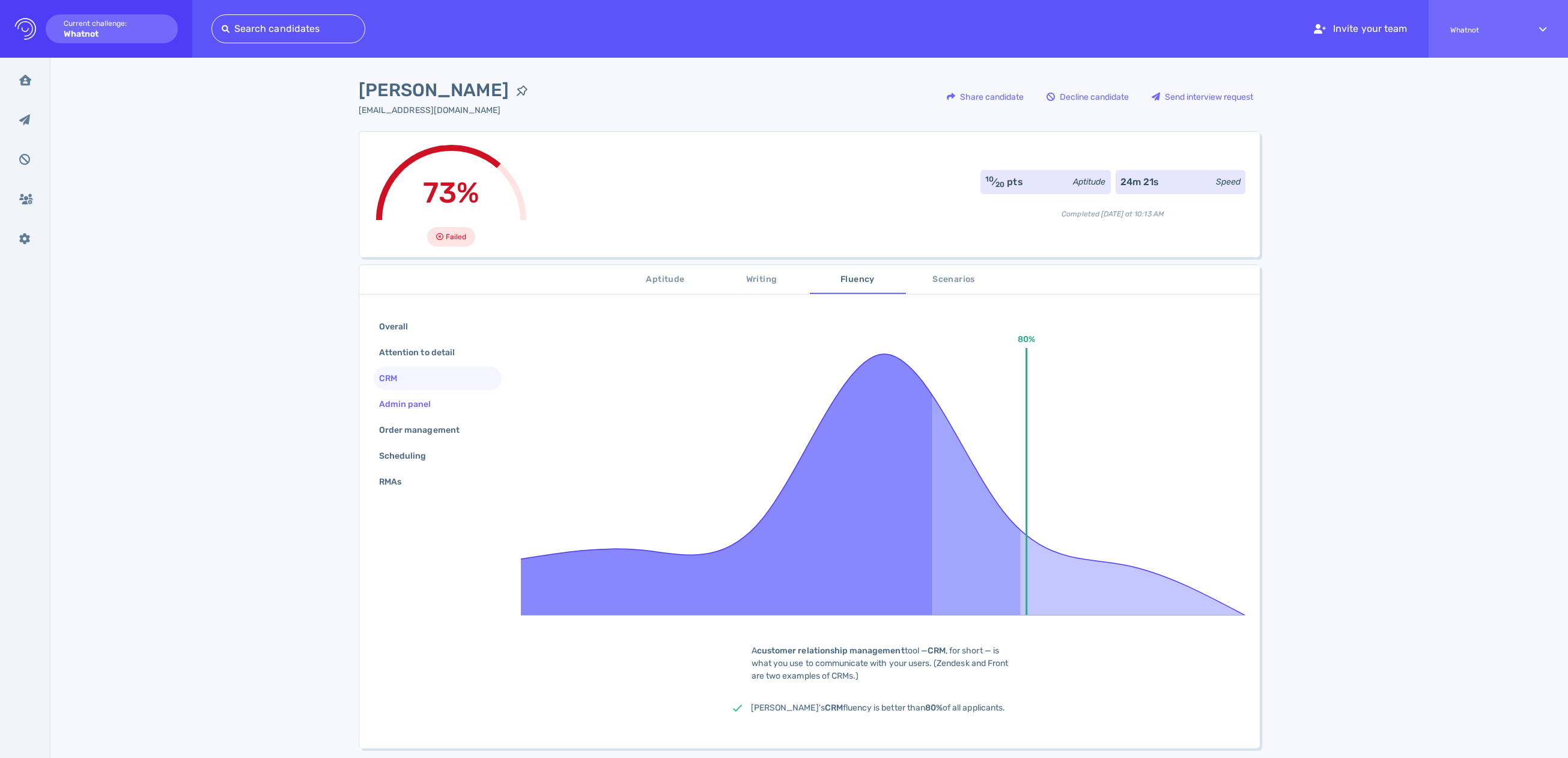
click at [400, 404] on div "Admin panel" at bounding box center [411, 404] width 69 height 17
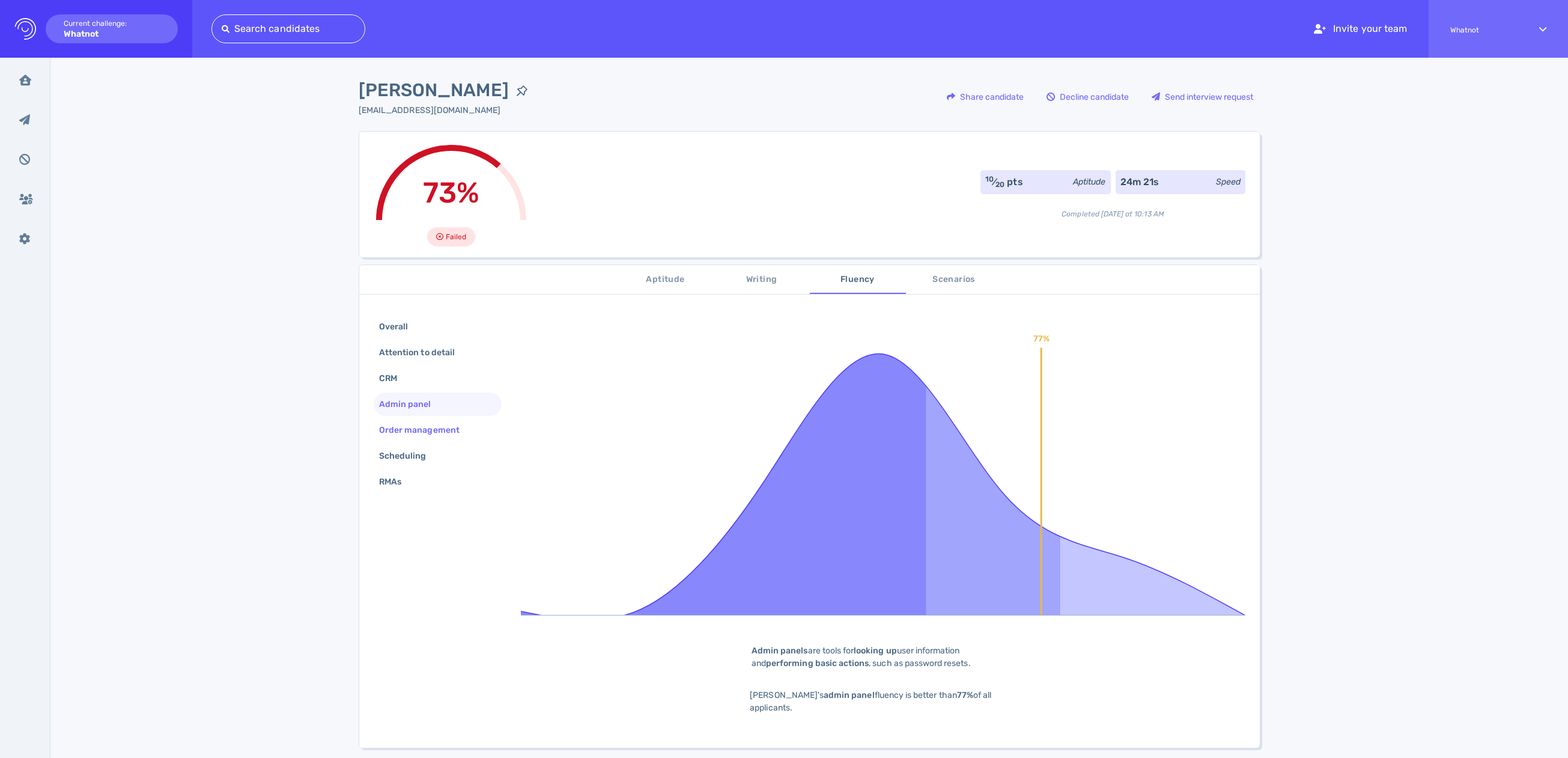
click at [398, 421] on div "Order management" at bounding box center [426, 430] width 97 height 17
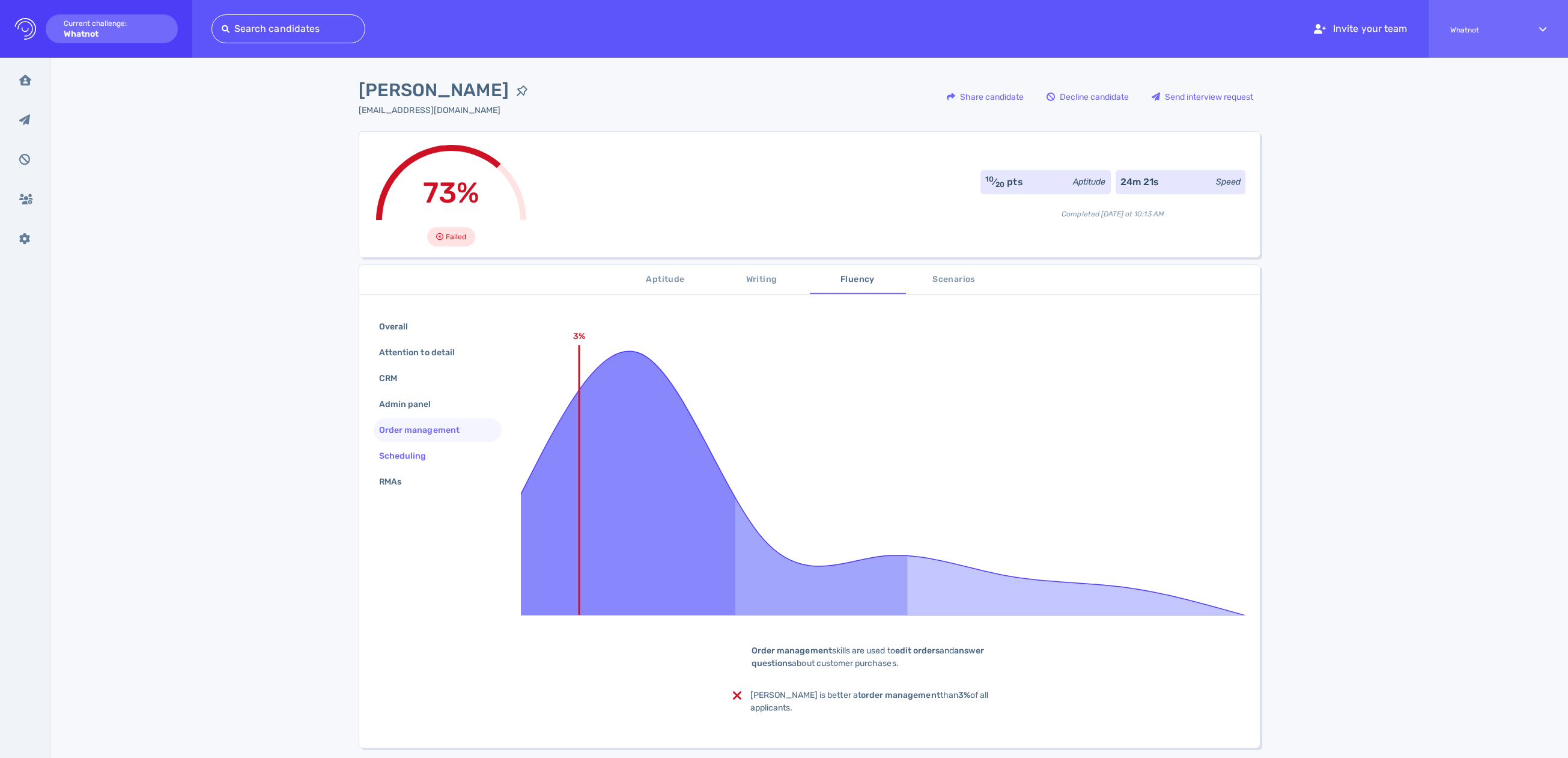
click at [391, 459] on div "Scheduling" at bounding box center [409, 455] width 64 height 17
